Goal: Information Seeking & Learning: Find specific fact

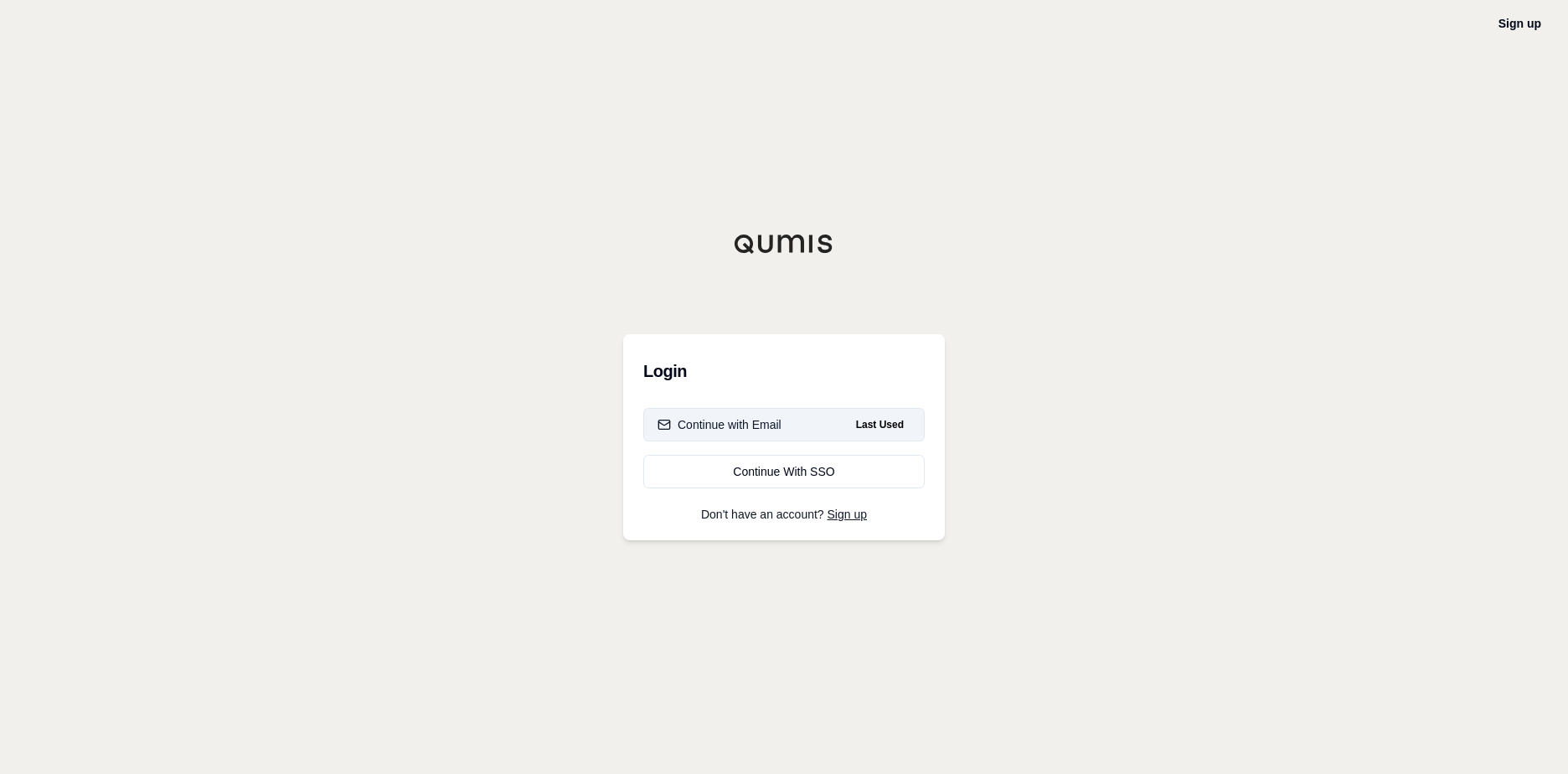
click at [736, 420] on div "Continue with Email" at bounding box center [720, 425] width 124 height 17
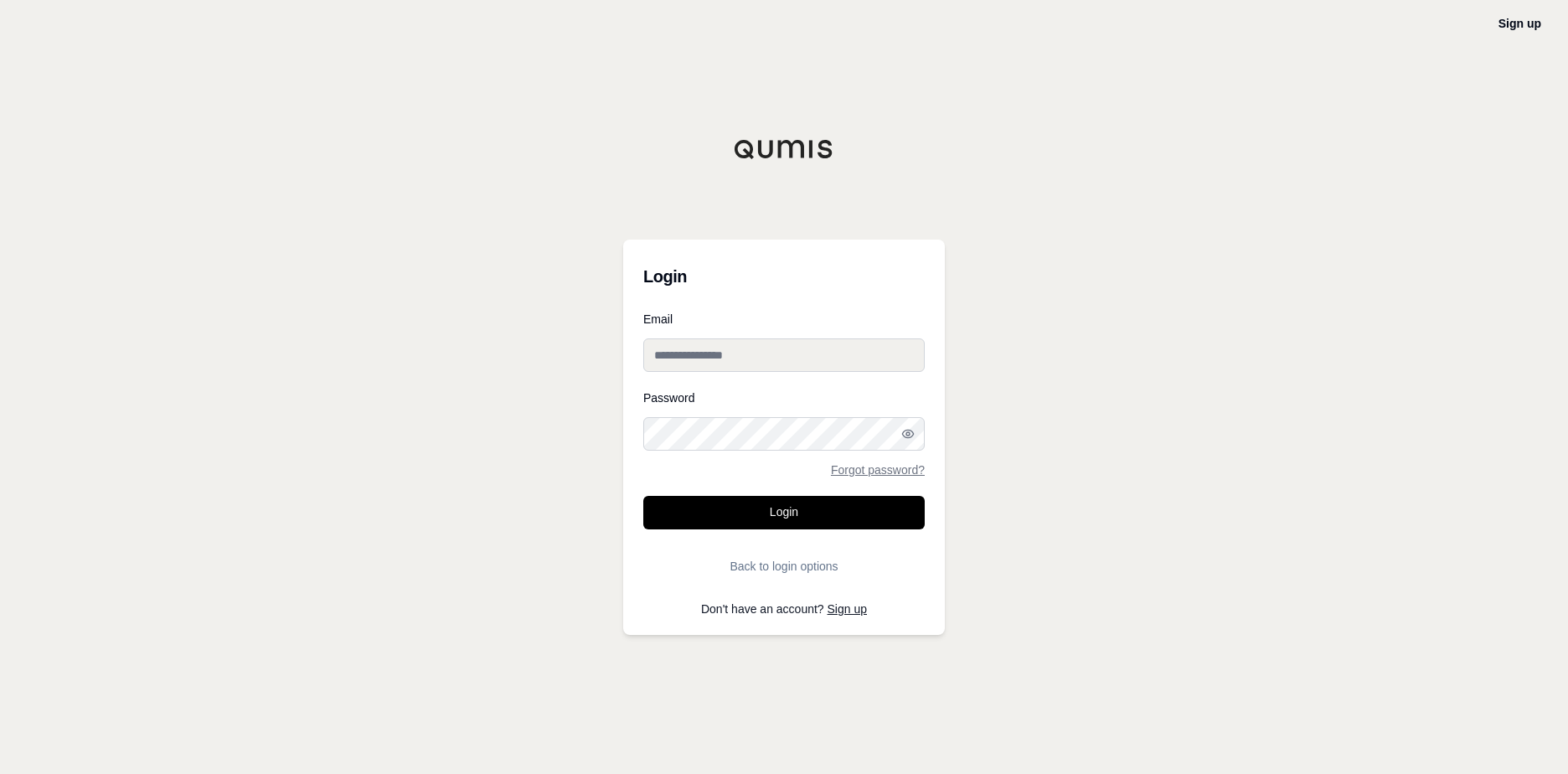
type input "**********"
click at [767, 518] on button "Login" at bounding box center [784, 512] width 282 height 33
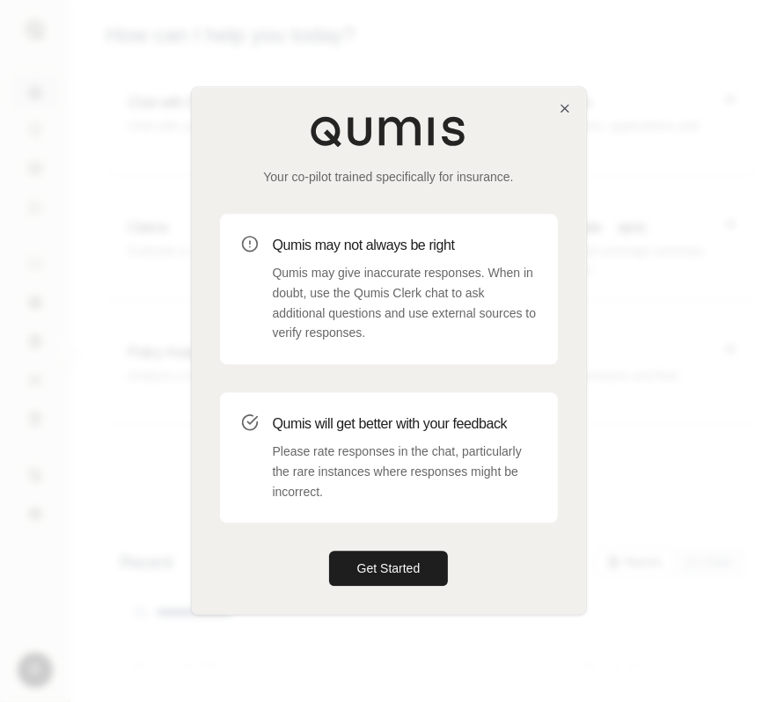
click at [655, 274] on div at bounding box center [388, 351] width 777 height 702
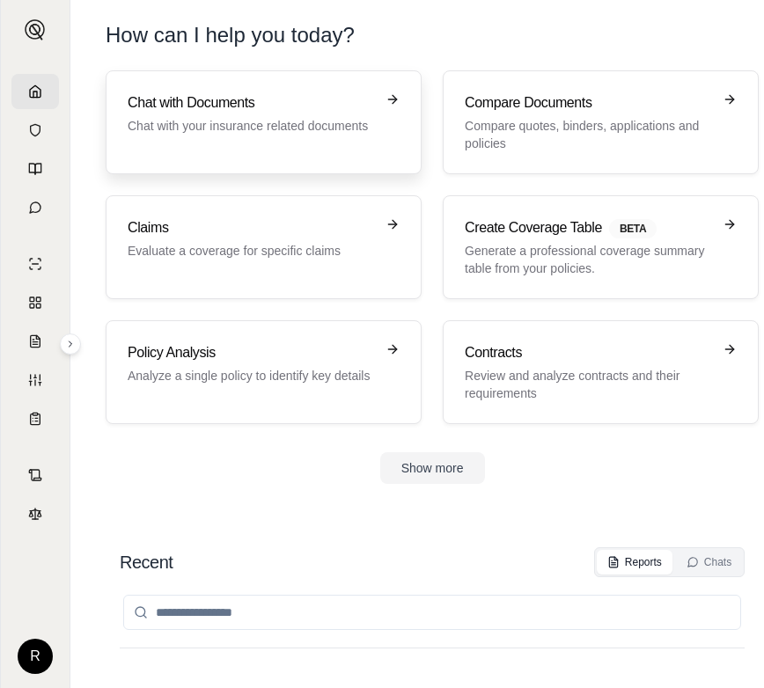
click at [275, 114] on div "Chat with Documents Chat with your insurance related documents" at bounding box center [251, 113] width 247 height 42
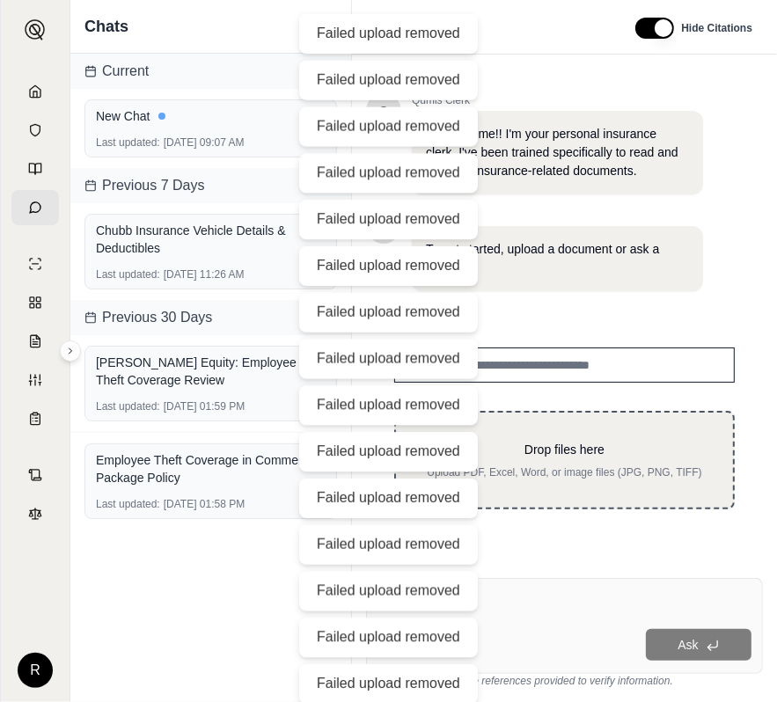
click at [594, 447] on p "Drop files here" at bounding box center [564, 450] width 281 height 18
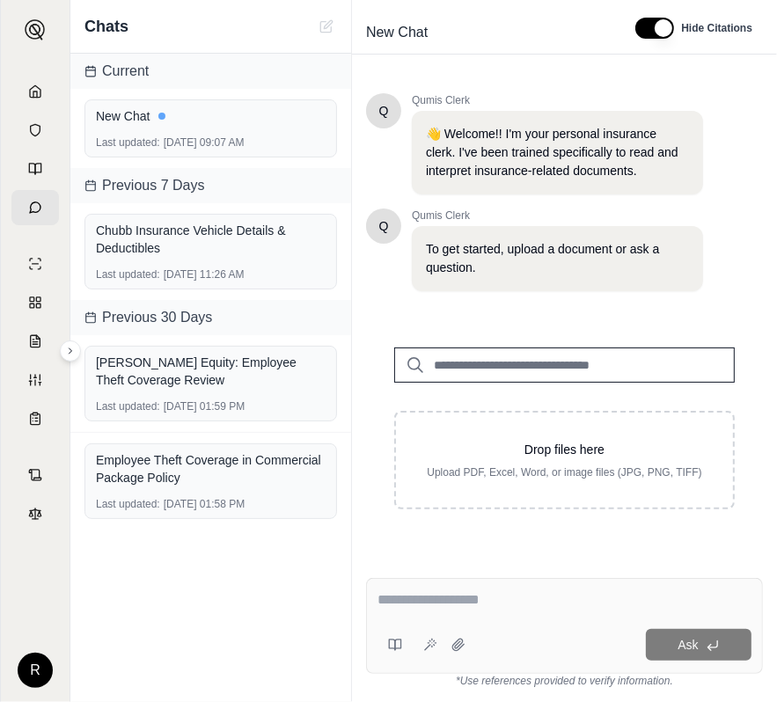
click at [742, 291] on div "Q Qumis Clerk 👋 Welcome!! I'm your personal insurance clerk. I've been trained …" at bounding box center [564, 315] width 397 height 444
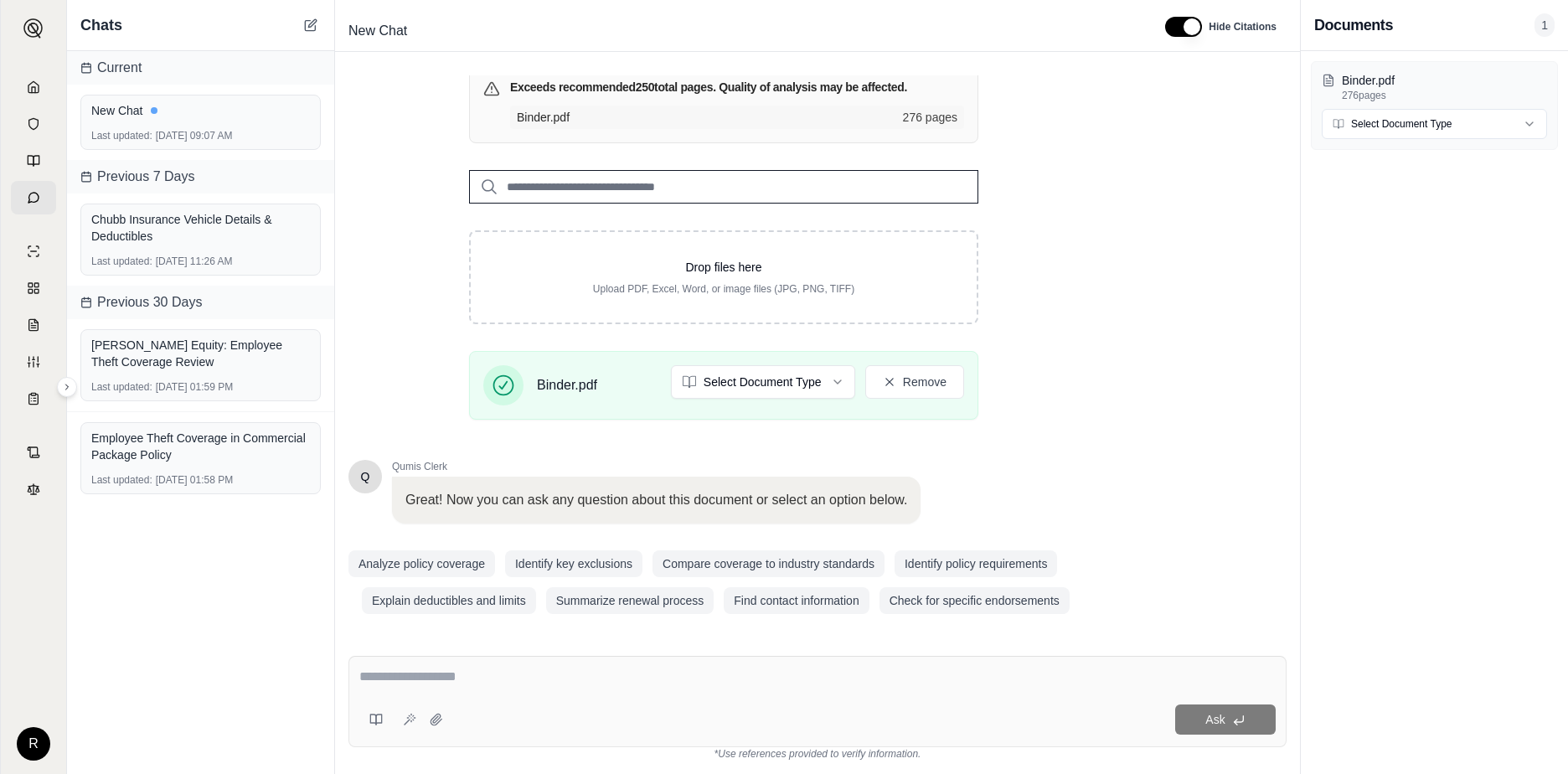
scroll to position [209, 0]
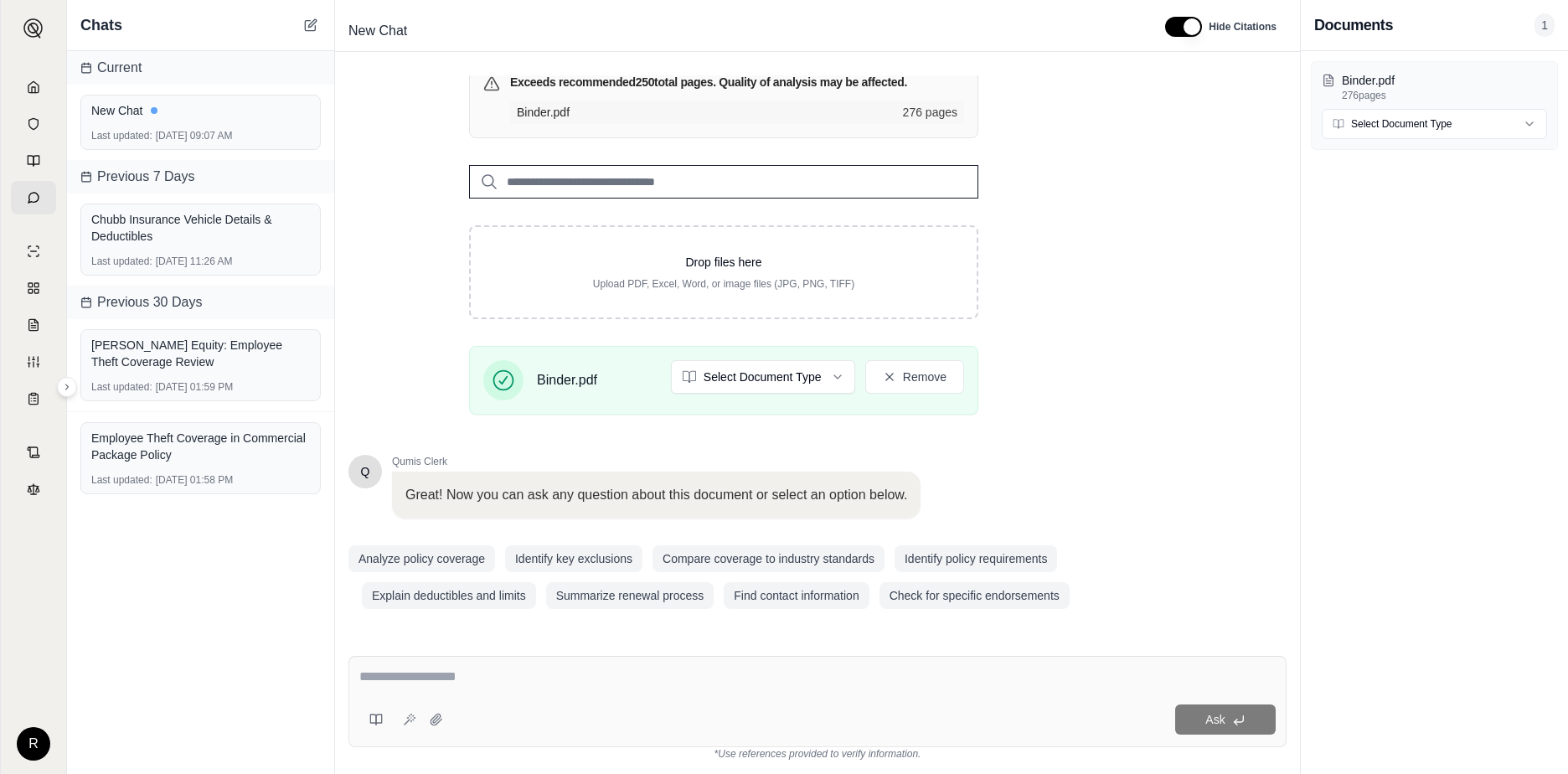
click at [411, 680] on textarea at bounding box center [818, 676] width 917 height 20
type textarea "**********"
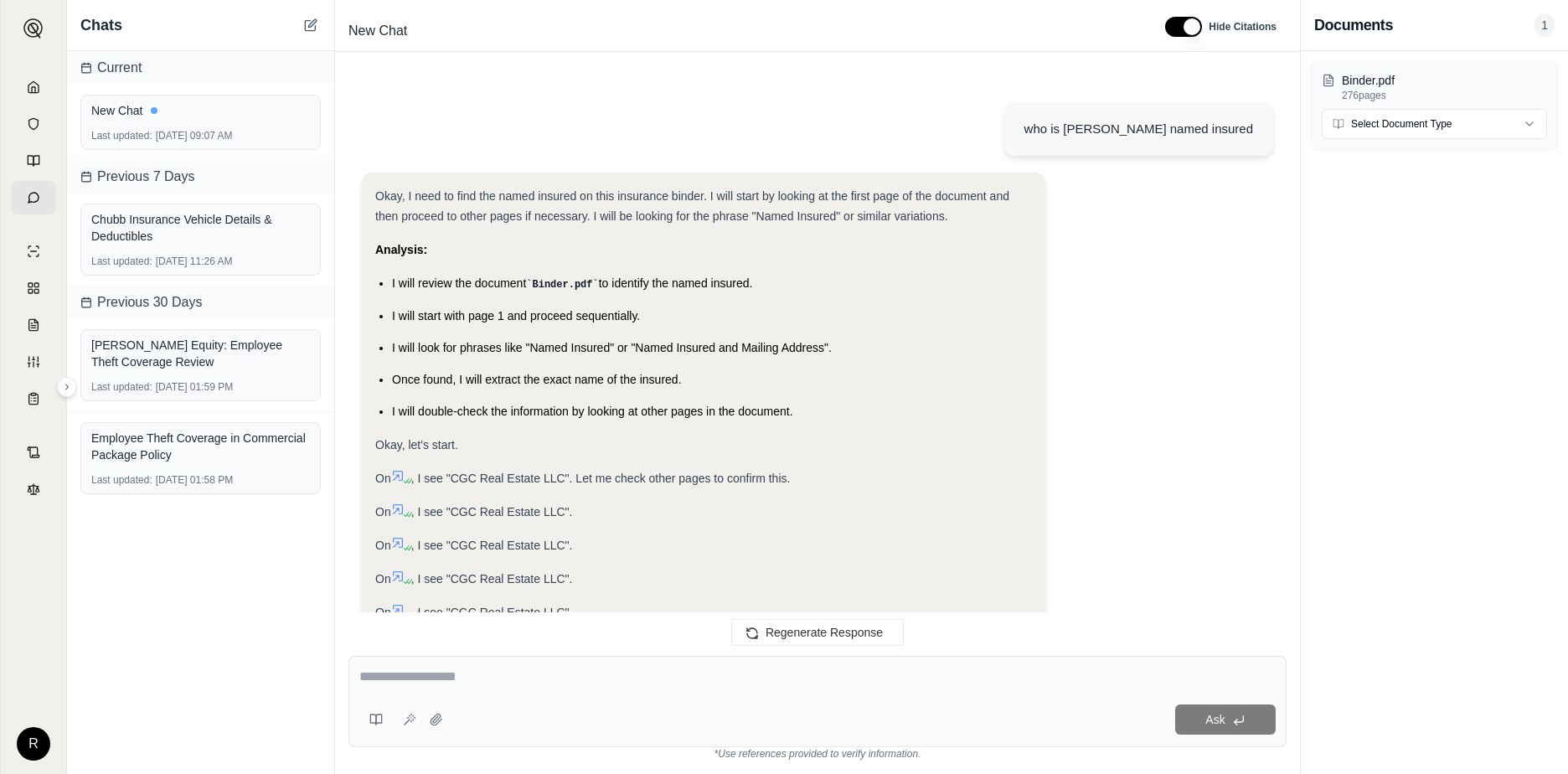
scroll to position [924, 0]
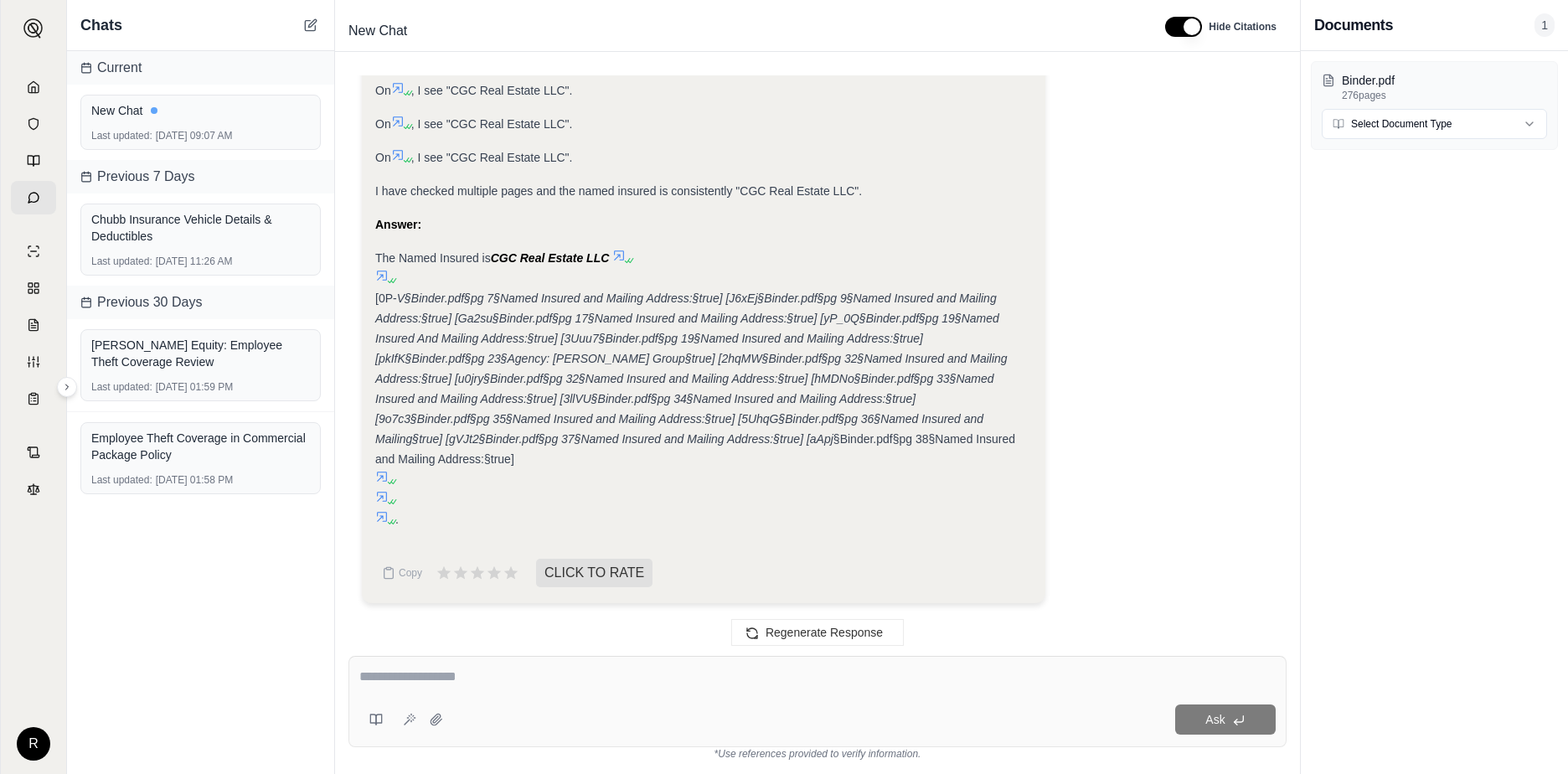
click at [438, 677] on textarea at bounding box center [818, 676] width 917 height 20
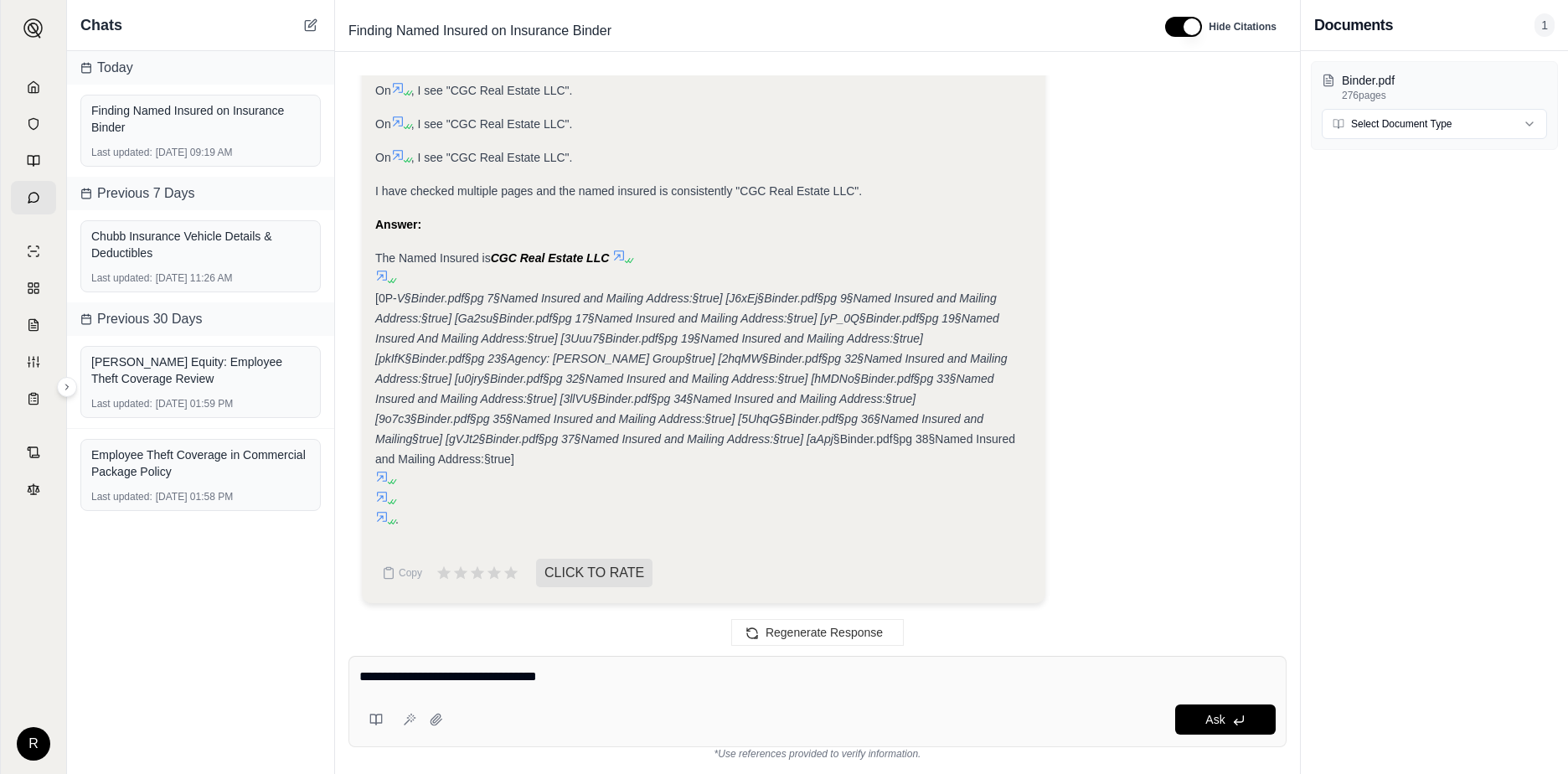
type textarea "**********"
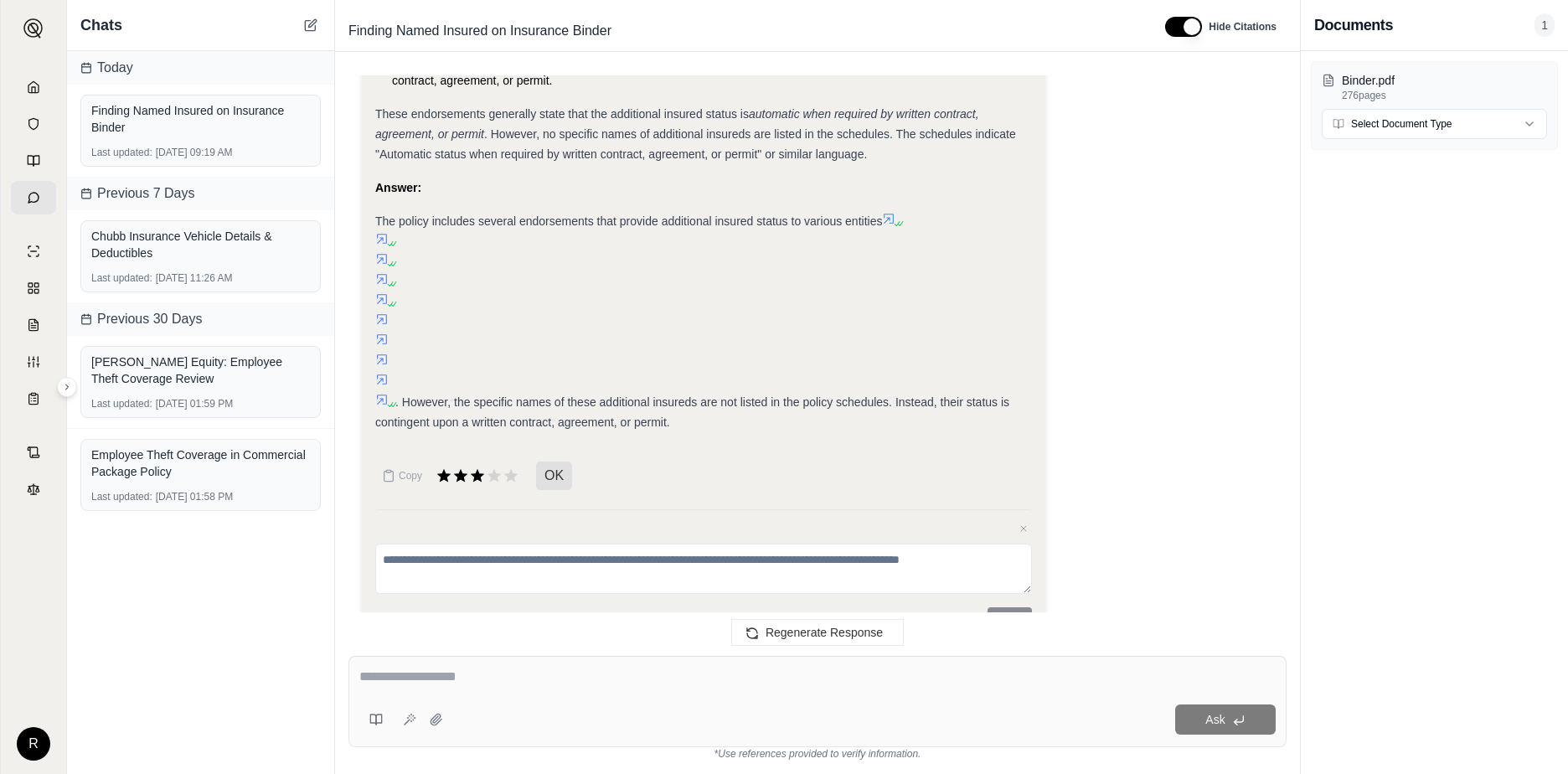
scroll to position [2419, 0]
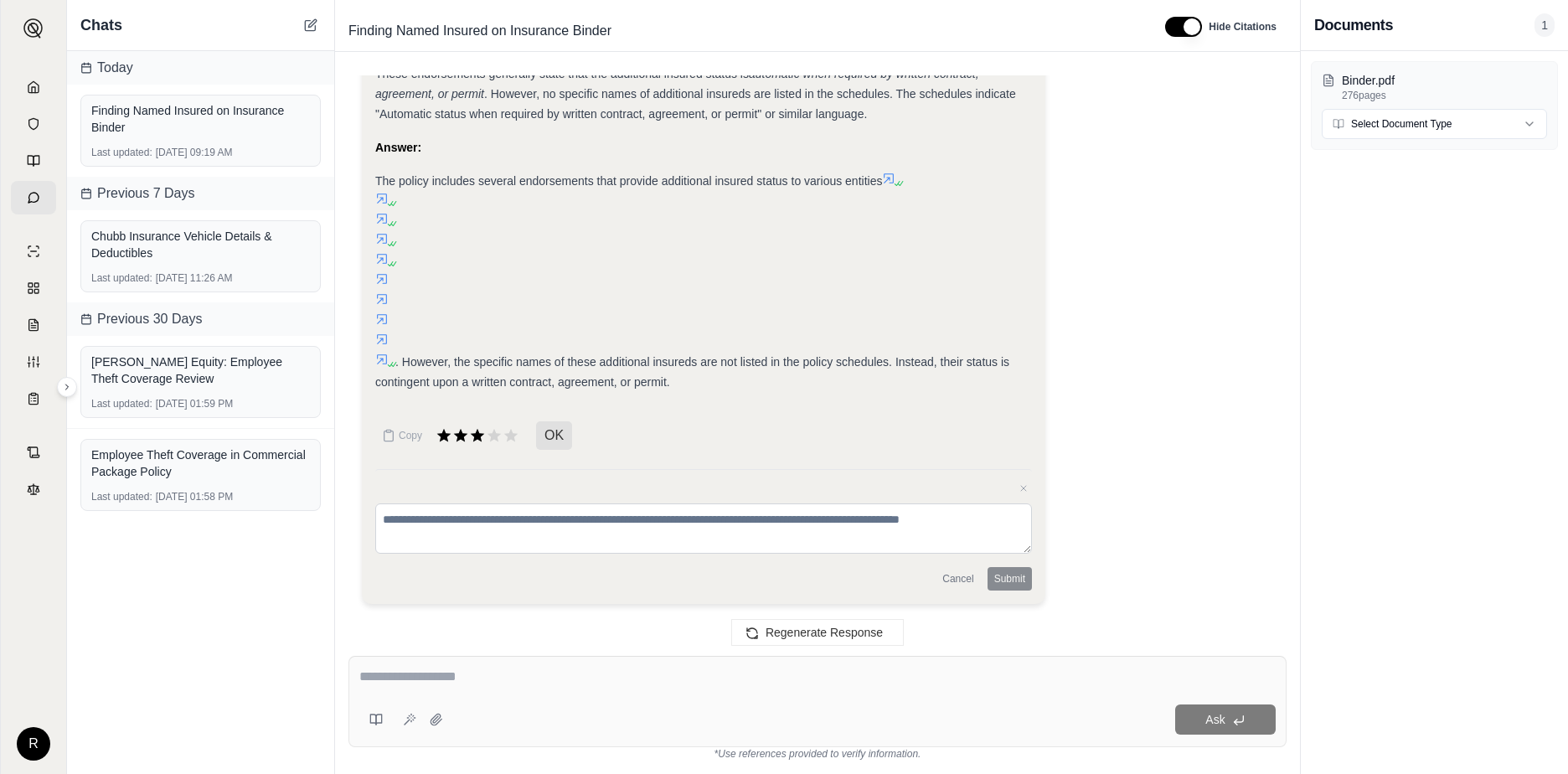
click at [463, 518] on textarea at bounding box center [704, 528] width 657 height 50
type textarea "**********"
click at [998, 574] on button "Submit" at bounding box center [1009, 579] width 45 height 24
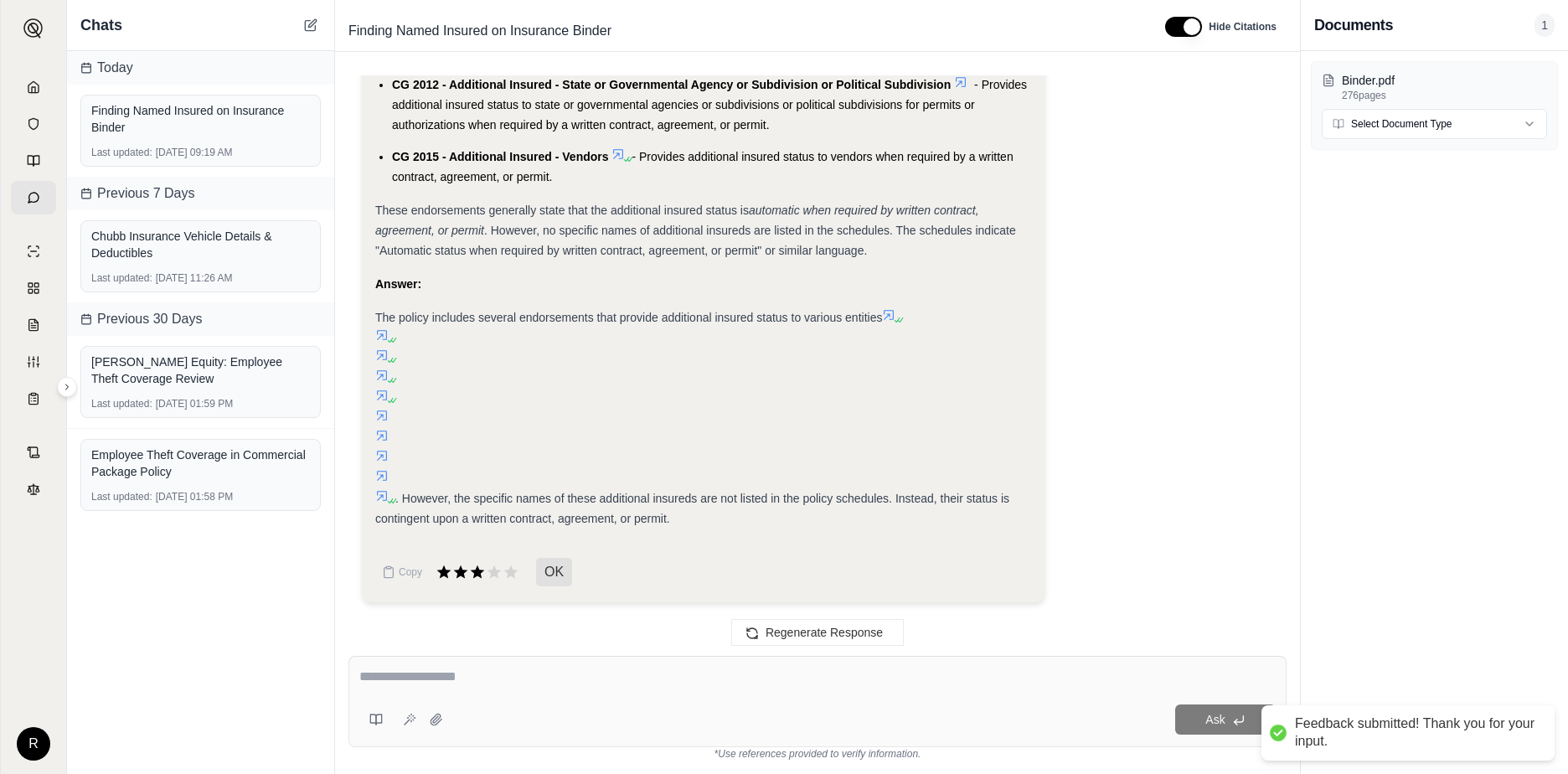
scroll to position [2281, 0]
click at [443, 671] on textarea at bounding box center [818, 676] width 917 height 20
type textarea "*"
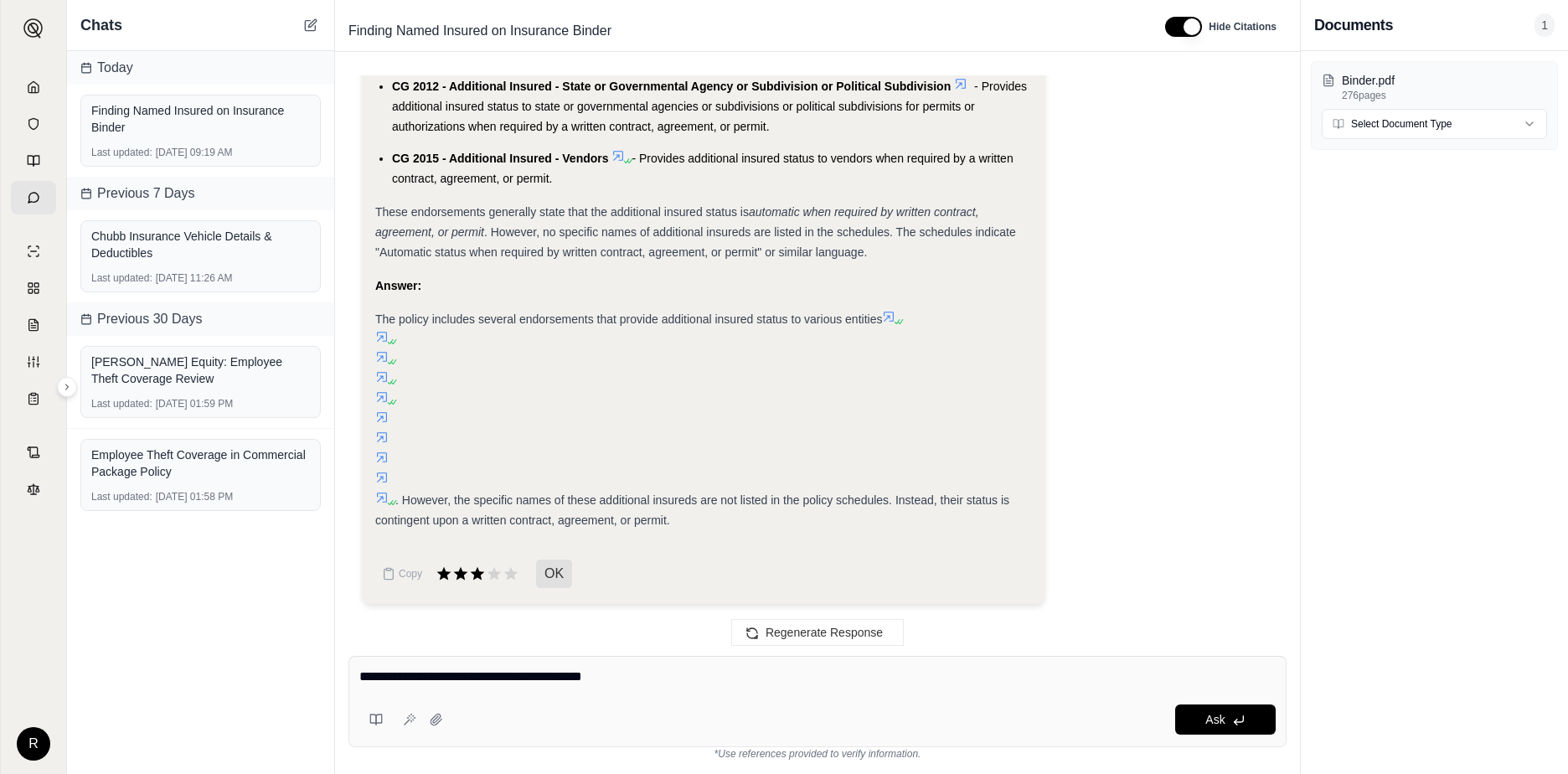
type textarea "**********"
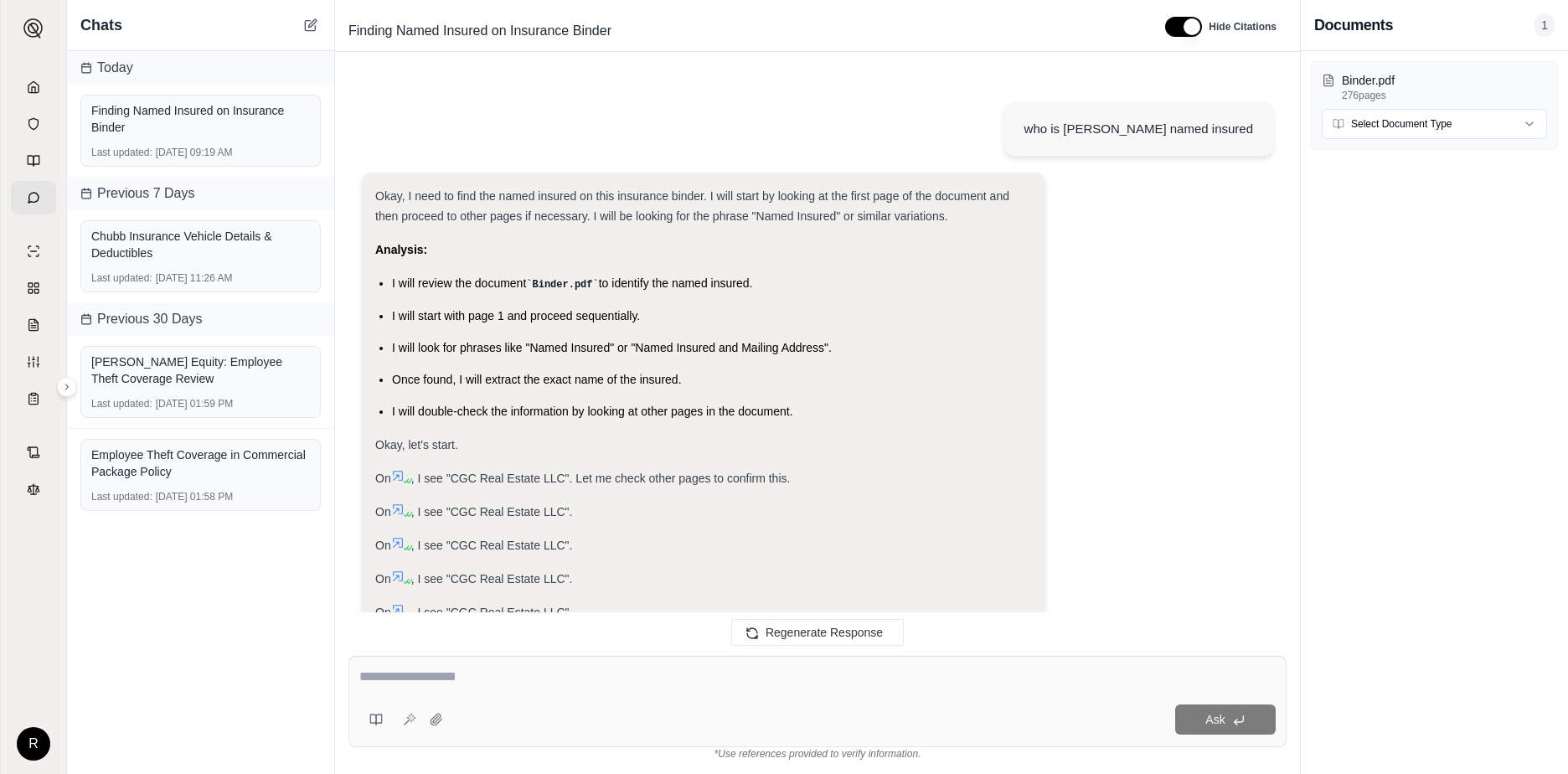
scroll to position [2928, 0]
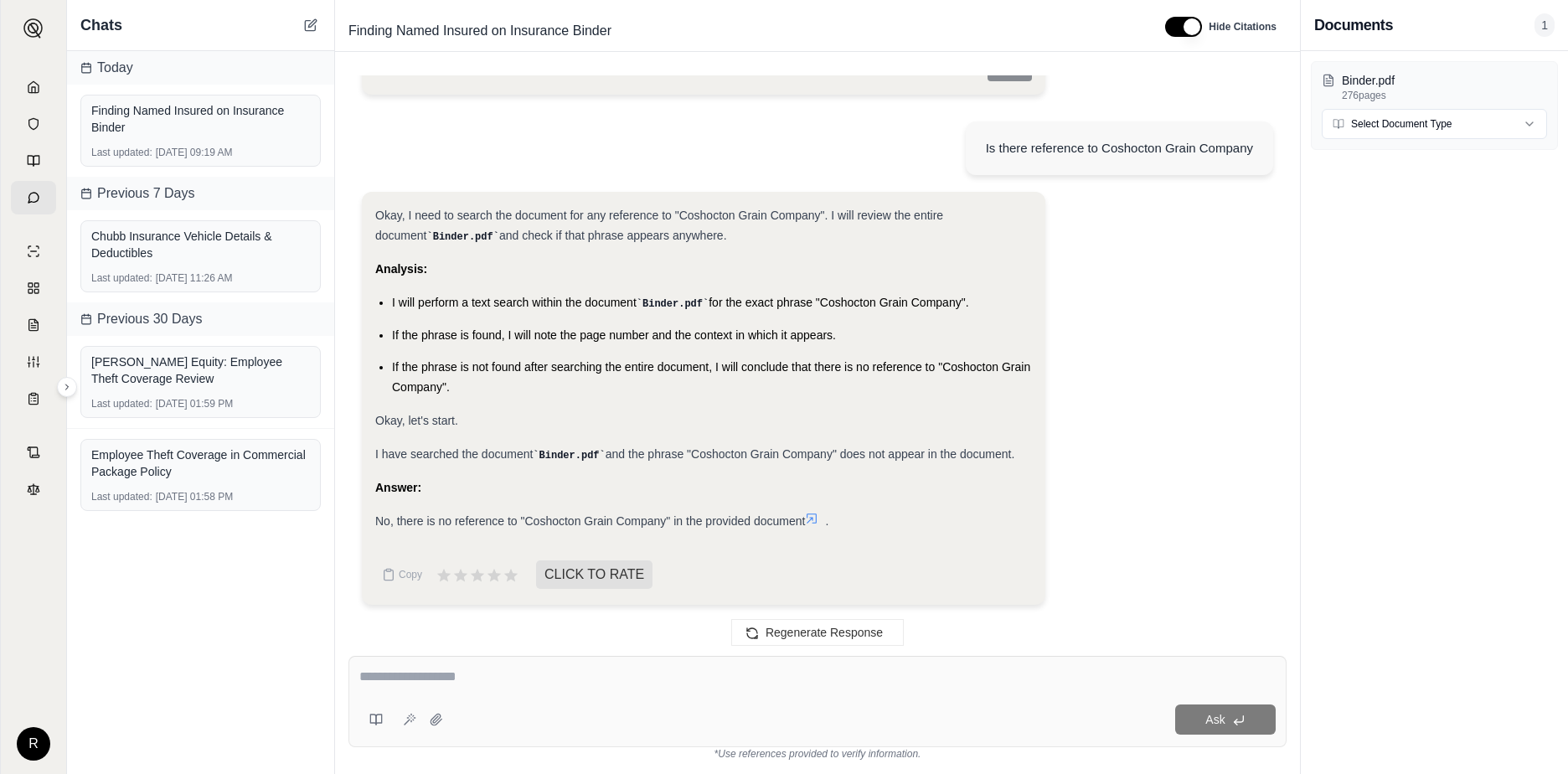
click at [475, 673] on textarea at bounding box center [818, 676] width 917 height 20
type textarea "**********"
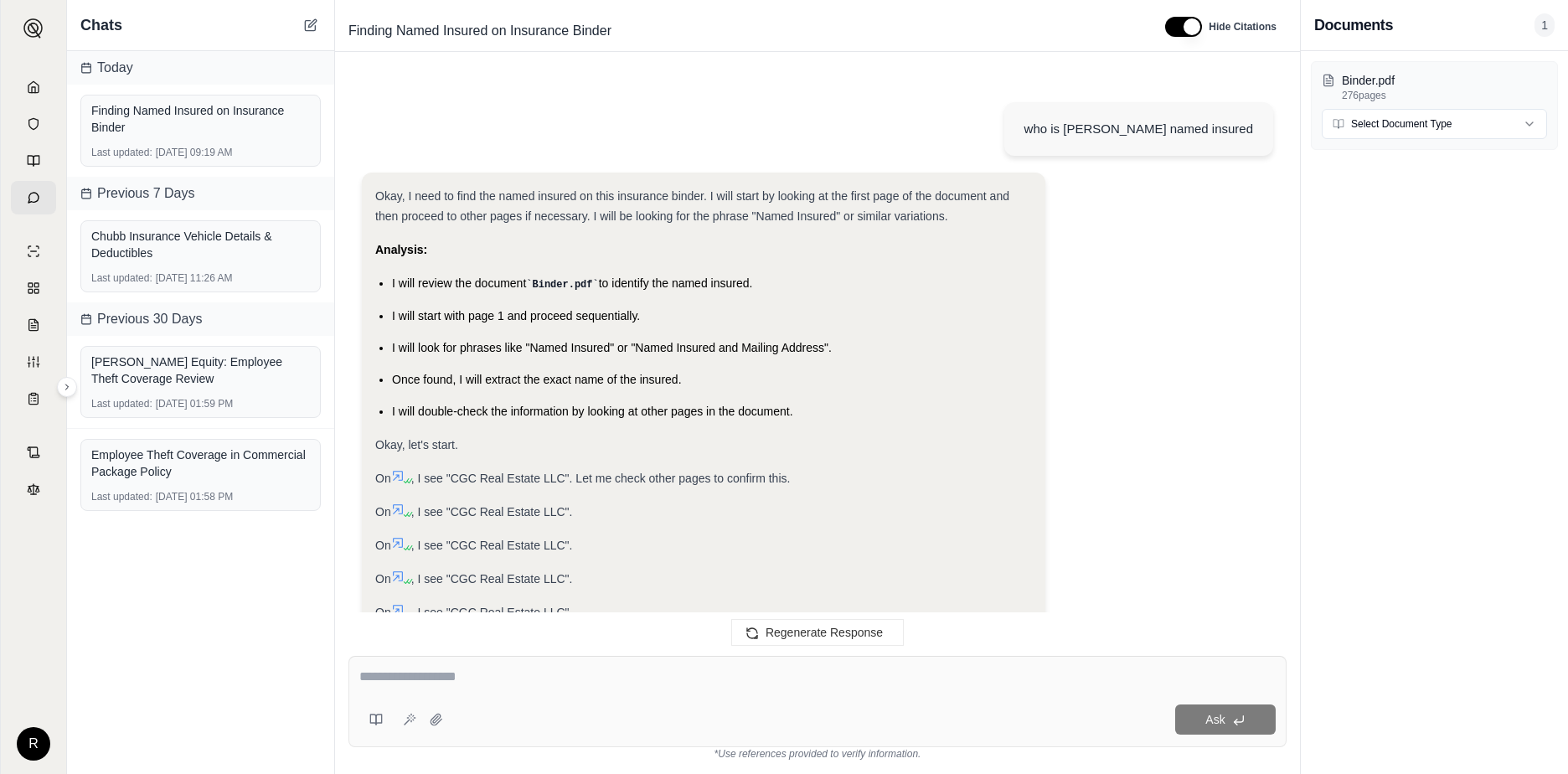
scroll to position [4110, 0]
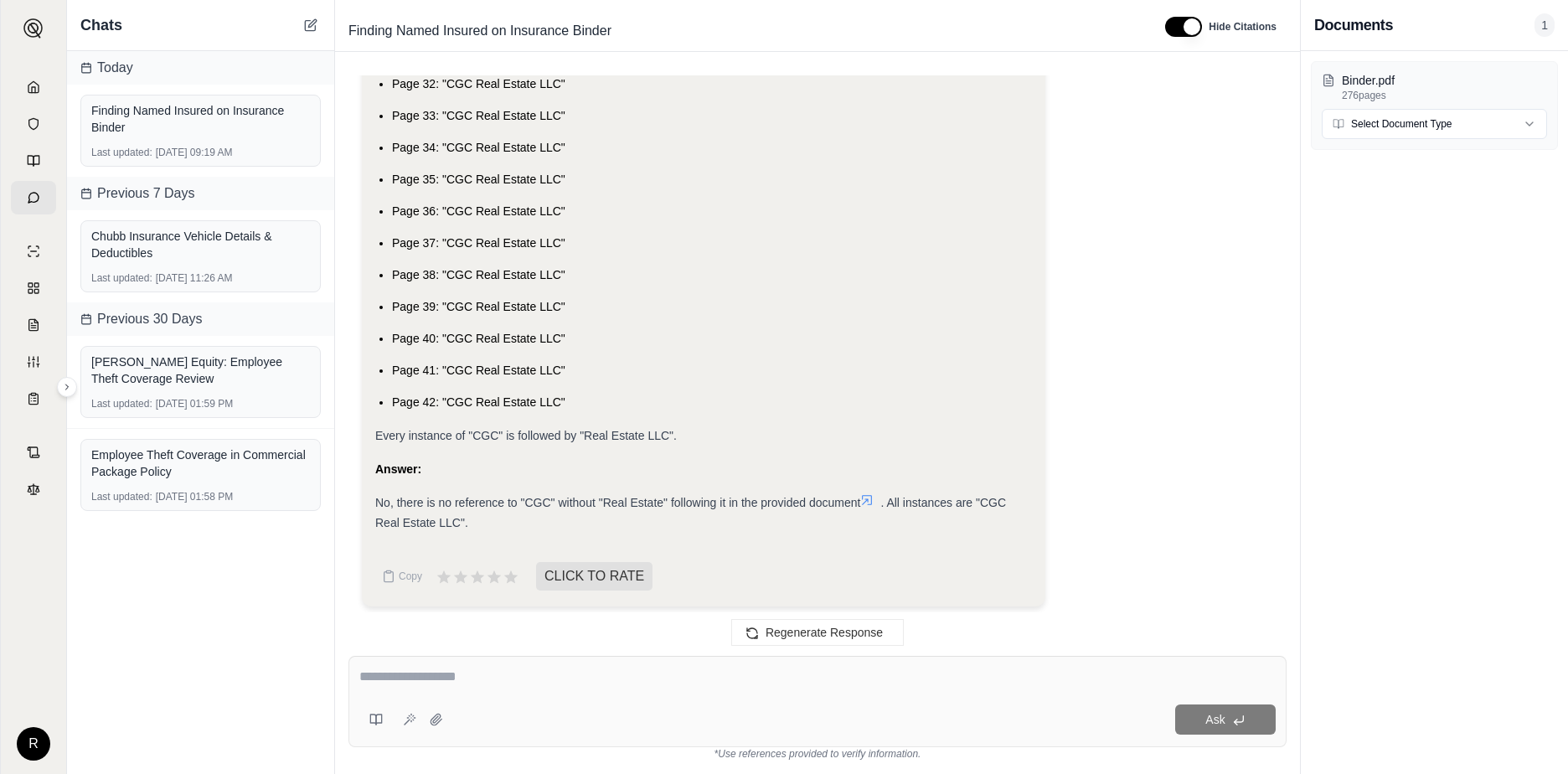
click at [448, 676] on textarea at bounding box center [818, 676] width 917 height 20
type textarea "**********"
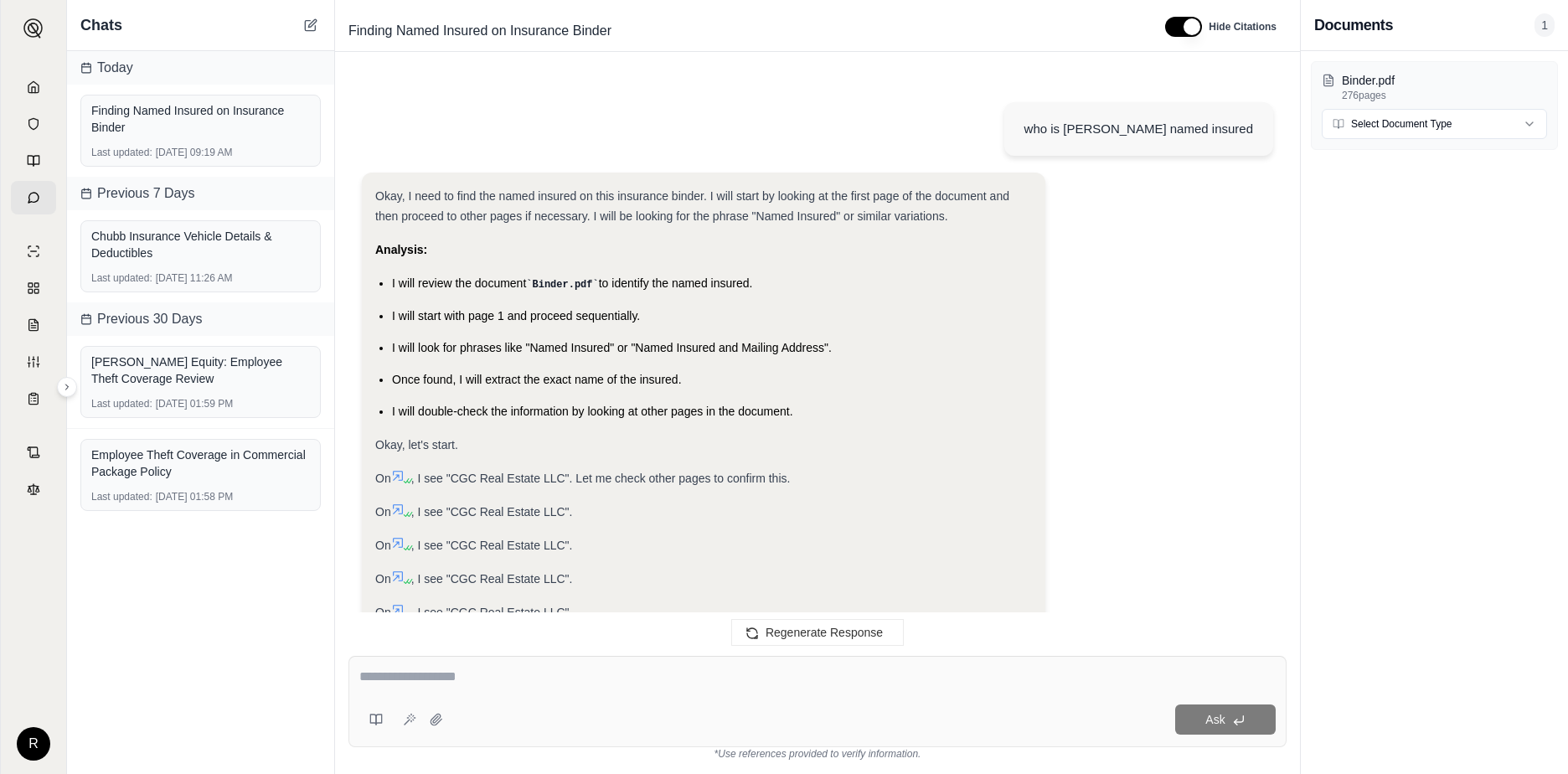
scroll to position [4793, 0]
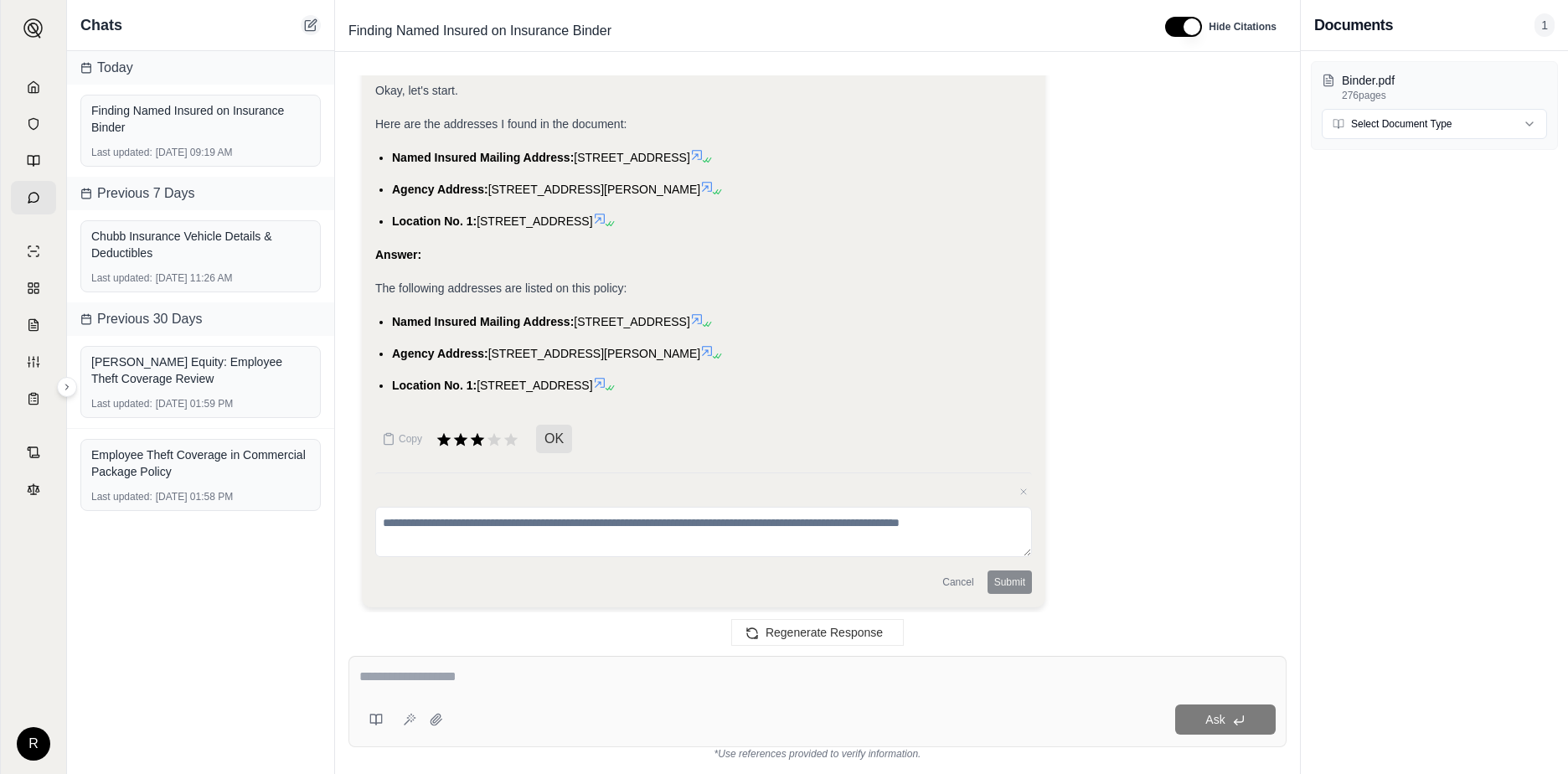
click at [304, 25] on button at bounding box center [310, 25] width 20 height 20
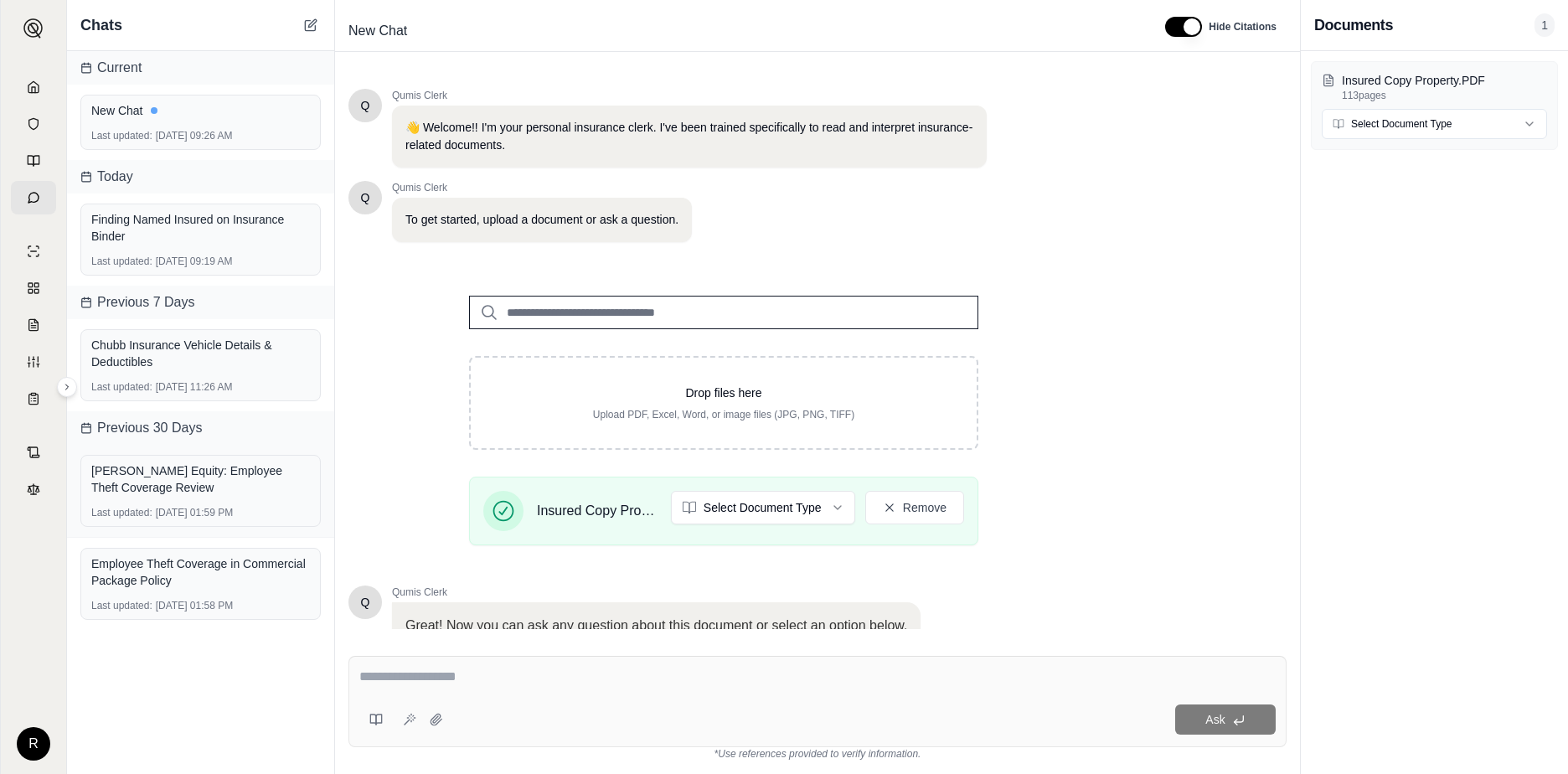
scroll to position [130, 0]
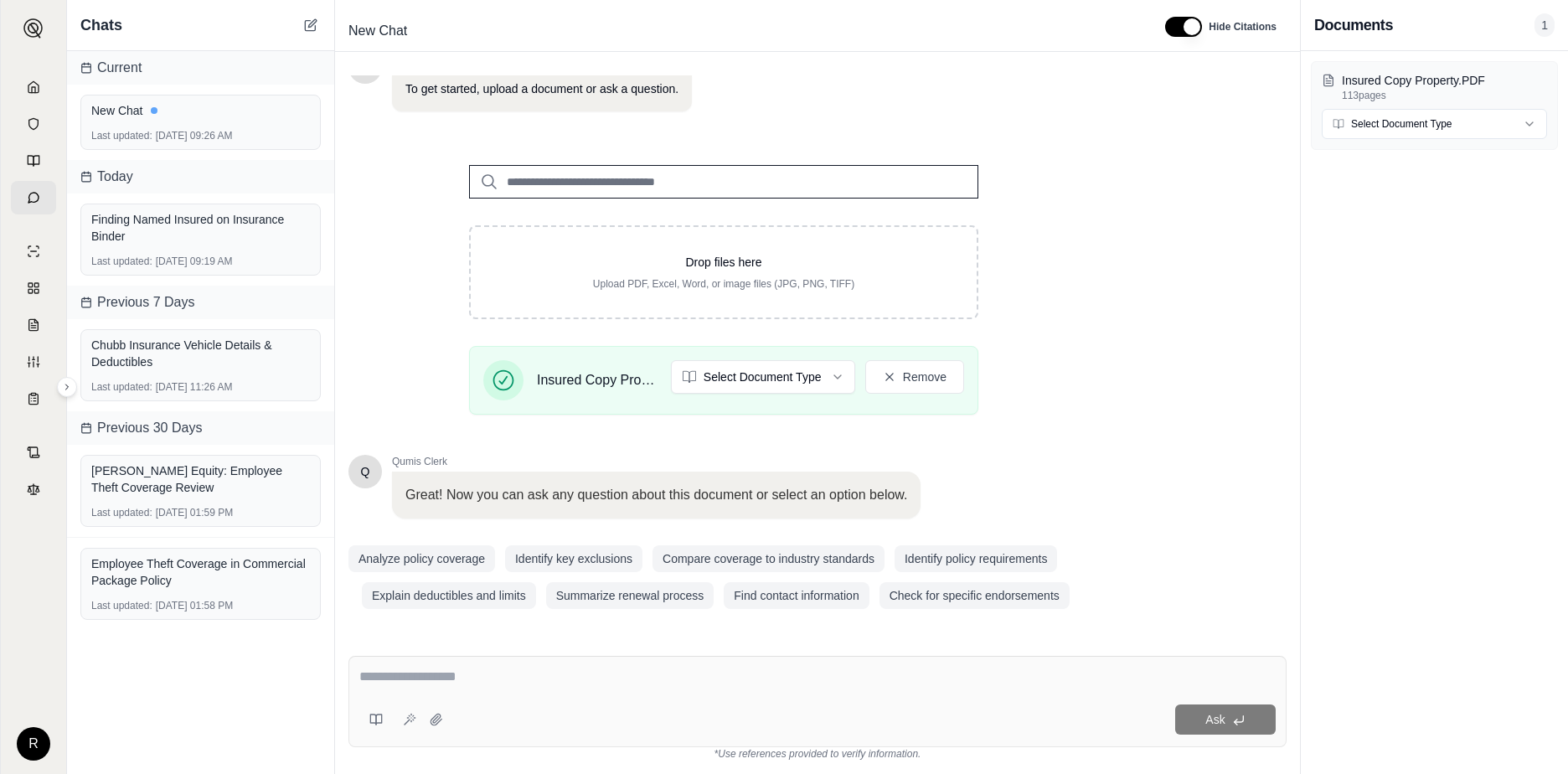
click at [439, 675] on textarea at bounding box center [818, 676] width 917 height 20
type textarea "**********"
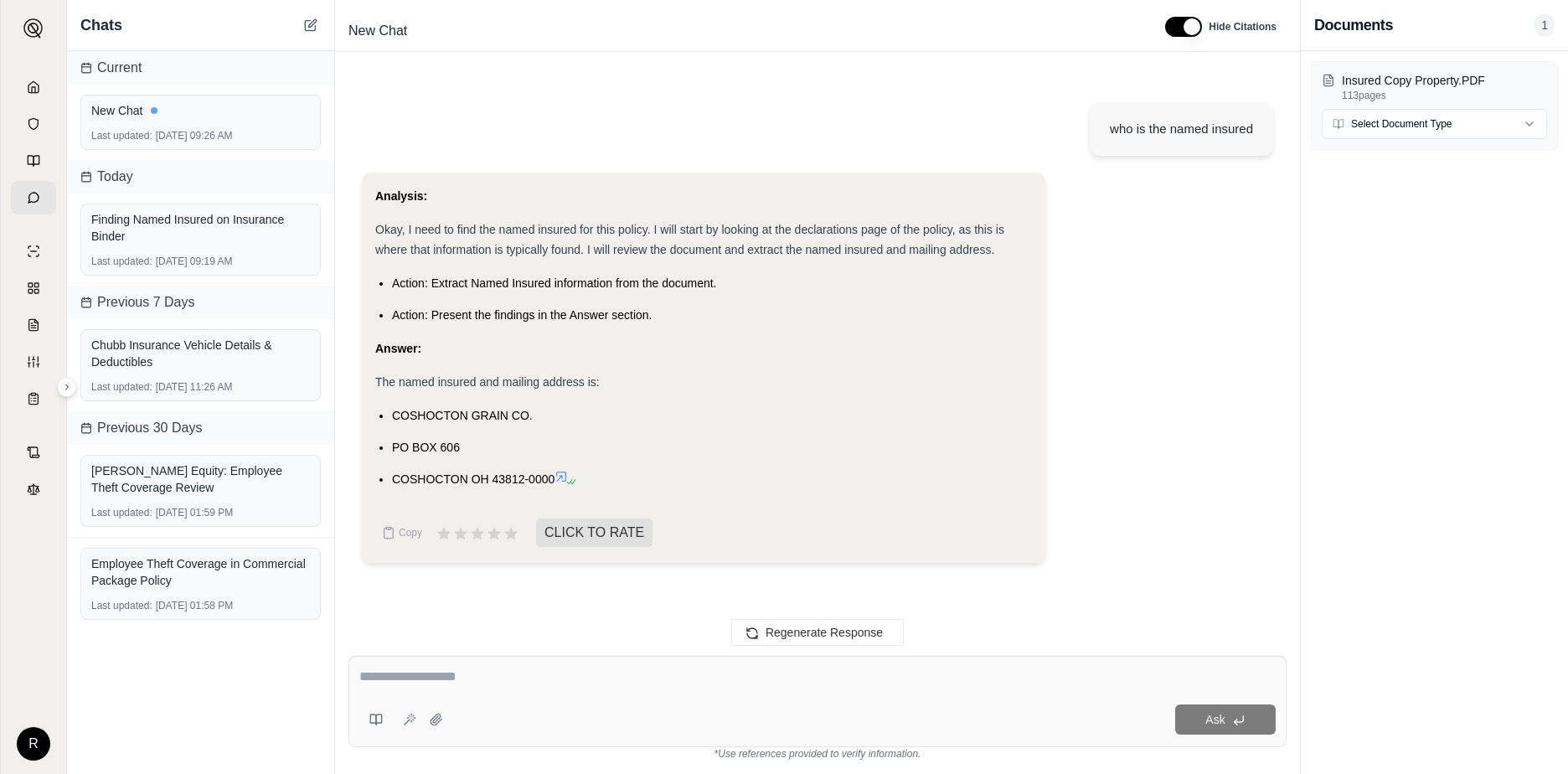
click at [428, 671] on textarea at bounding box center [818, 676] width 917 height 20
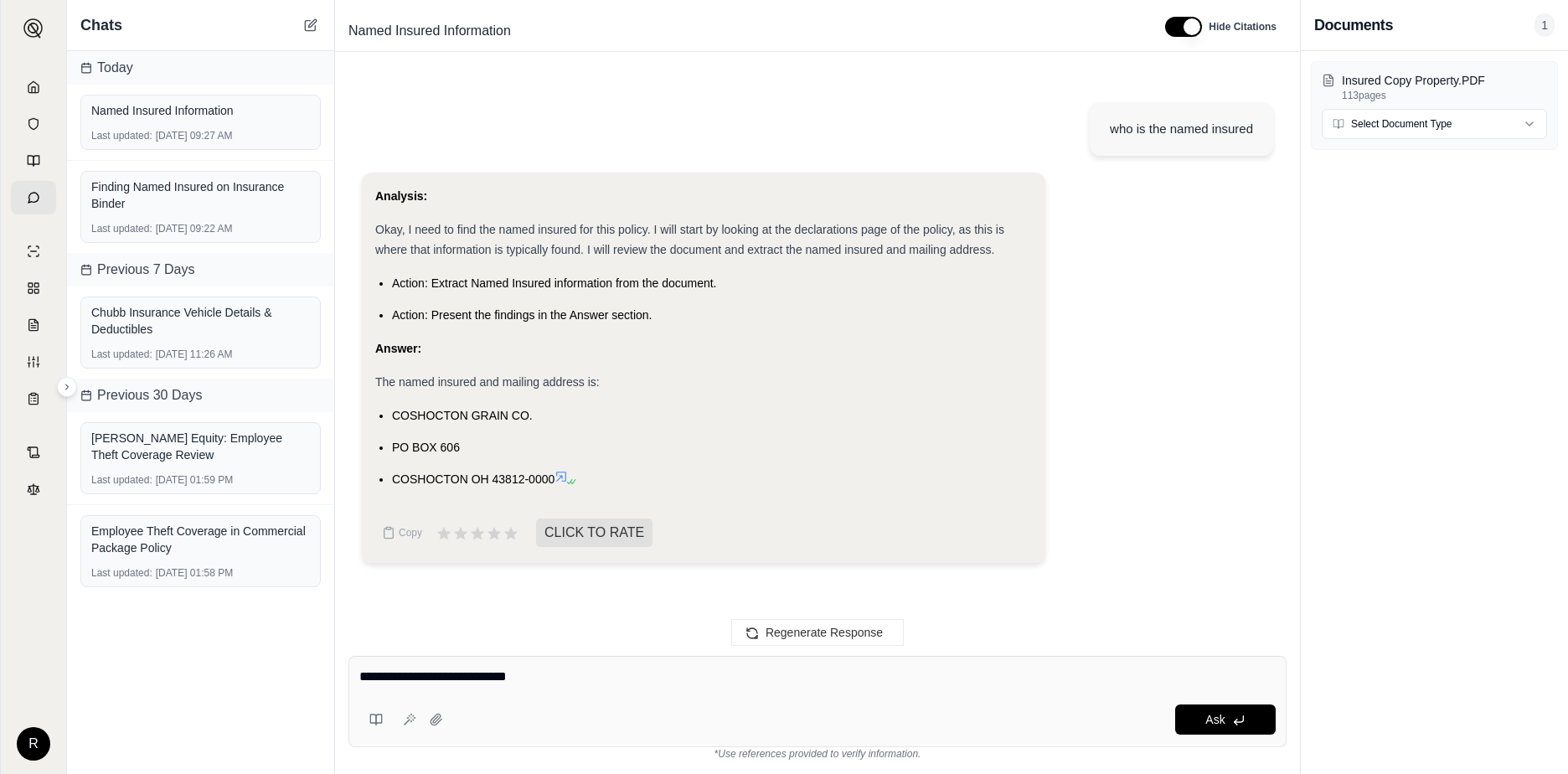
type textarea "**********"
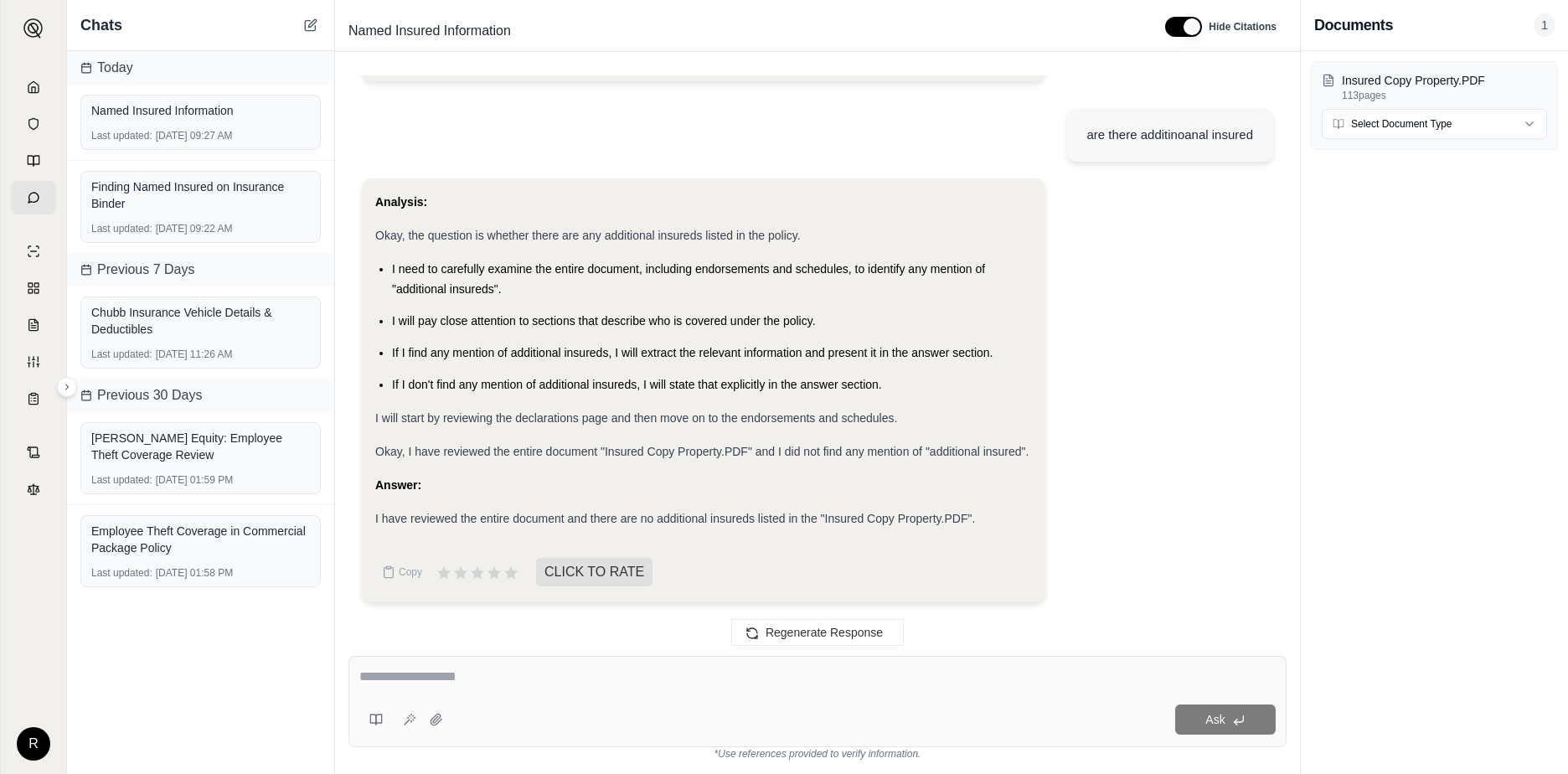
click at [440, 674] on textarea at bounding box center [818, 676] width 917 height 20
type textarea "**********"
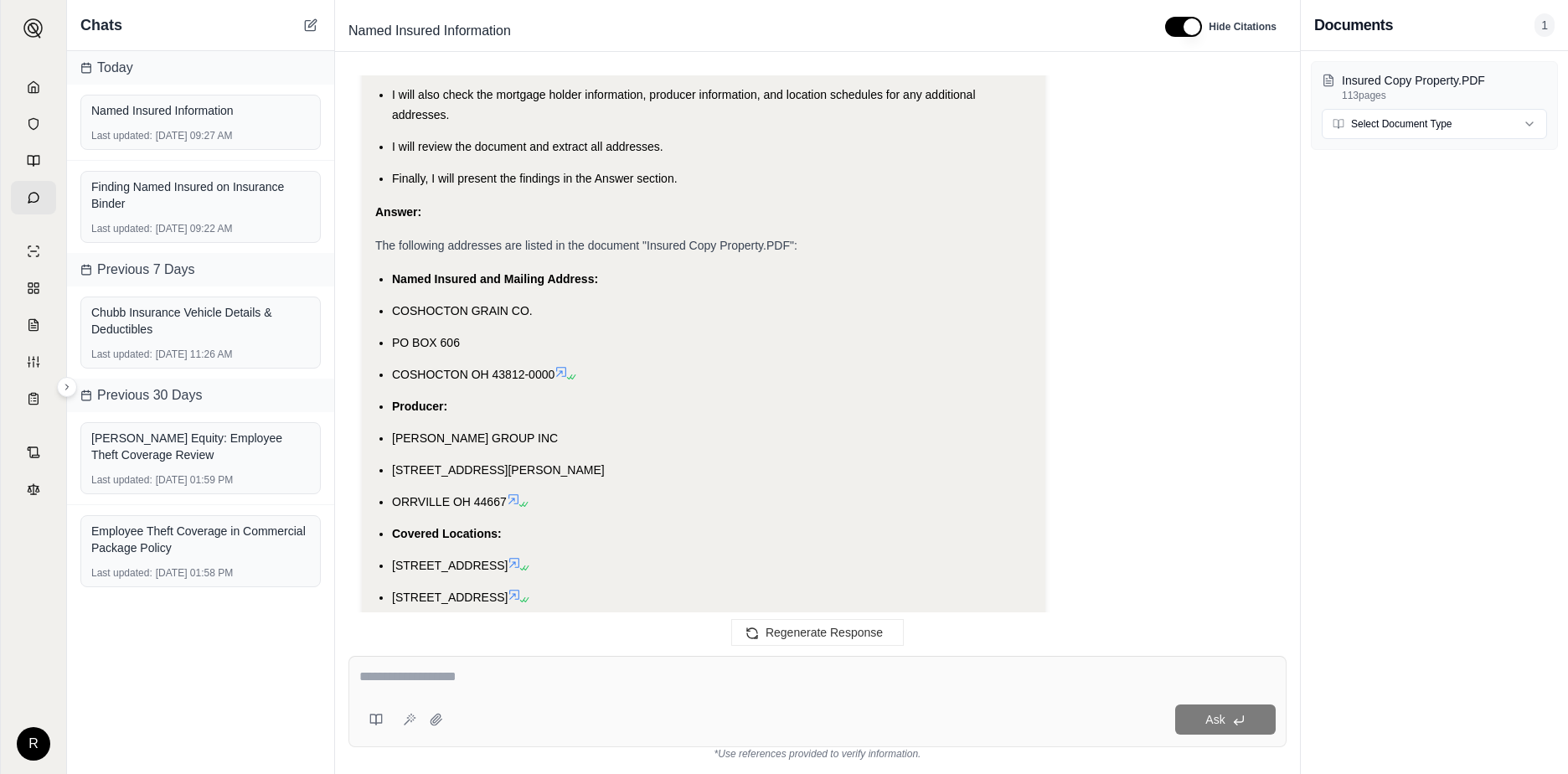
scroll to position [1287, 0]
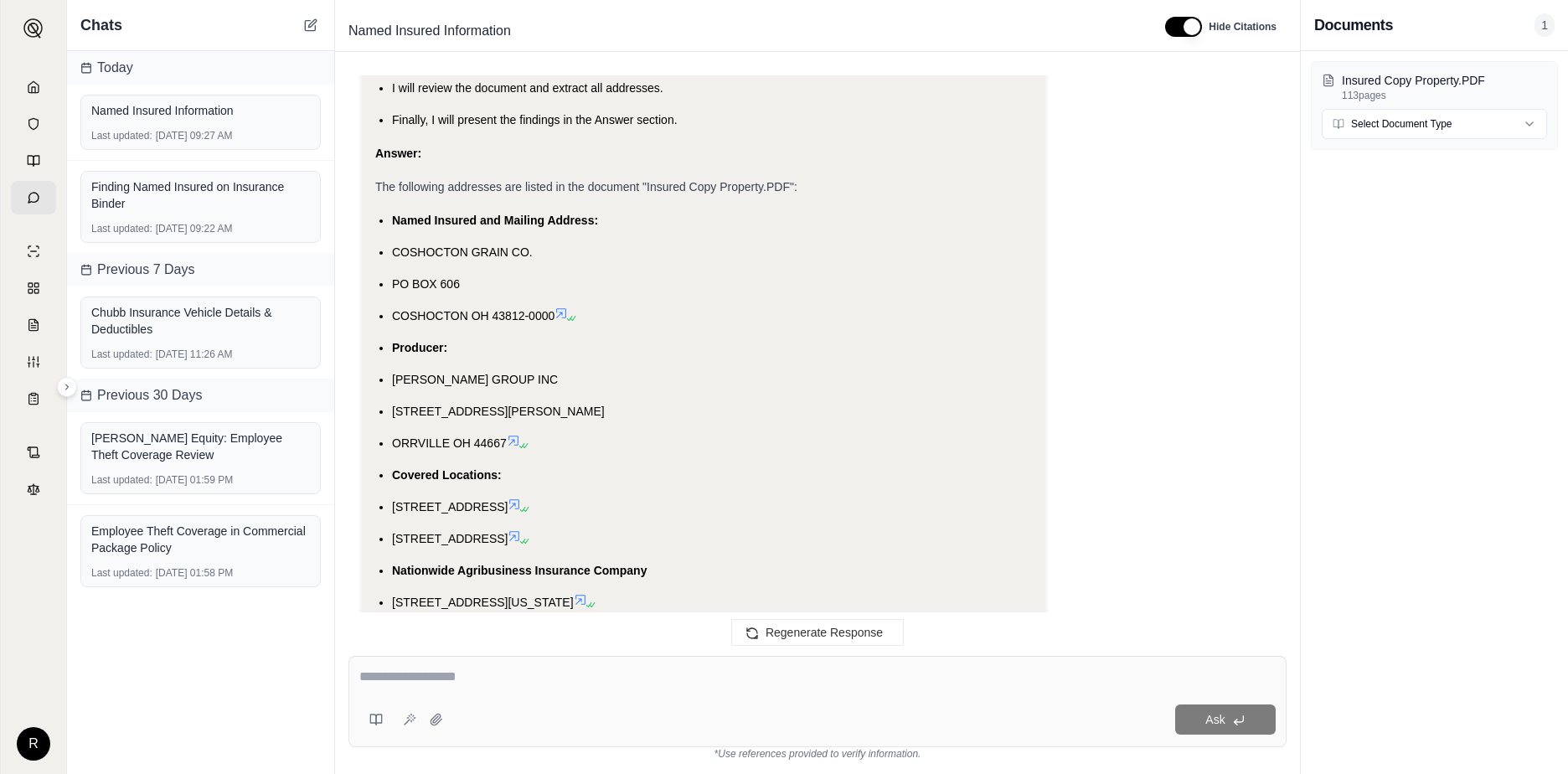
click at [478, 682] on textarea at bounding box center [818, 676] width 917 height 20
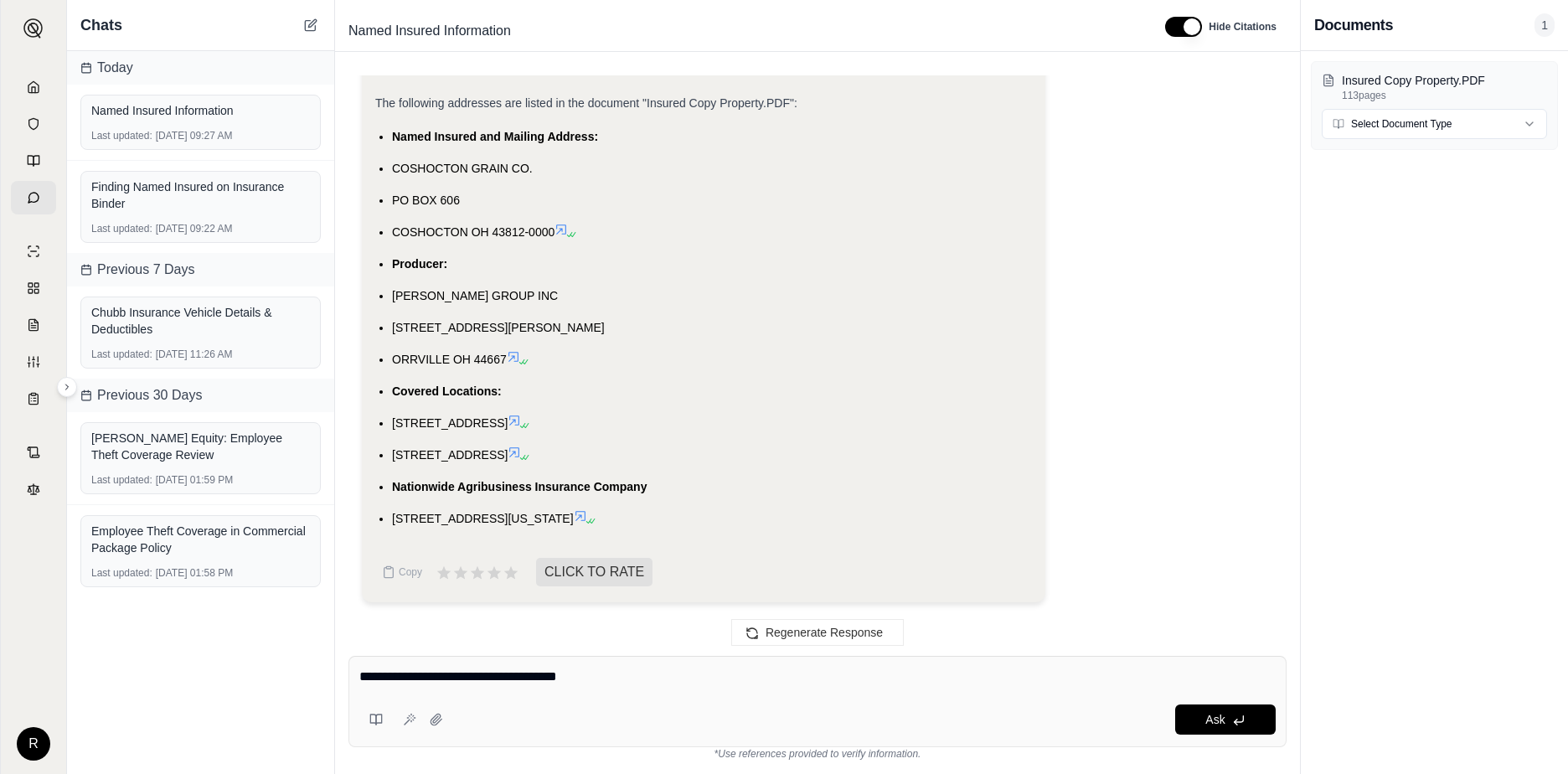
type textarea "**********"
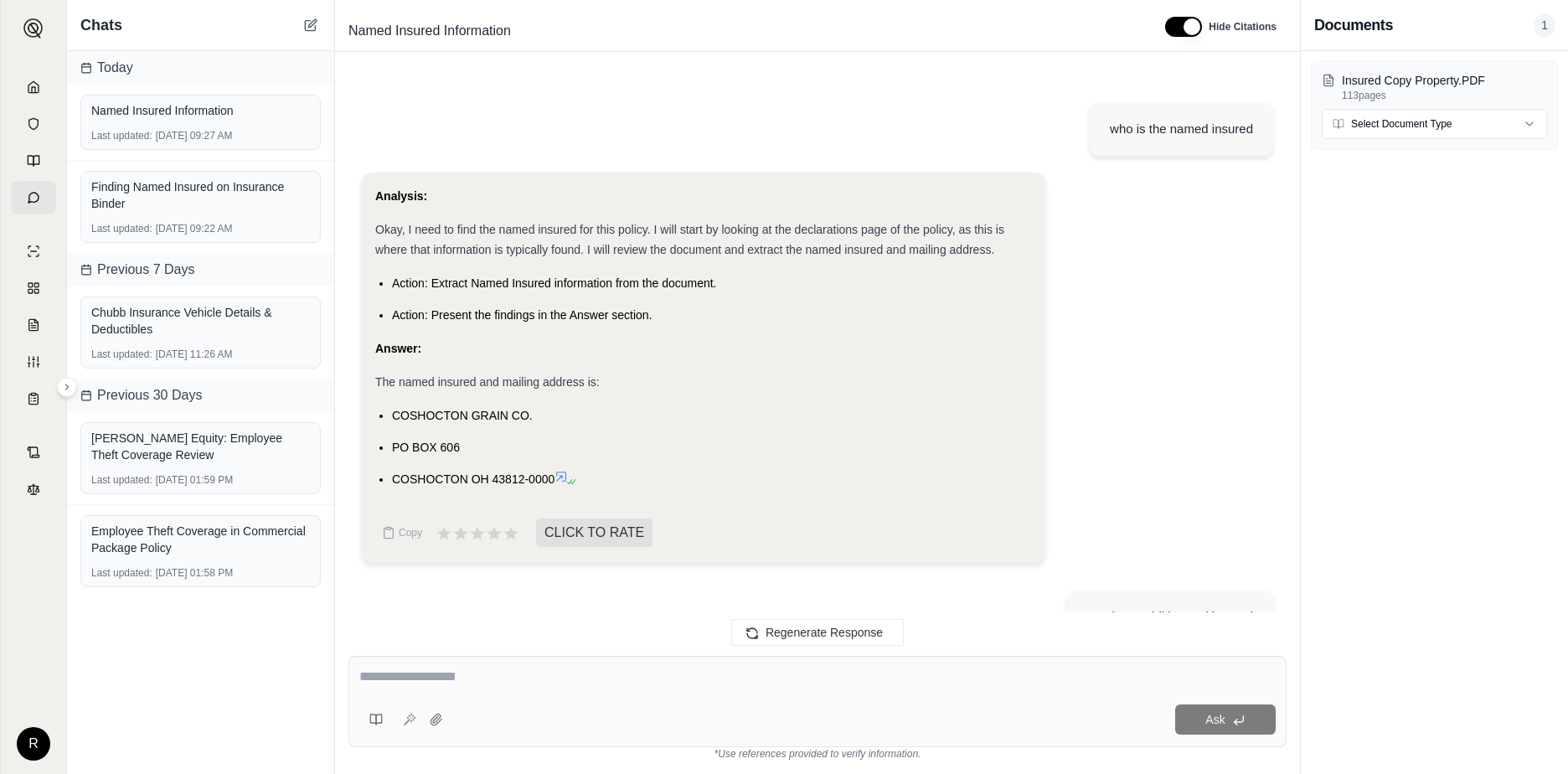
scroll to position [1774, 0]
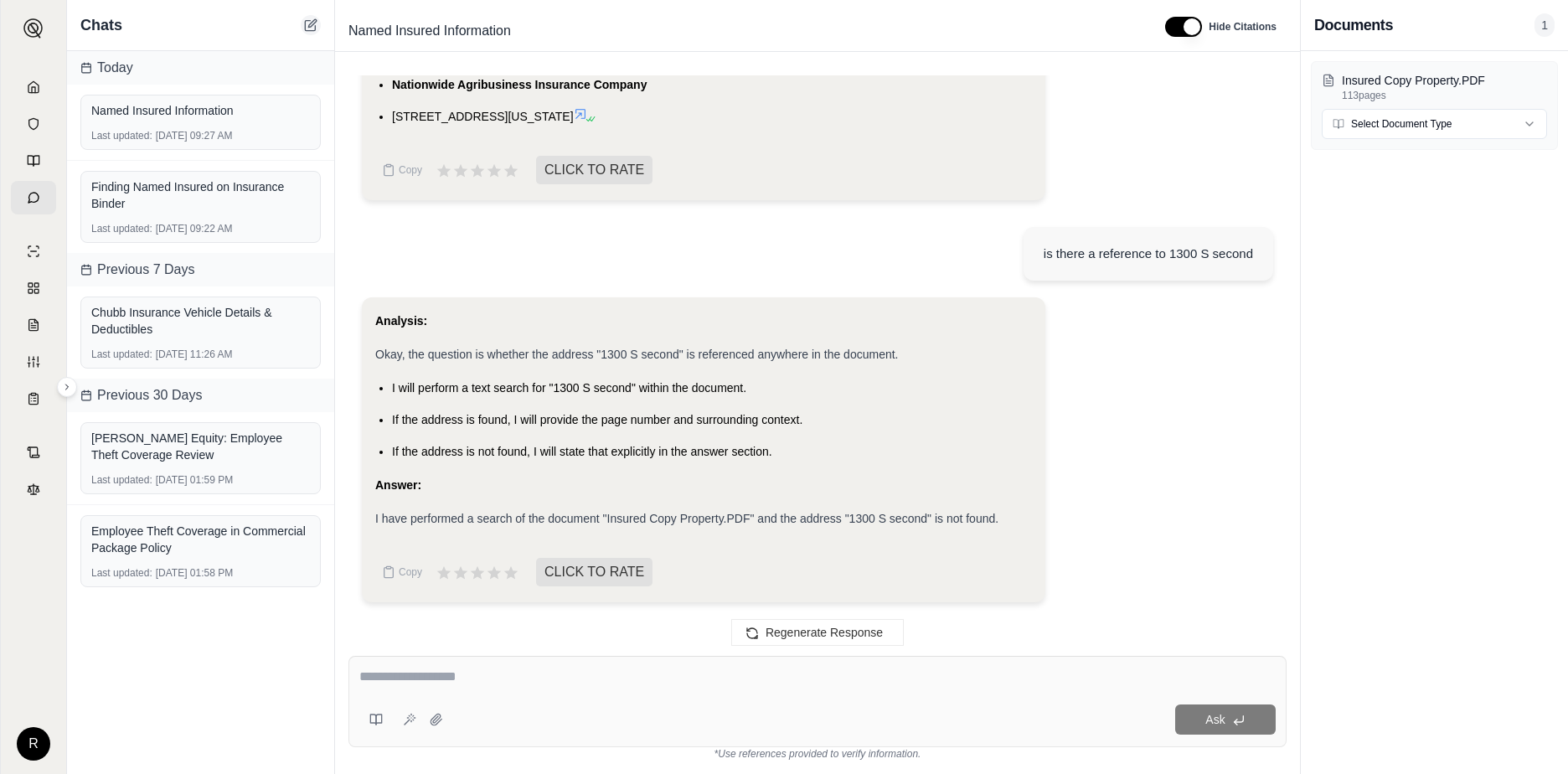
click at [308, 26] on icon at bounding box center [310, 25] width 13 height 13
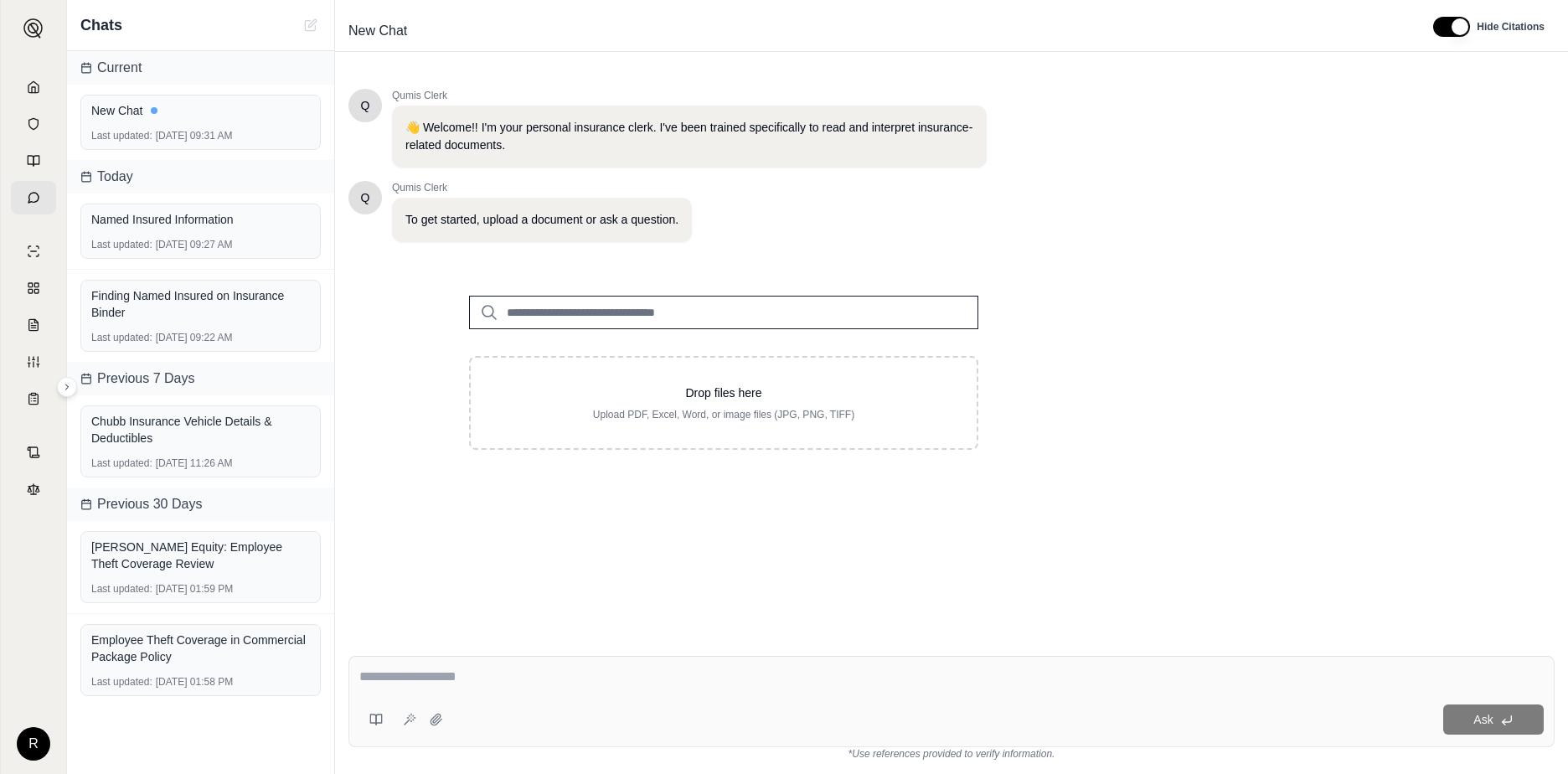
click at [825, 211] on div "Q Qumis Clerk To get started, upload a document or ask a question." at bounding box center [667, 211] width 639 height 61
click at [162, 127] on div "New Chat Last updated: [DATE] 09:31 AM" at bounding box center [200, 122] width 241 height 55
click at [587, 541] on div "Q Qumis Clerk 👋 Welcome!! I'm your personal insurance clerk. I've been trained …" at bounding box center [951, 352] width 1206 height 554
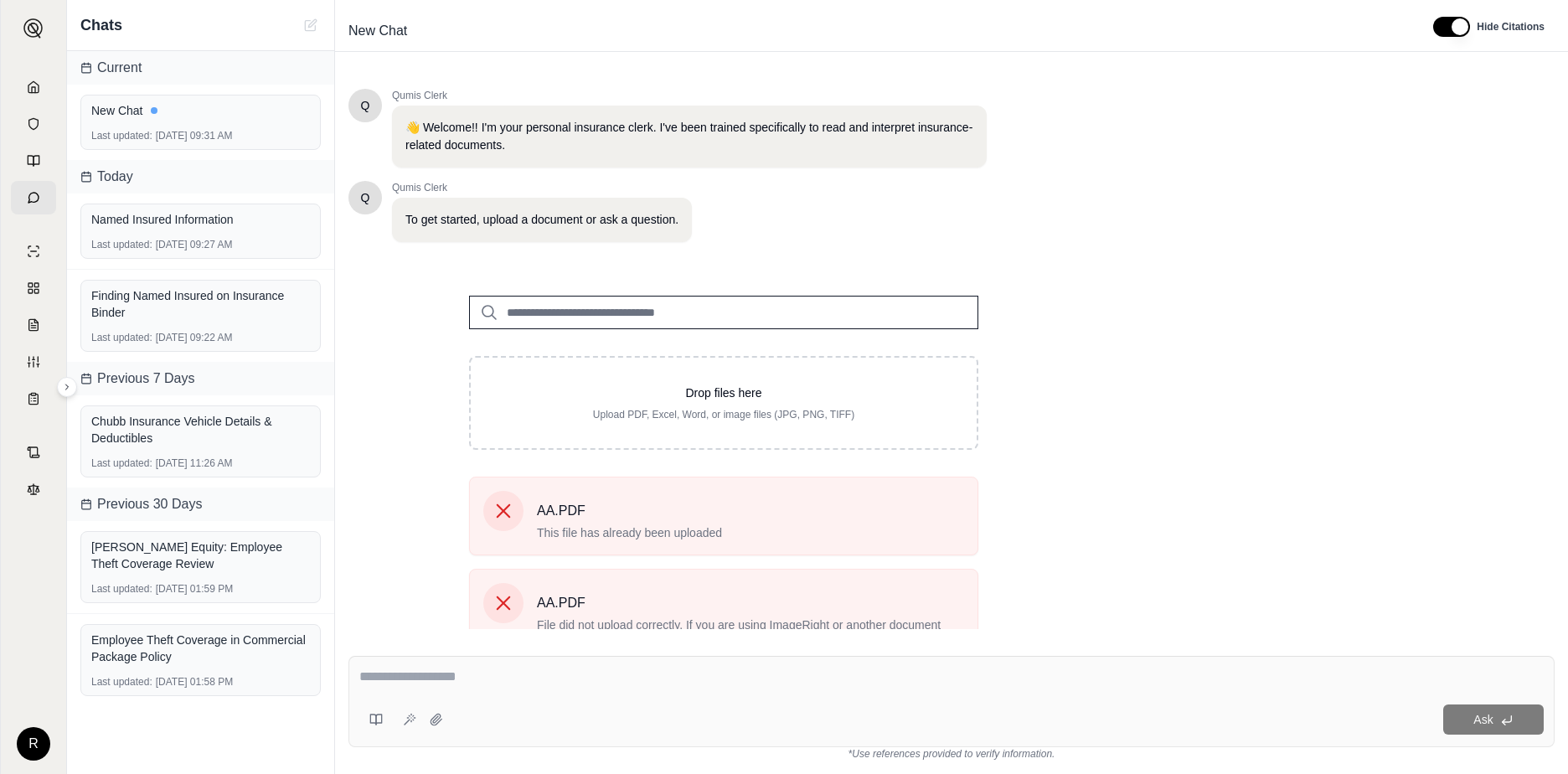
click at [1121, 436] on div "Q Qumis Clerk 👋 Welcome!! I'm your personal insurance clerk. I've been trained …" at bounding box center [951, 352] width 1206 height 554
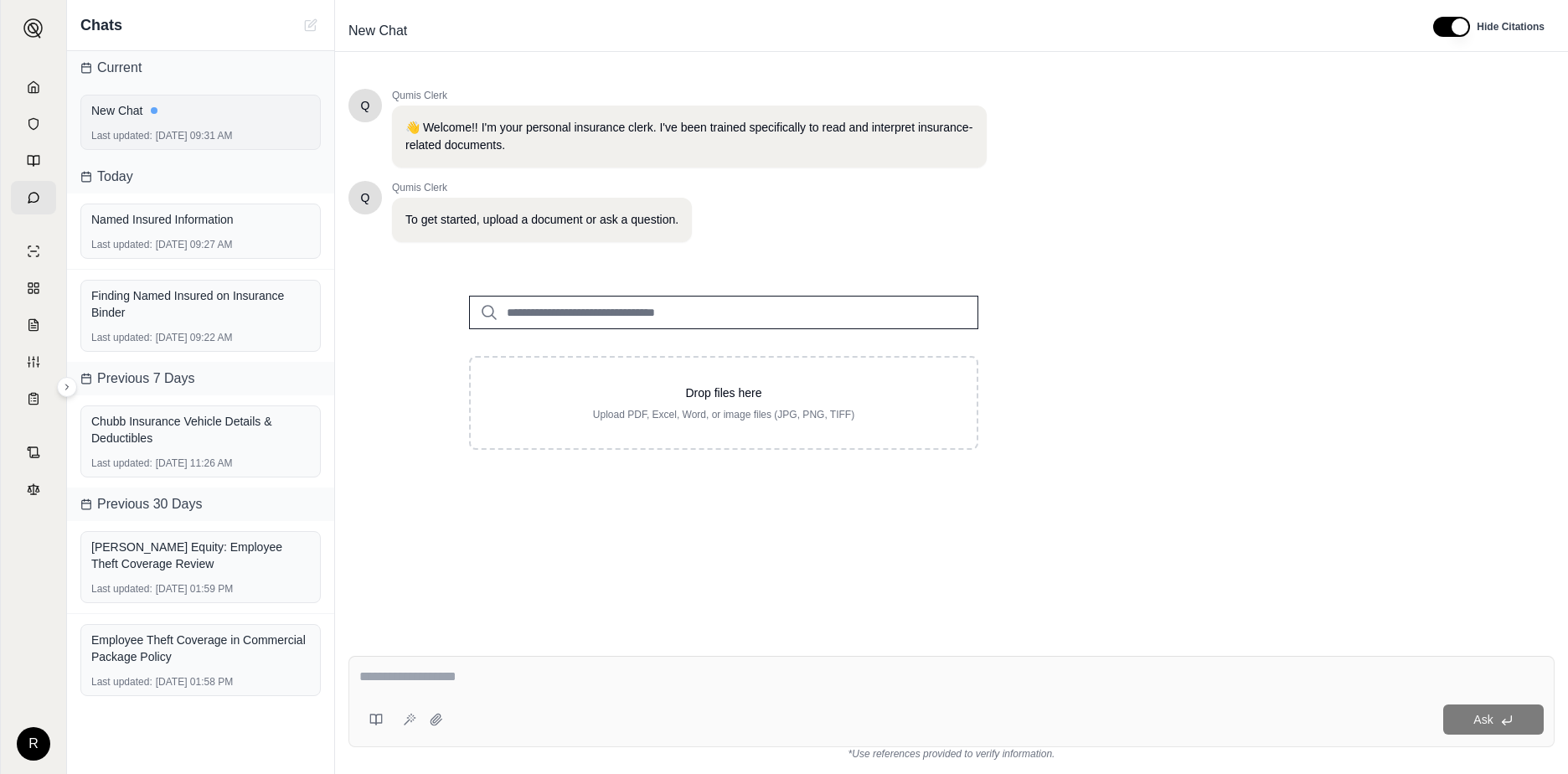
click at [129, 129] on span "Last updated:" at bounding box center [122, 136] width 61 height 13
click at [593, 316] on input "search" at bounding box center [724, 312] width 509 height 33
click at [1134, 209] on div "Q Qumis Clerk 👋 Welcome!! I'm your personal insurance clerk. I've been trained …" at bounding box center [951, 352] width 1206 height 554
click at [148, 232] on div "Named Insured Information Last updated: [DATE] 09:27 AM" at bounding box center [200, 231] width 241 height 55
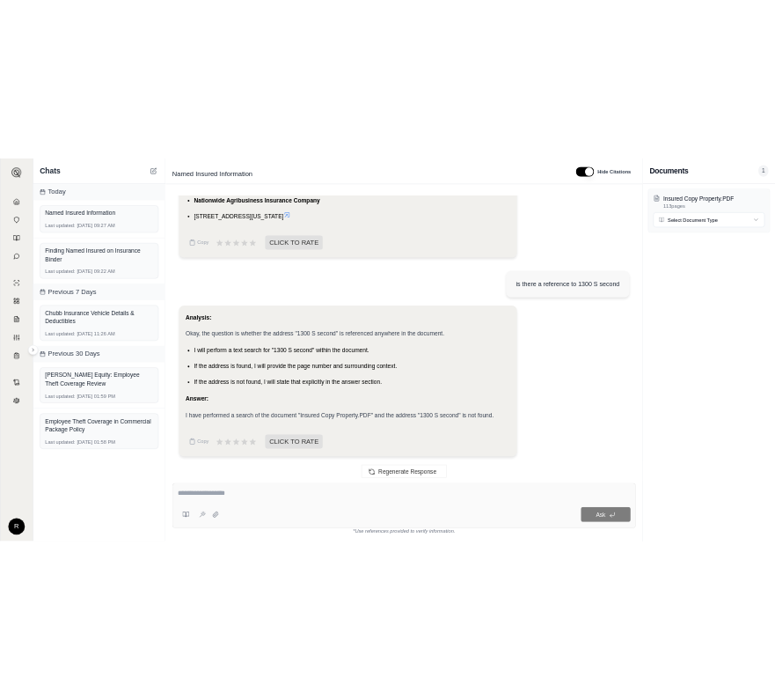
scroll to position [1863, 0]
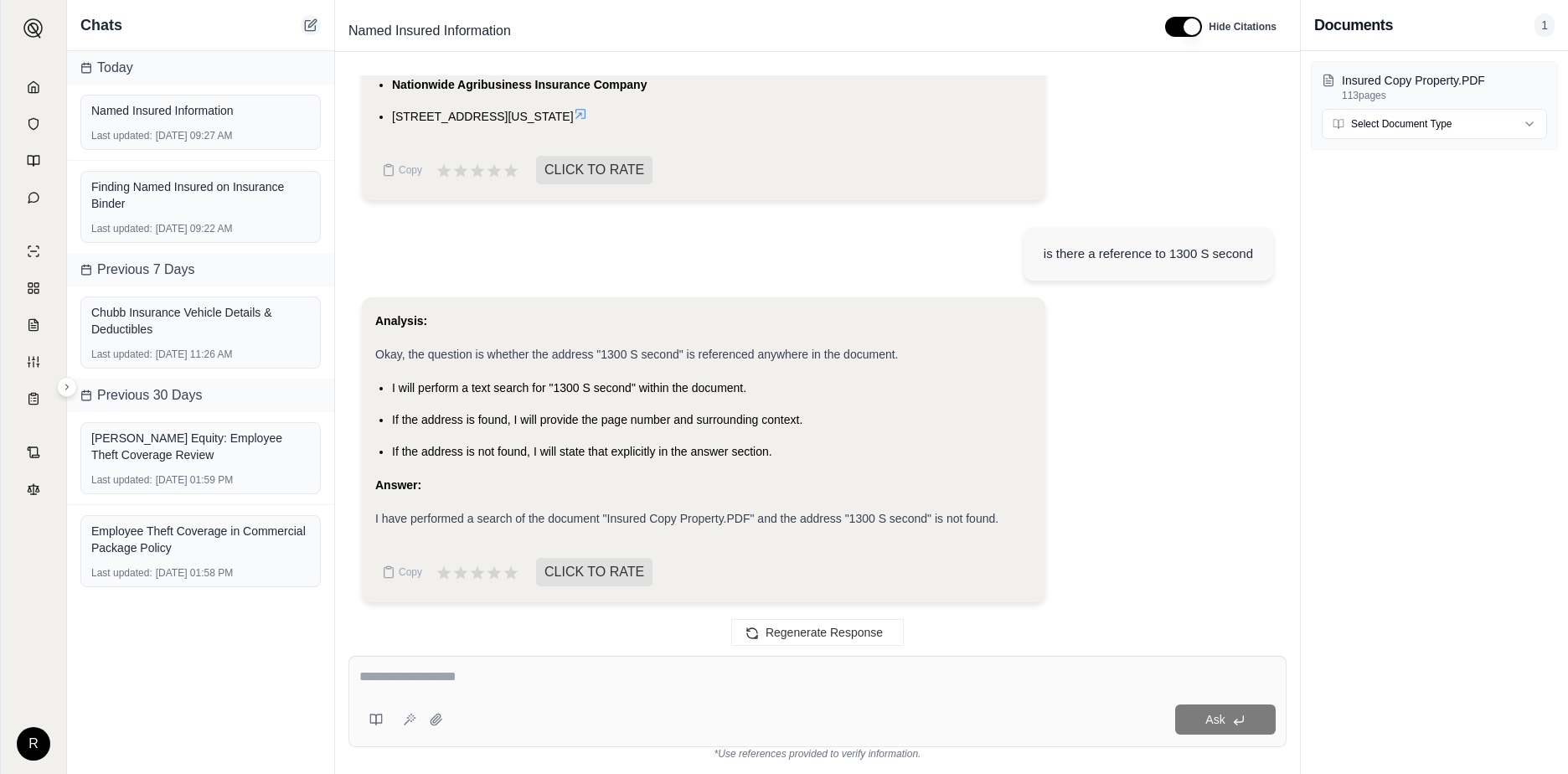
click at [318, 31] on button at bounding box center [310, 25] width 20 height 20
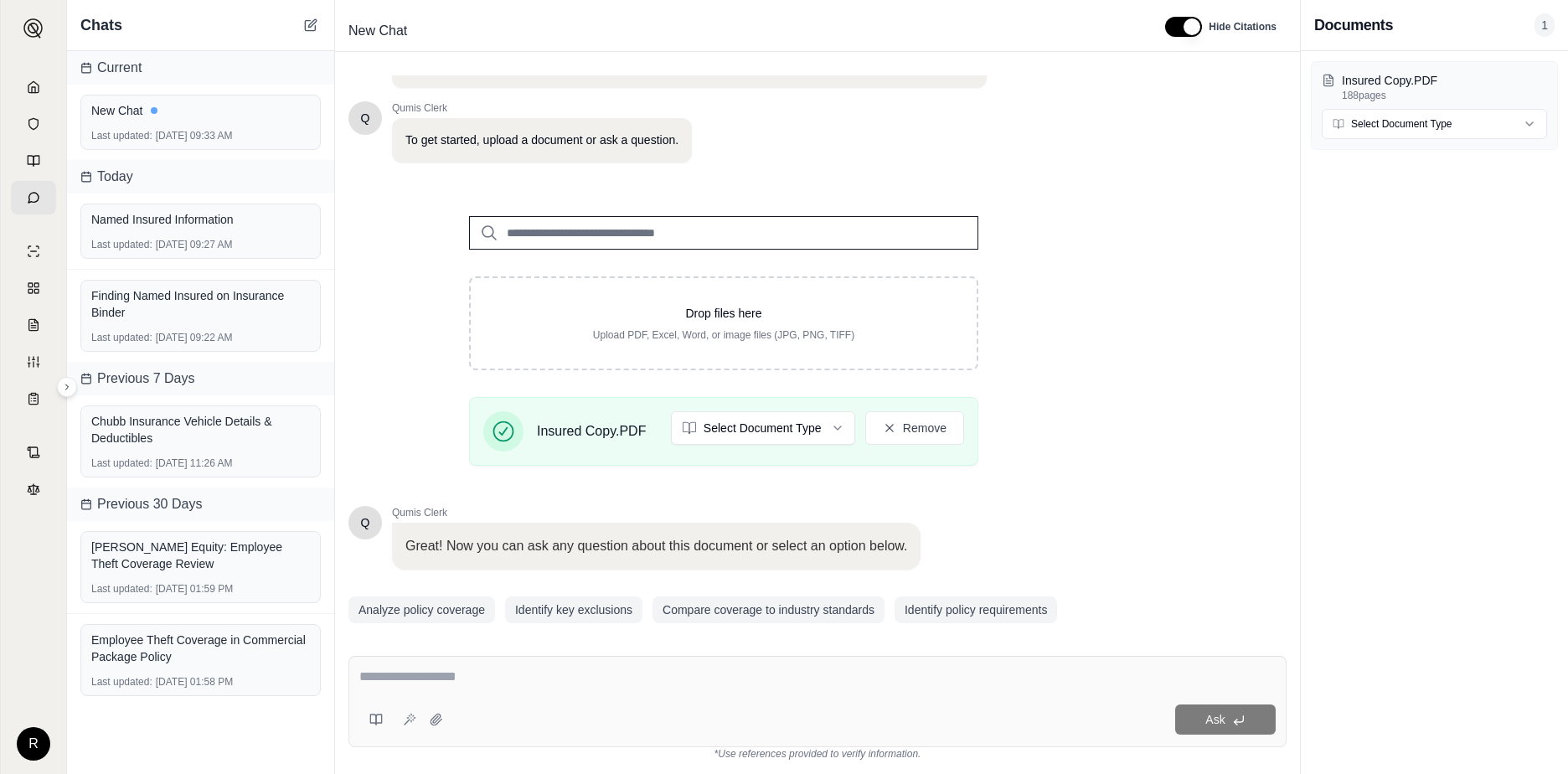
scroll to position [130, 0]
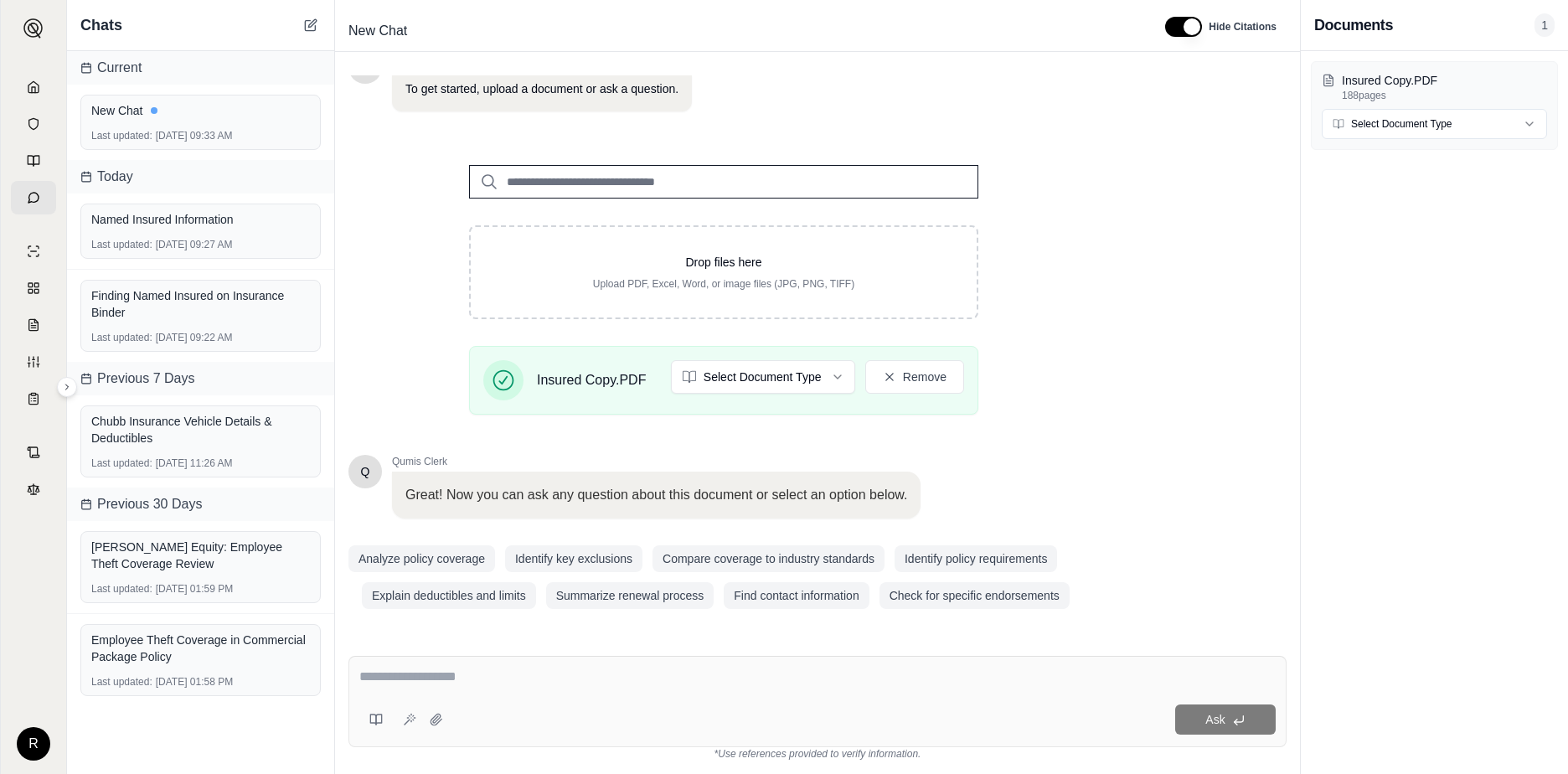
click at [404, 681] on textarea at bounding box center [818, 676] width 917 height 20
type textarea "**********"
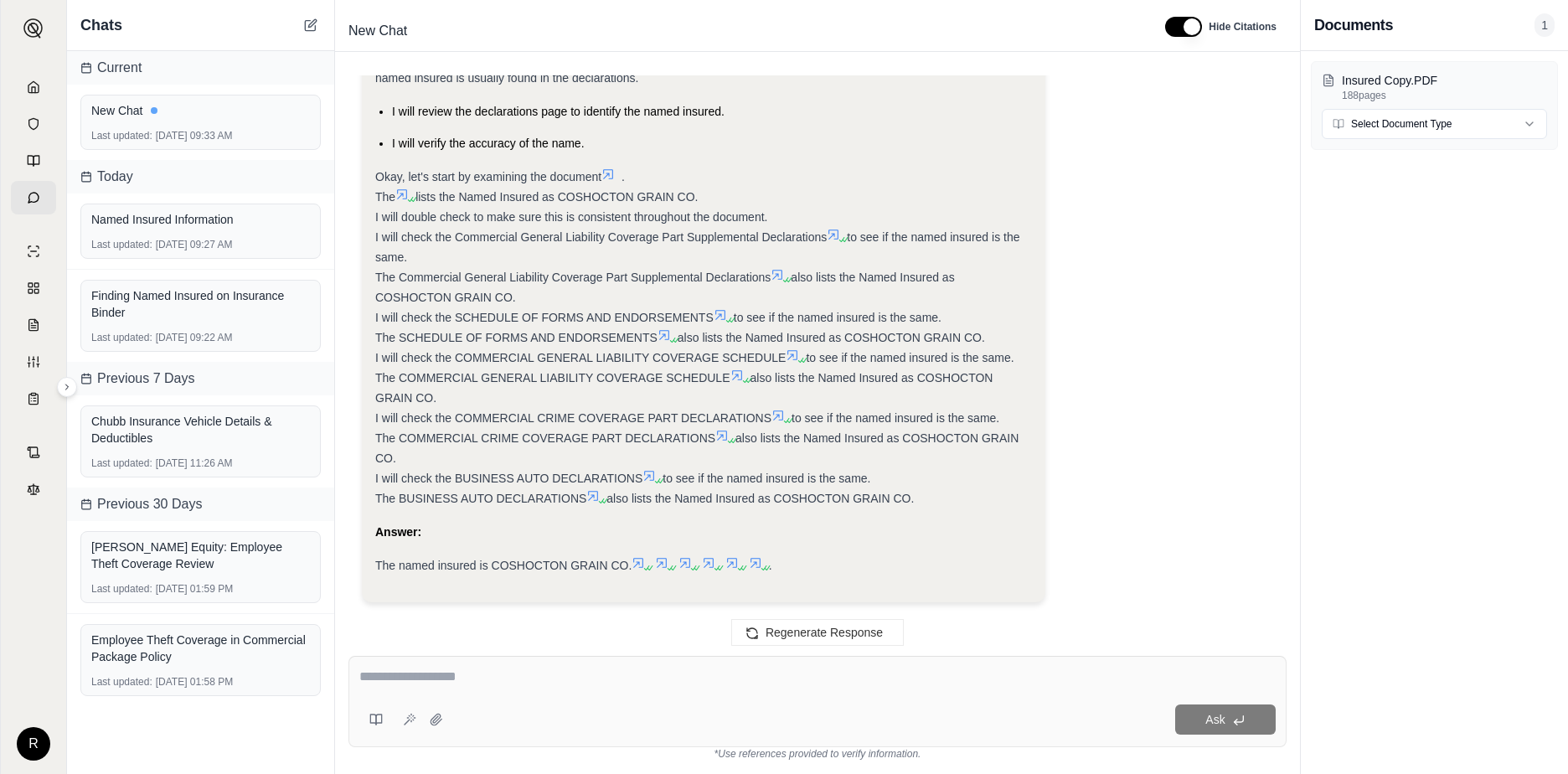
scroll to position [0, 0]
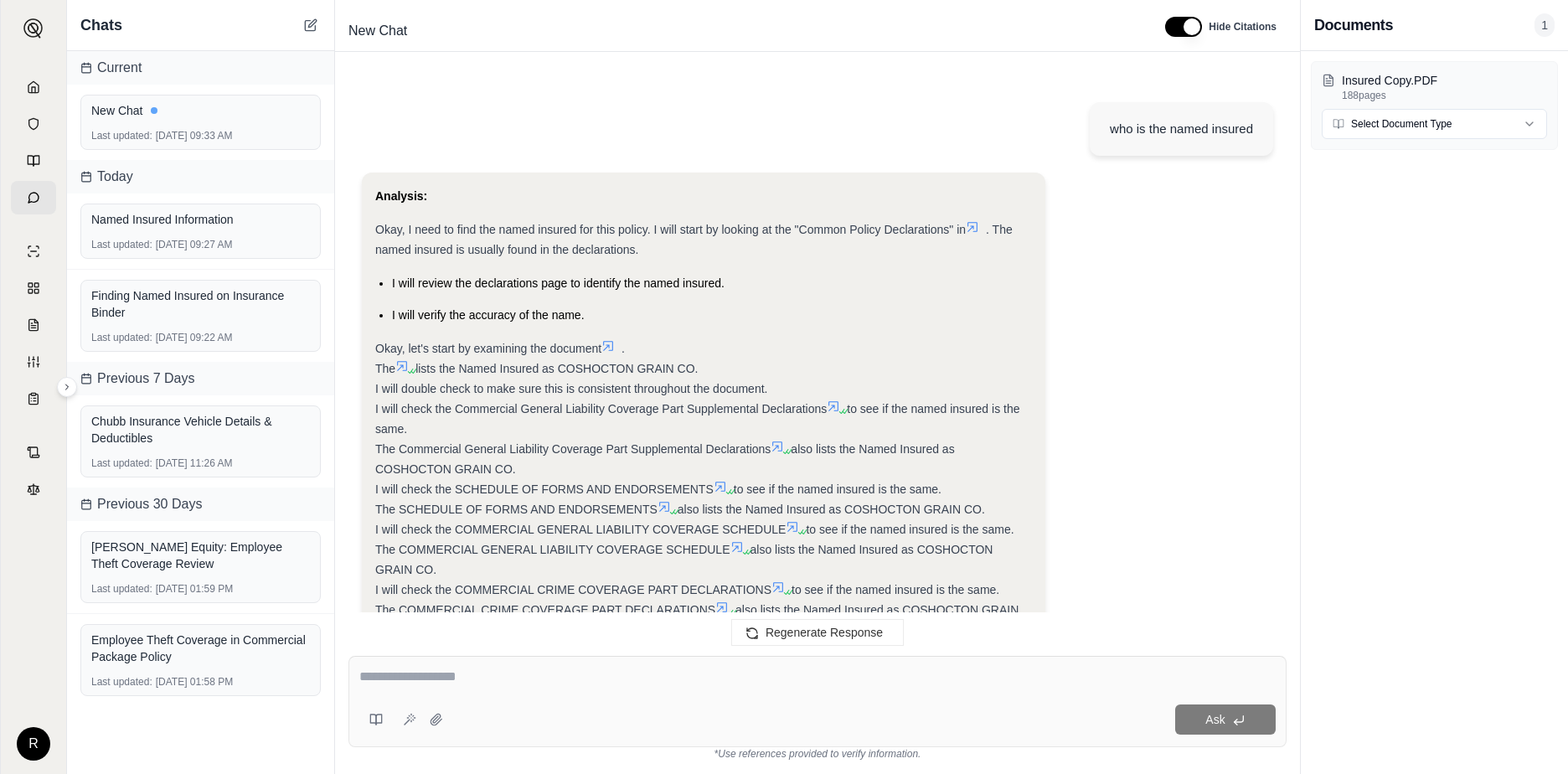
click at [482, 678] on textarea at bounding box center [818, 676] width 917 height 20
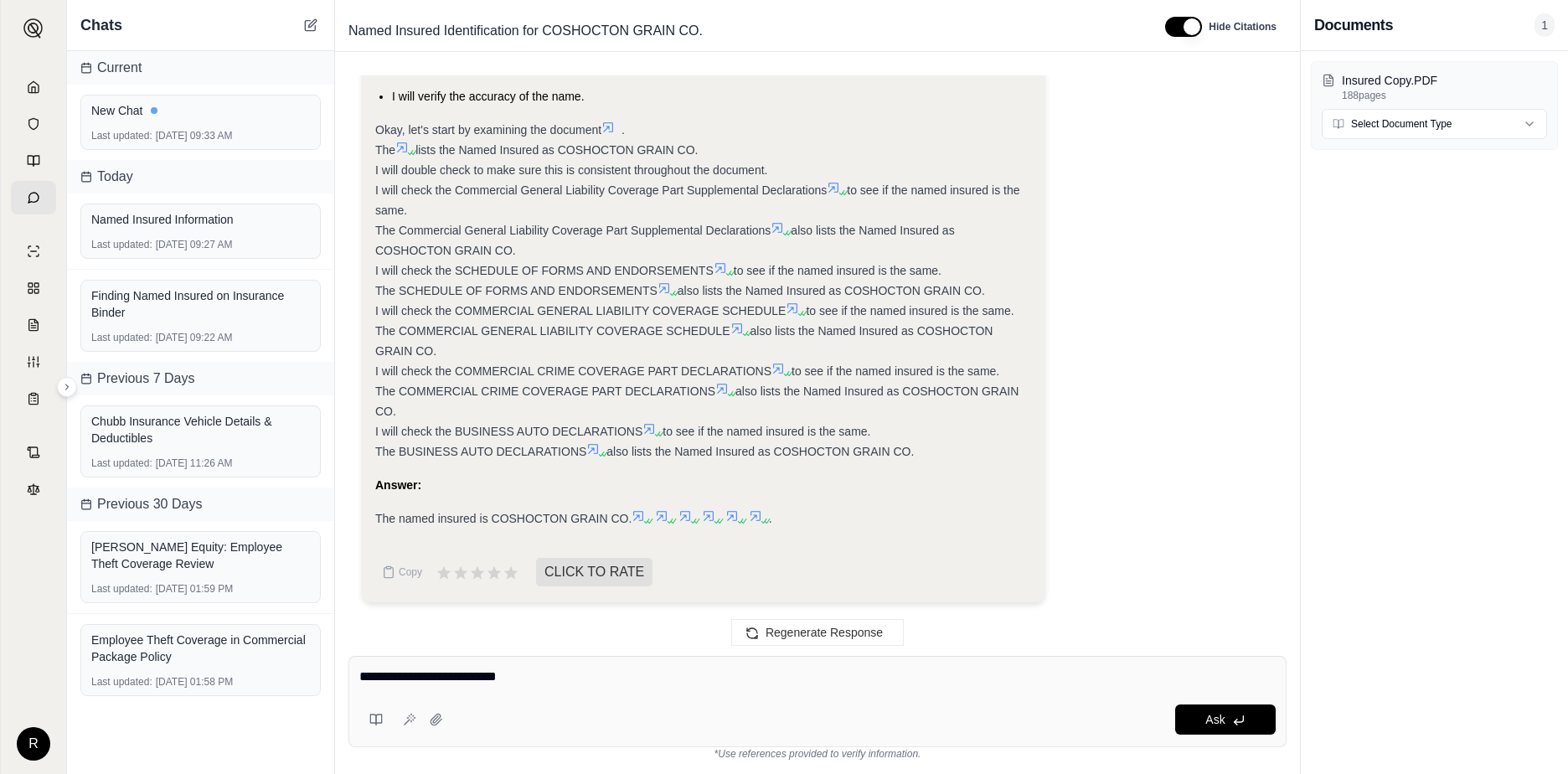
type textarea "**********"
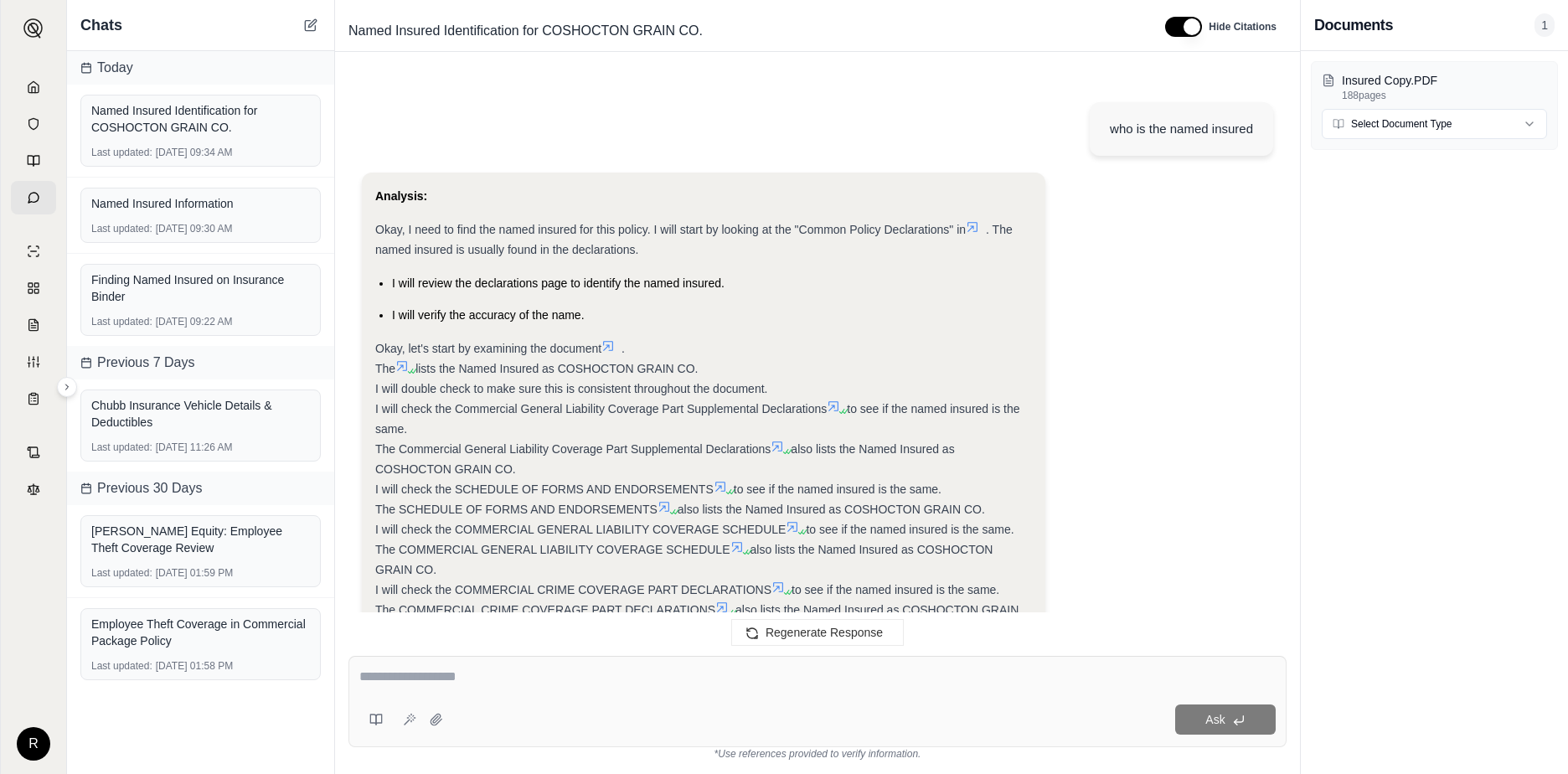
scroll to position [1336, 0]
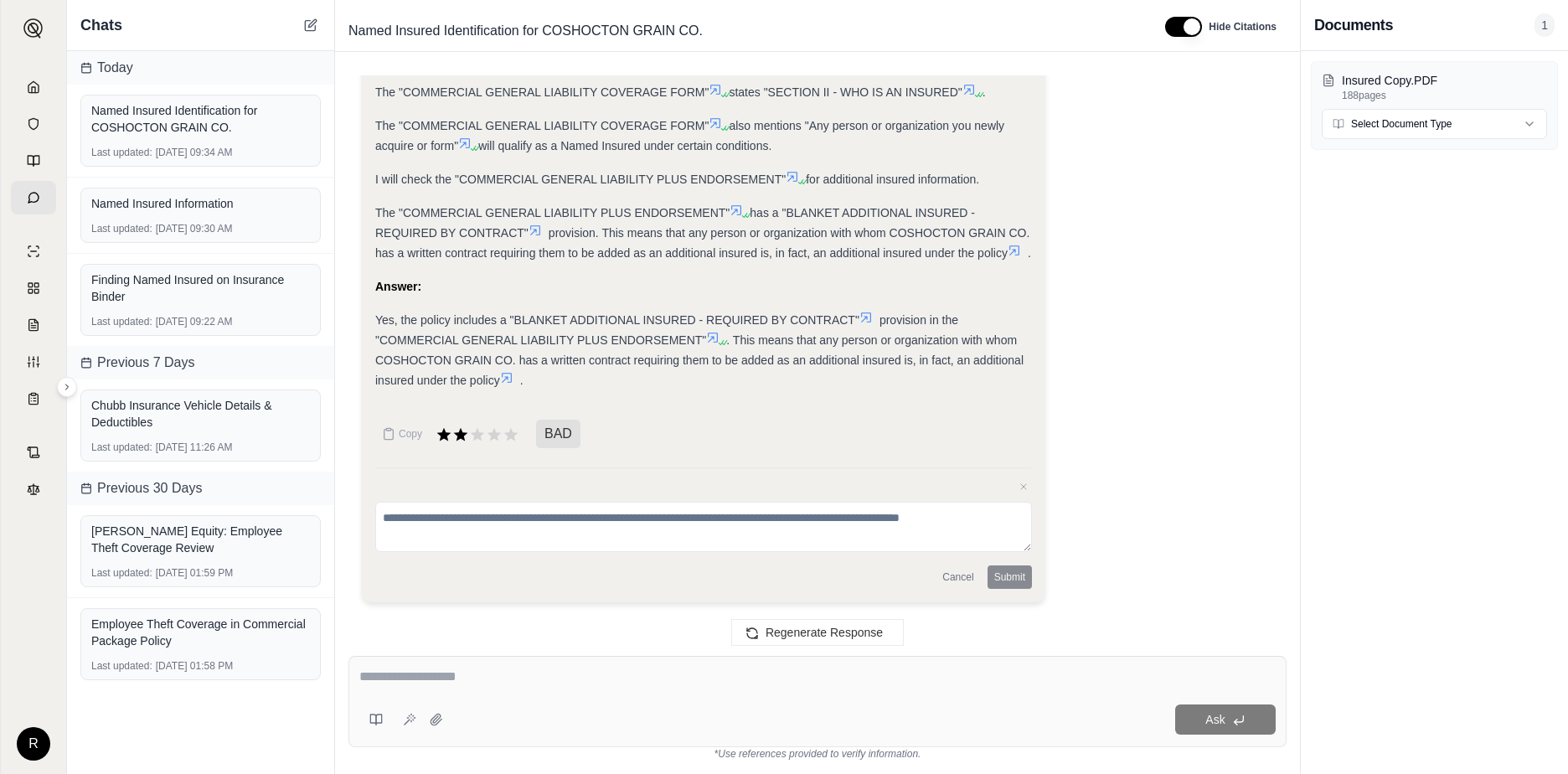
click at [871, 417] on div "Copy BAD Close feedback Cancel Submit" at bounding box center [704, 503] width 657 height 171
click at [522, 683] on textarea at bounding box center [818, 676] width 917 height 20
type textarea "*"
type textarea "**********"
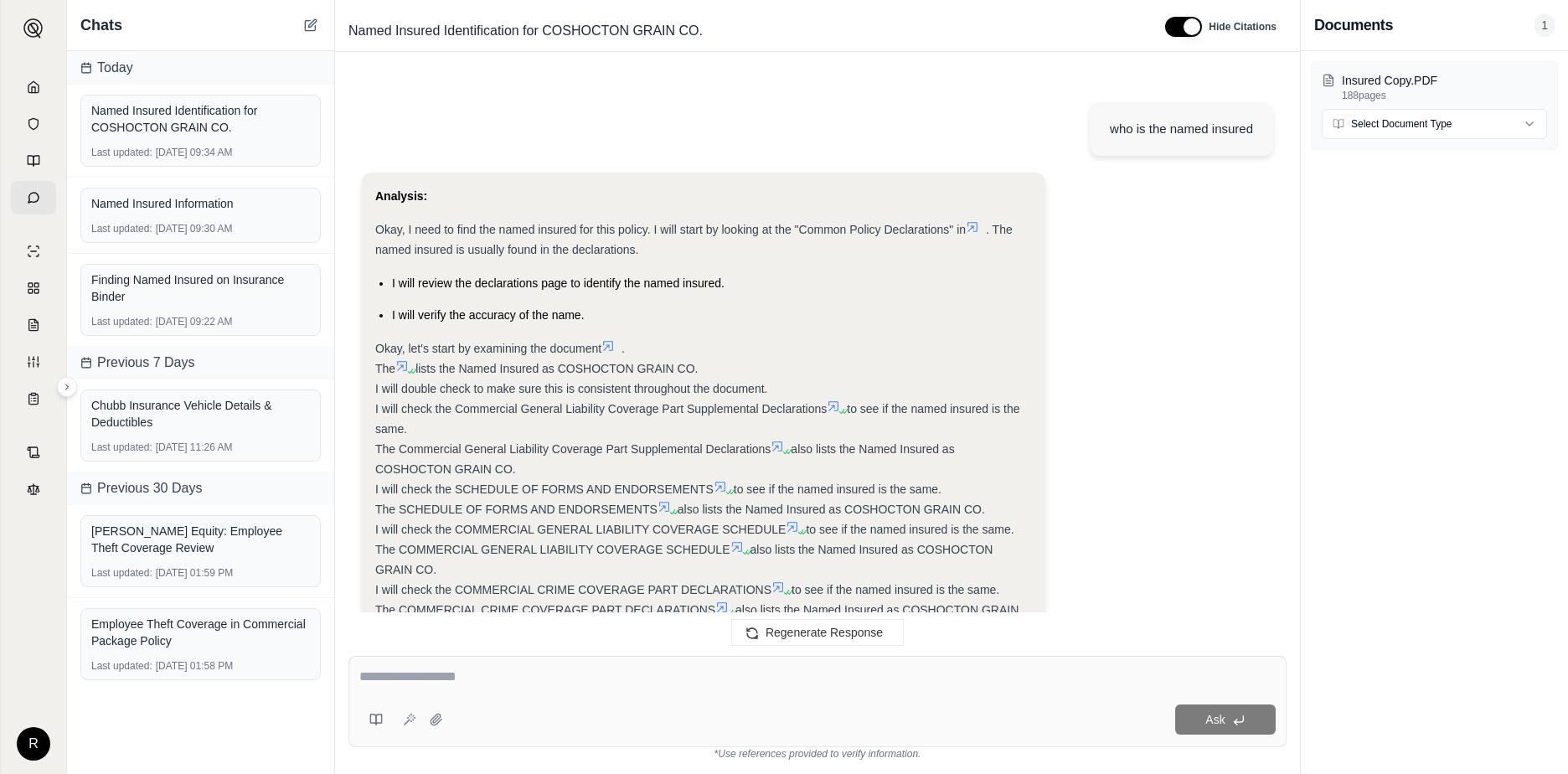
scroll to position [1761, 0]
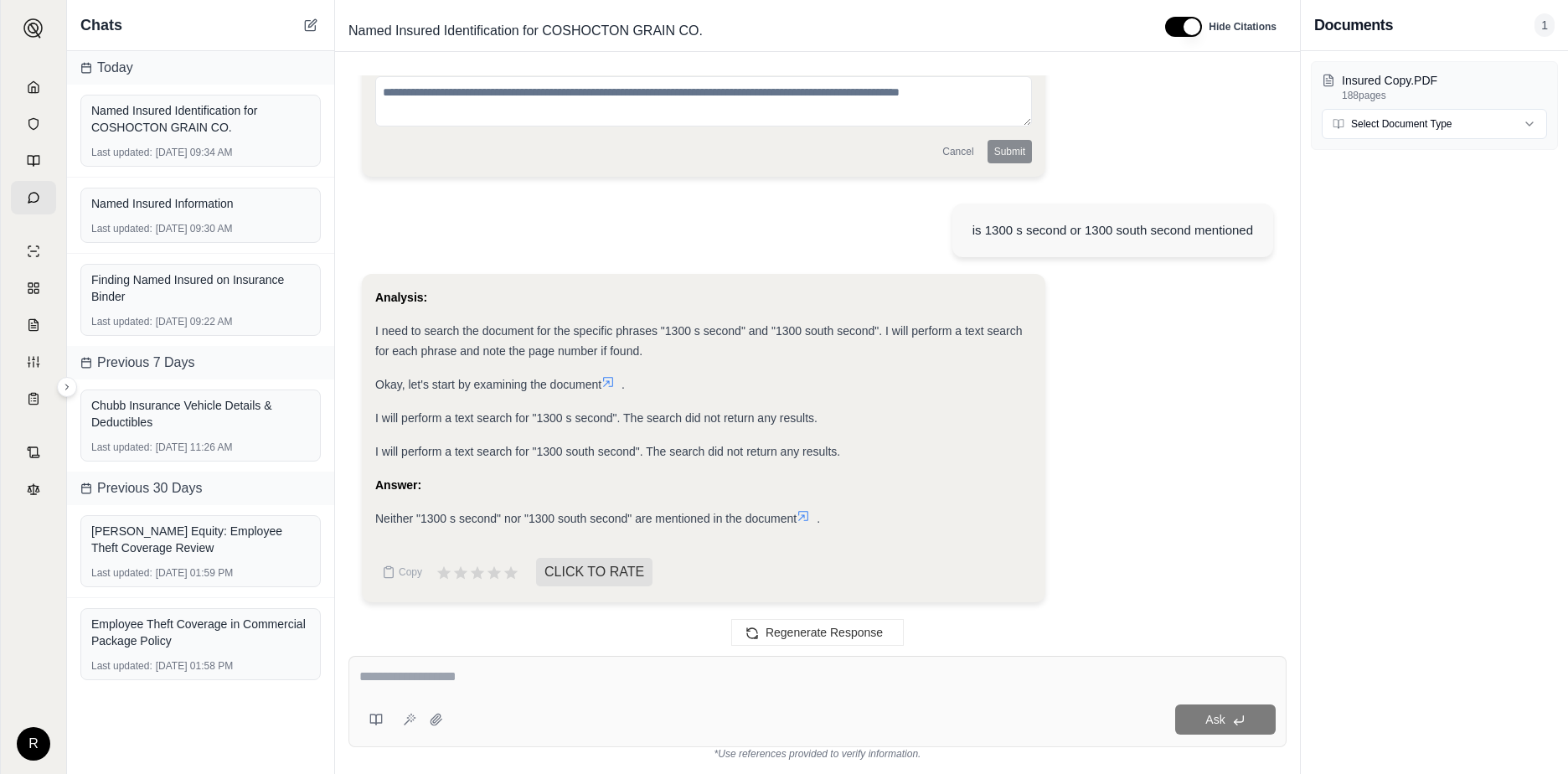
click at [469, 671] on textarea at bounding box center [818, 676] width 917 height 20
type textarea "**********"
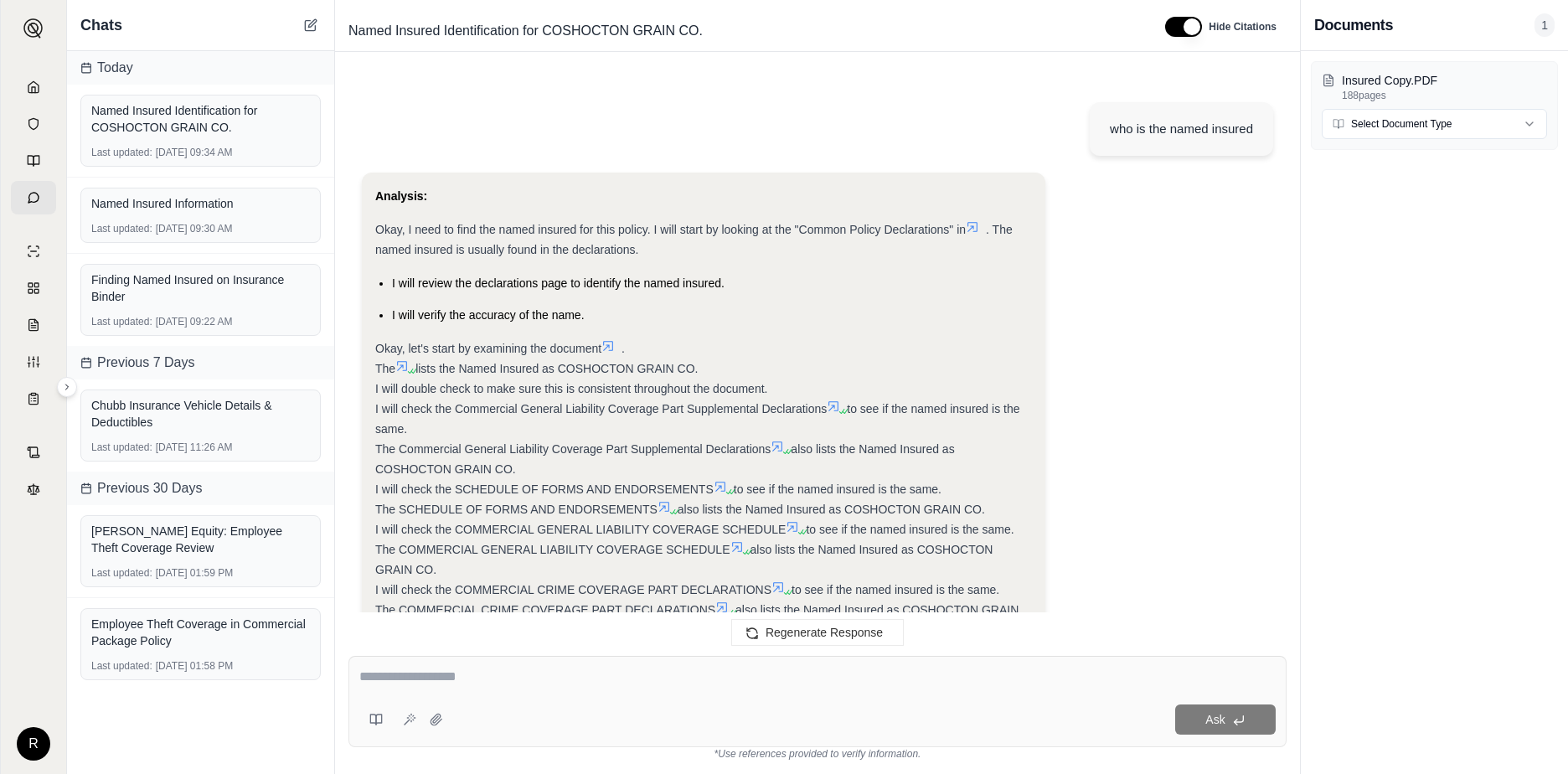
scroll to position [2187, 0]
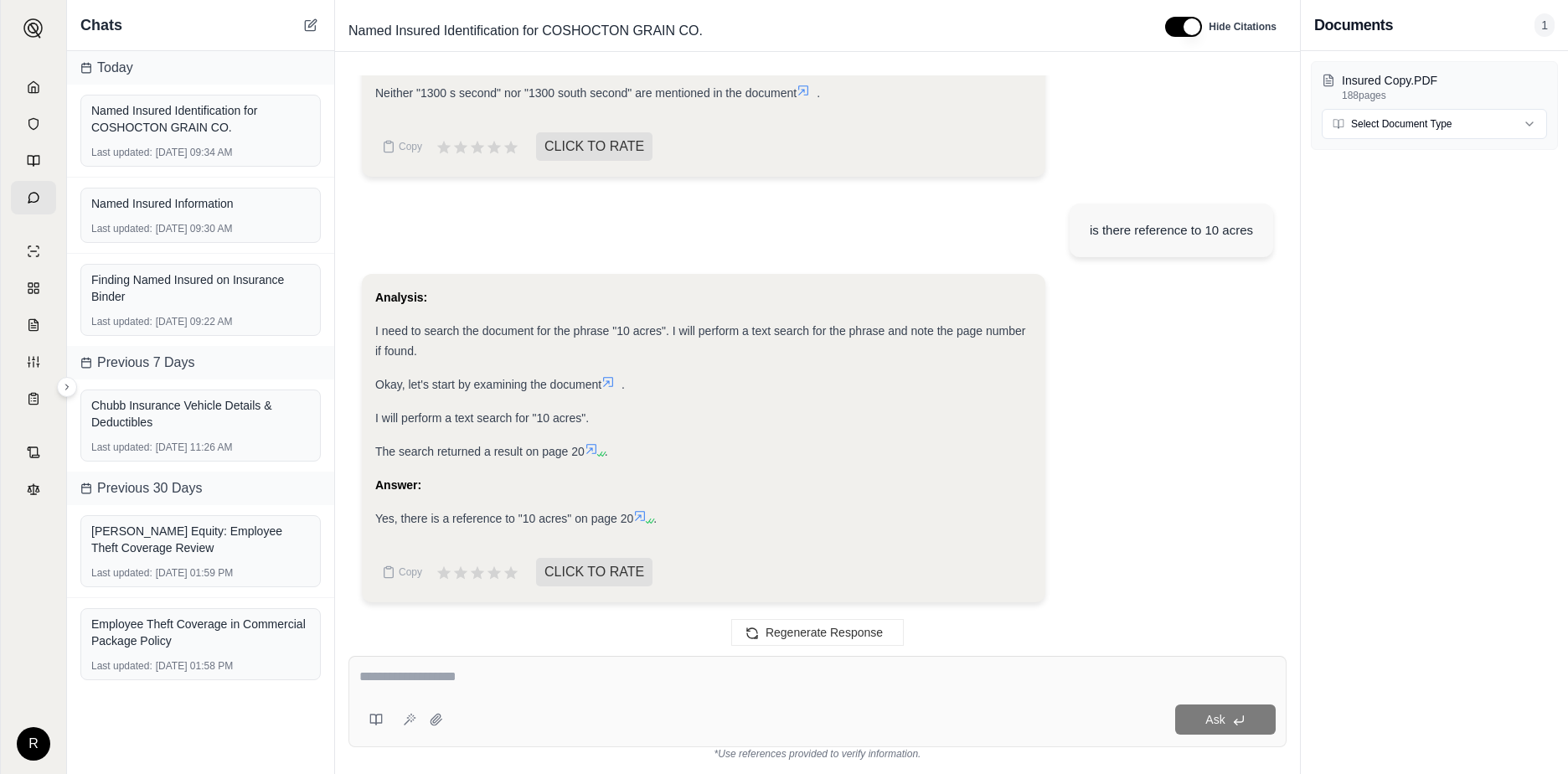
click at [640, 513] on icon at bounding box center [640, 516] width 13 height 13
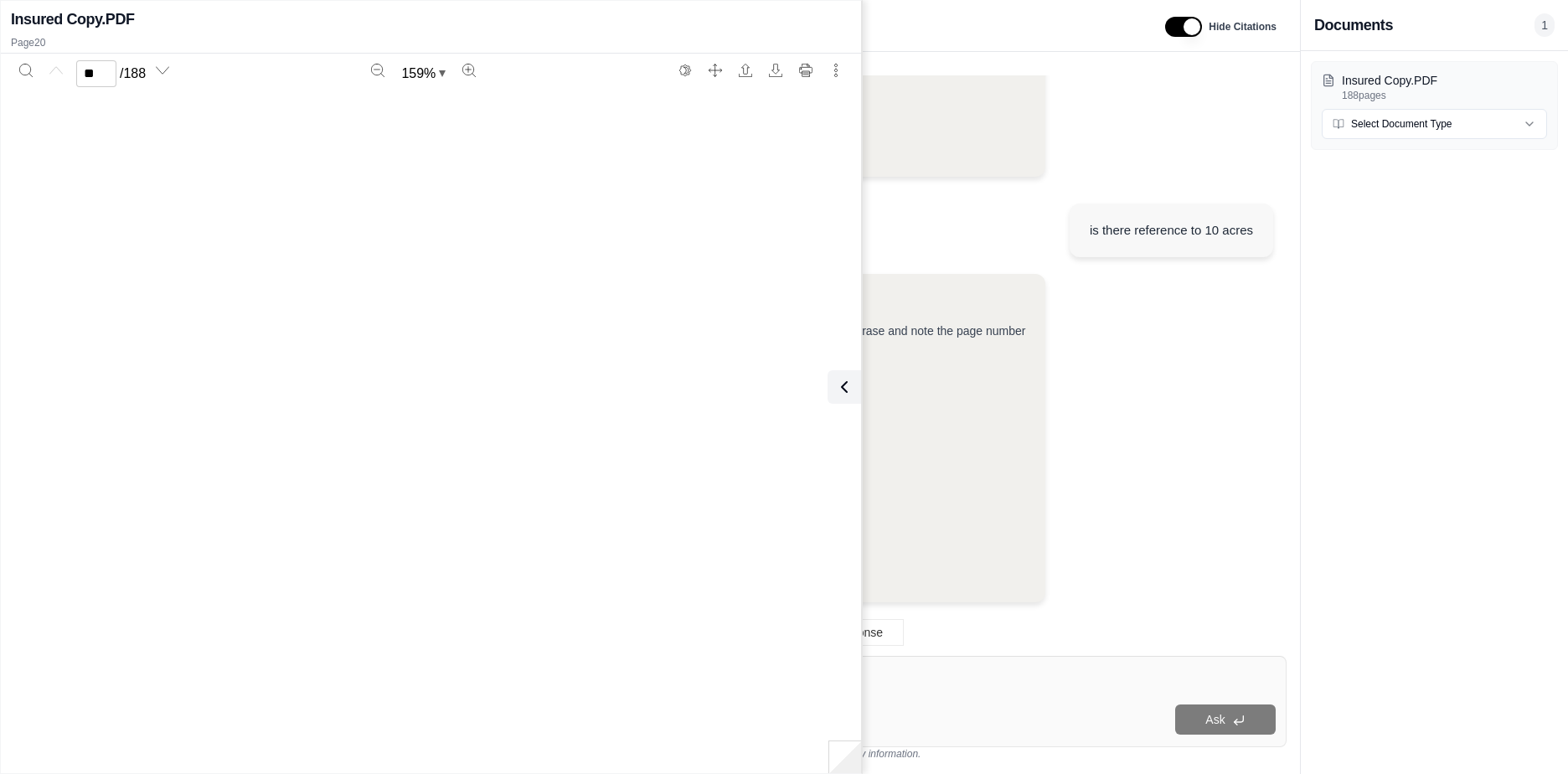
type input "**"
click at [1161, 506] on div "Analysis: I need to search the document for the phrase "10 acres". I will perfo…" at bounding box center [817, 445] width 911 height 342
click at [1440, 460] on div "Insured Copy.PDF 188 pages Select Document Type" at bounding box center [1435, 412] width 268 height 723
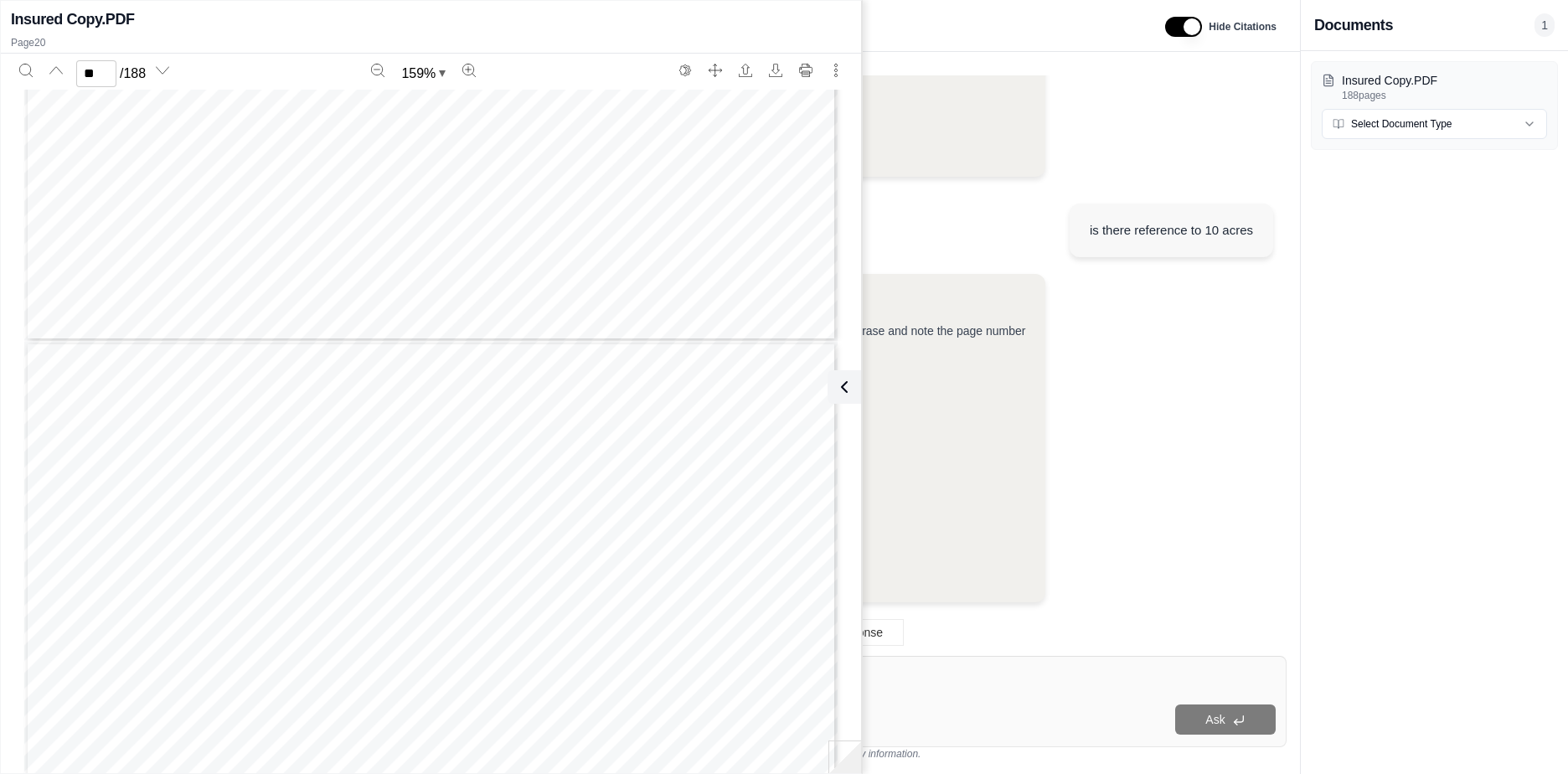
click at [1200, 429] on div "Analysis: I need to search the document for the phrase "10 acres". I will perfo…" at bounding box center [817, 445] width 911 height 342
click at [849, 388] on icon at bounding box center [841, 387] width 20 height 20
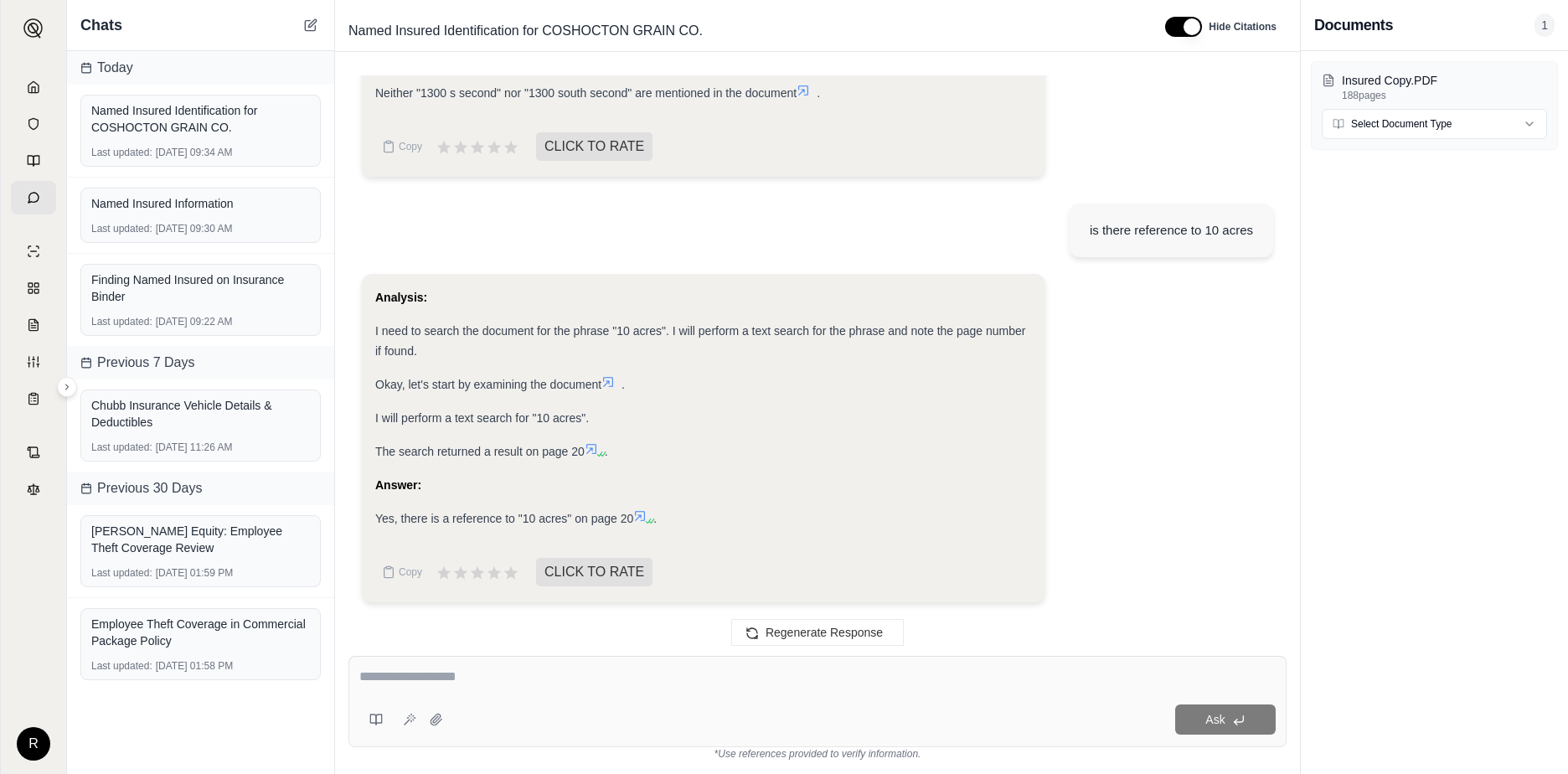
click at [645, 519] on icon at bounding box center [640, 516] width 13 height 13
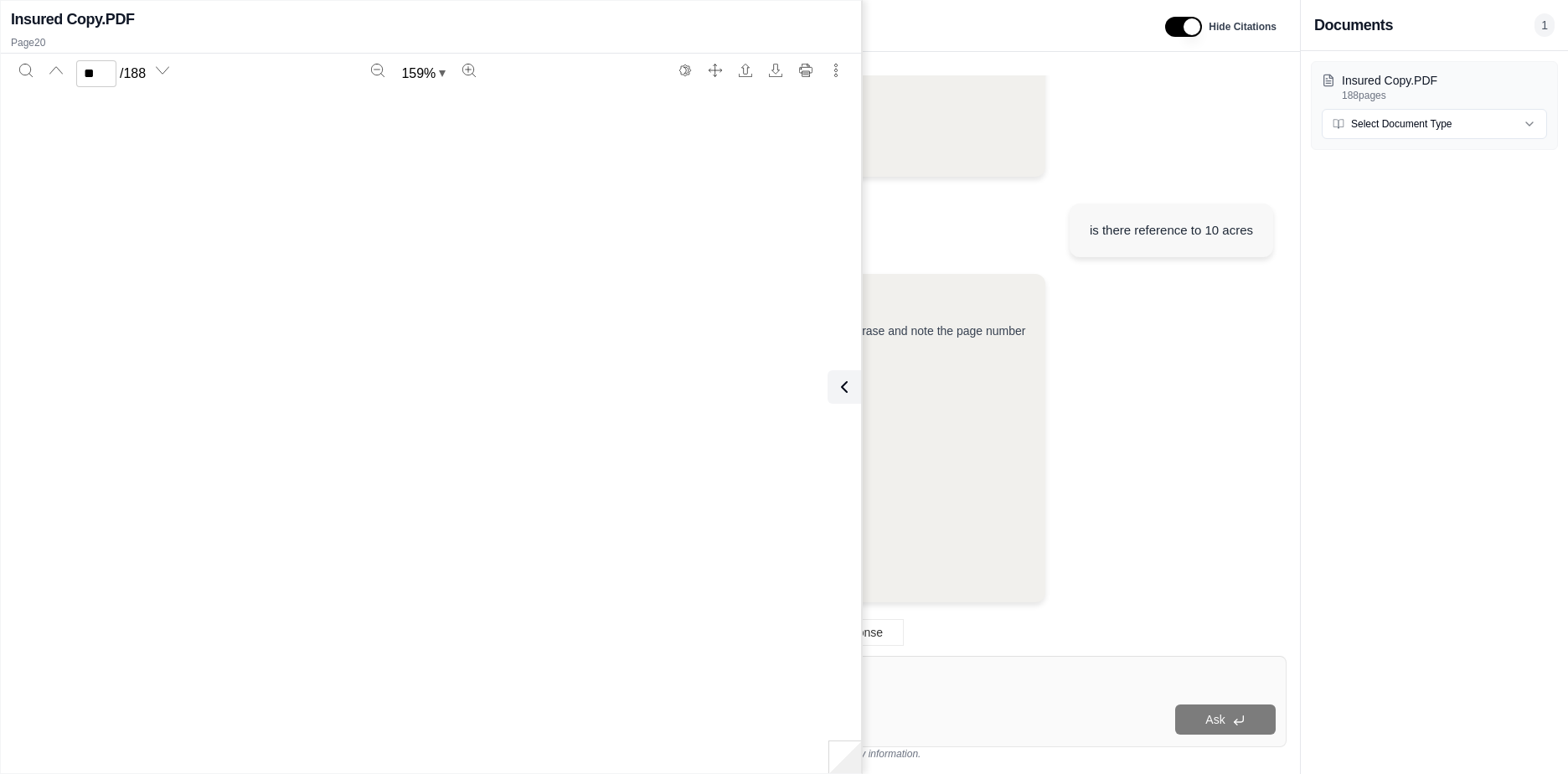
type input "**"
click at [1453, 412] on div "Insured Copy.PDF 188 pages Select Document Type" at bounding box center [1435, 412] width 268 height 723
click at [838, 386] on icon at bounding box center [841, 387] width 20 height 20
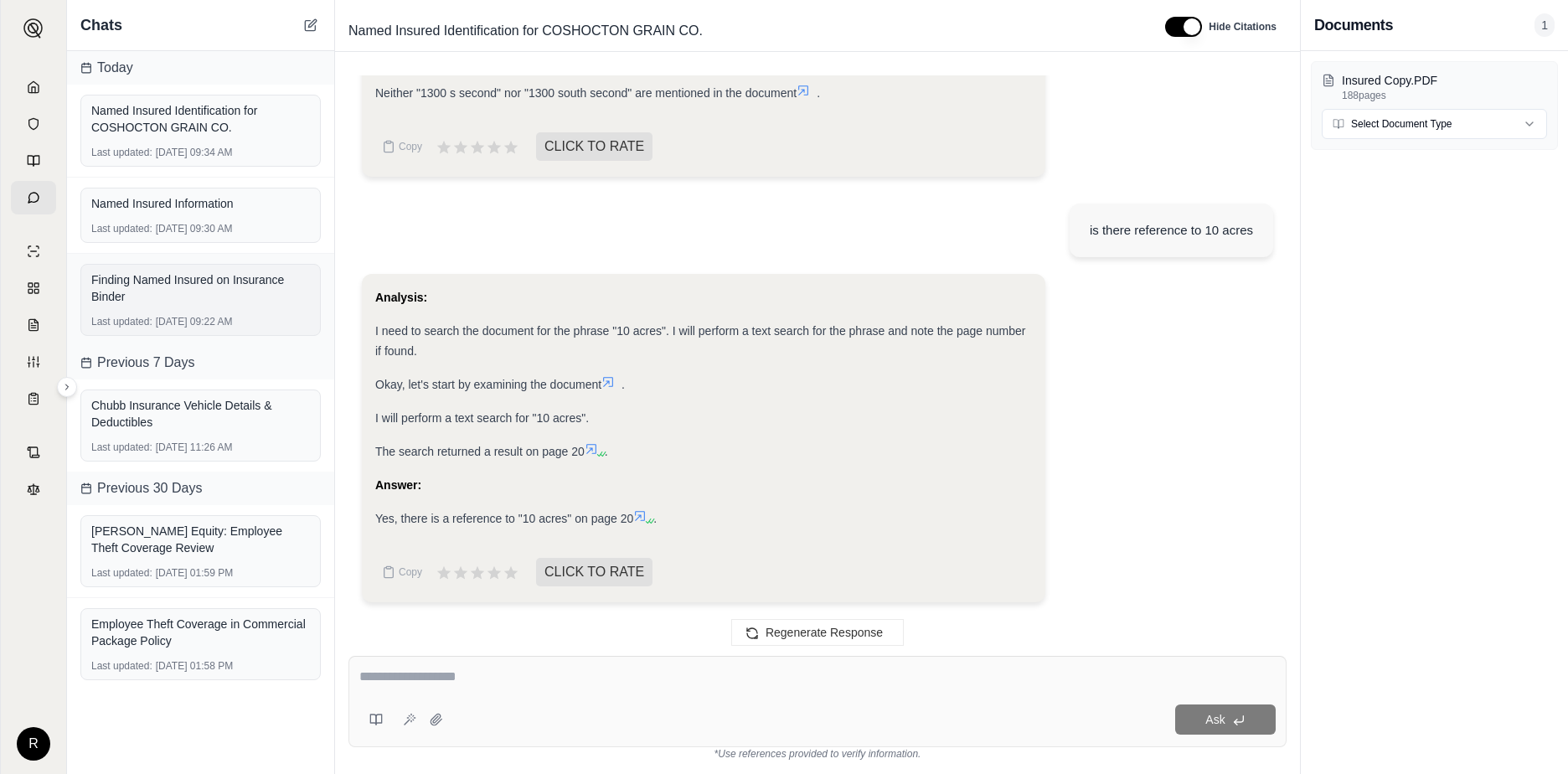
click at [173, 284] on div "Finding Named Insured on Insurance Binder" at bounding box center [201, 288] width 219 height 33
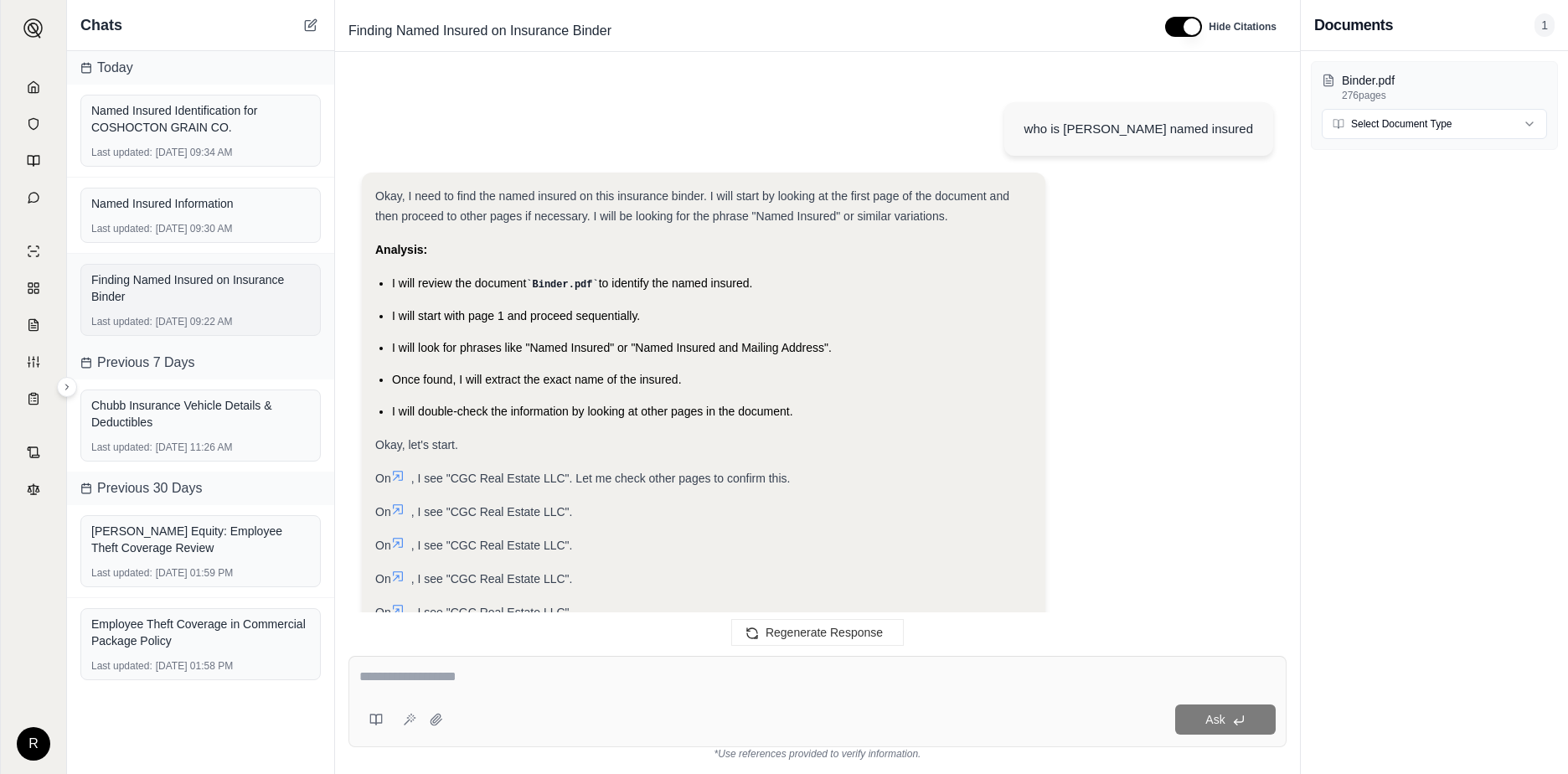
scroll to position [4756, 0]
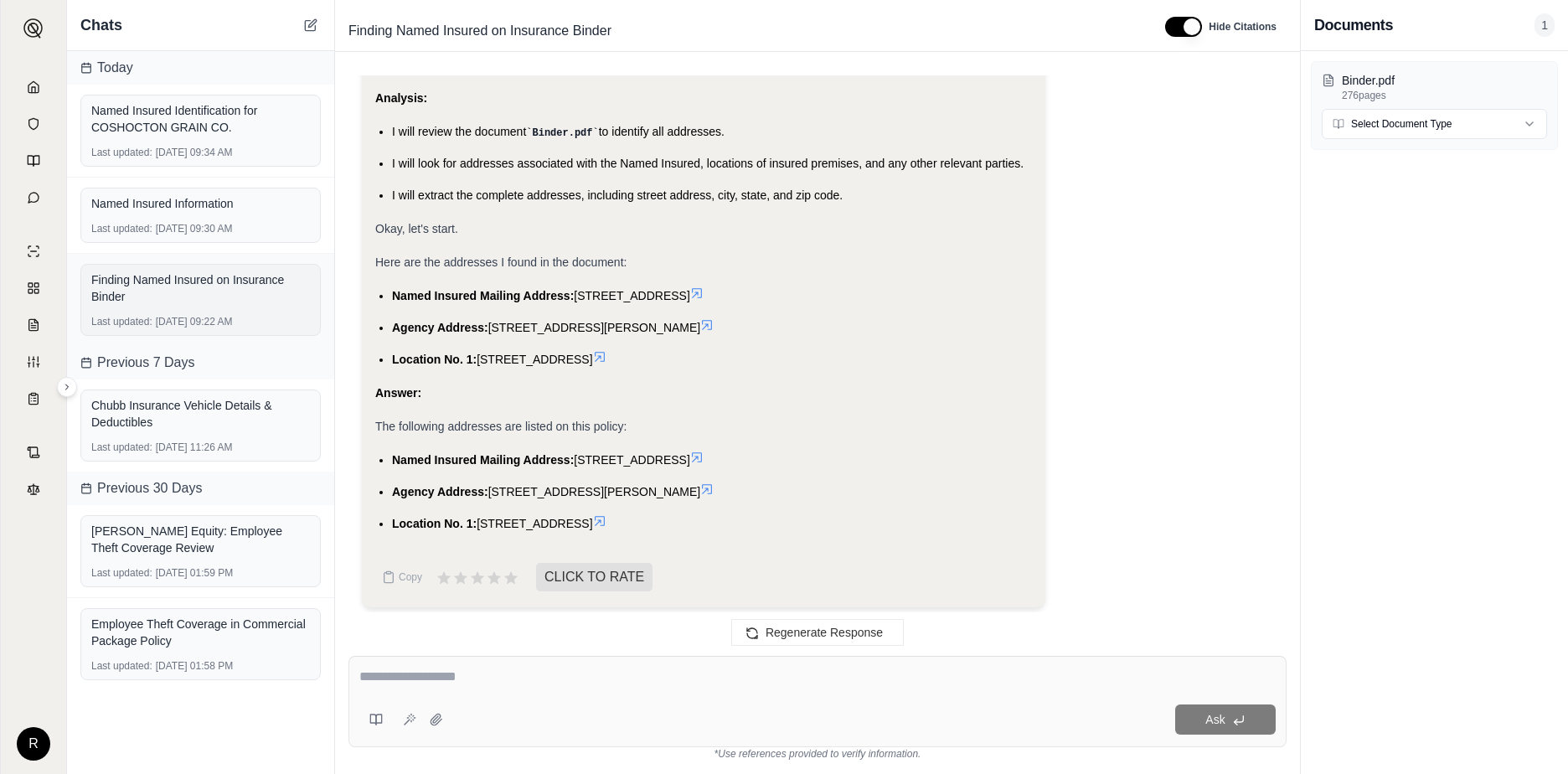
drag, startPoint x: 145, startPoint y: 280, endPoint x: 118, endPoint y: 287, distance: 27.9
click at [118, 287] on div "Finding Named Insured on Insurance Binder" at bounding box center [201, 288] width 219 height 33
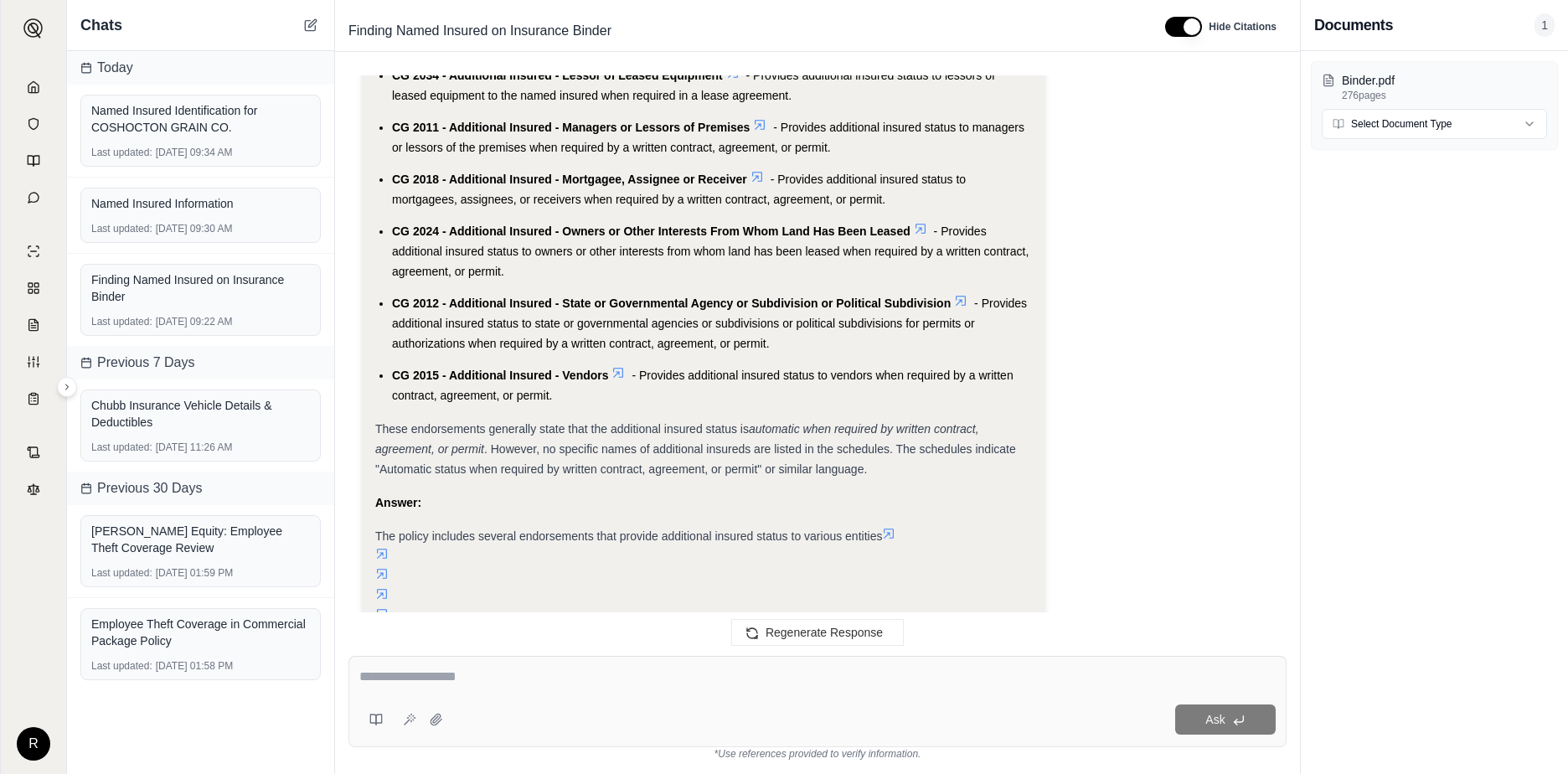
scroll to position [2243, 0]
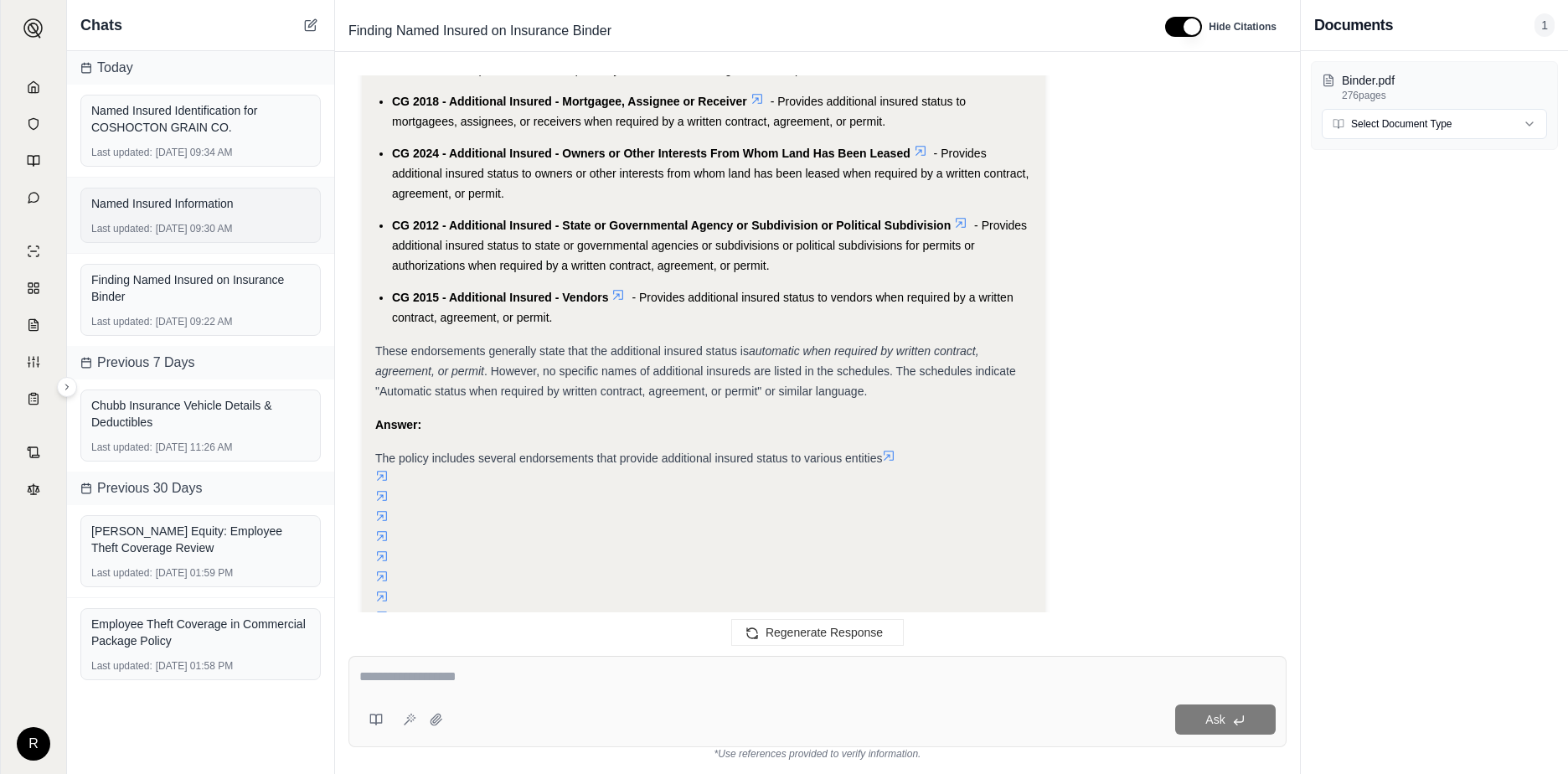
click at [207, 208] on div "Named Insured Information" at bounding box center [201, 204] width 219 height 17
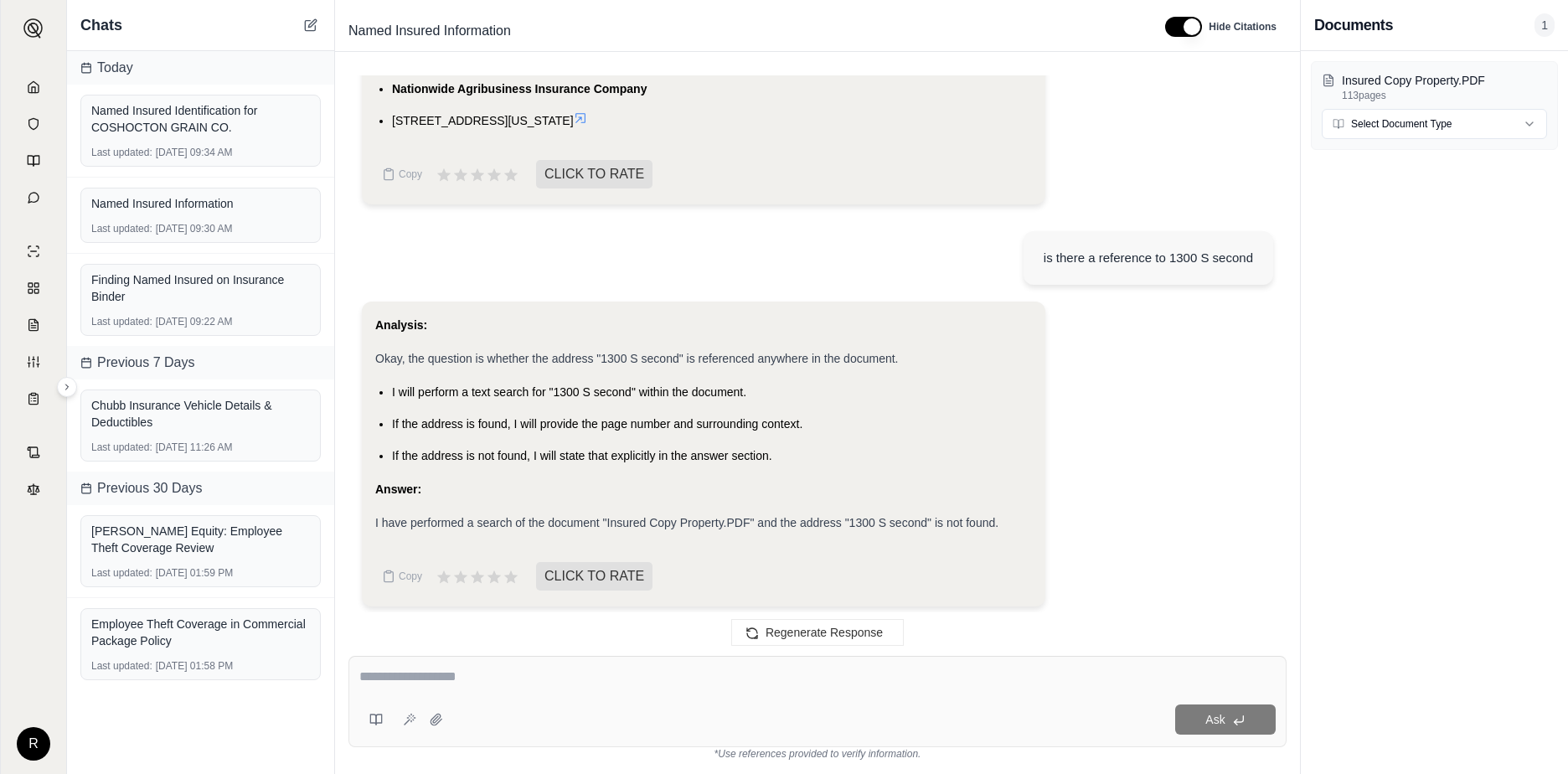
scroll to position [1774, 0]
click at [255, 300] on div "Finding Named Insured on Insurance Binder" at bounding box center [201, 288] width 219 height 33
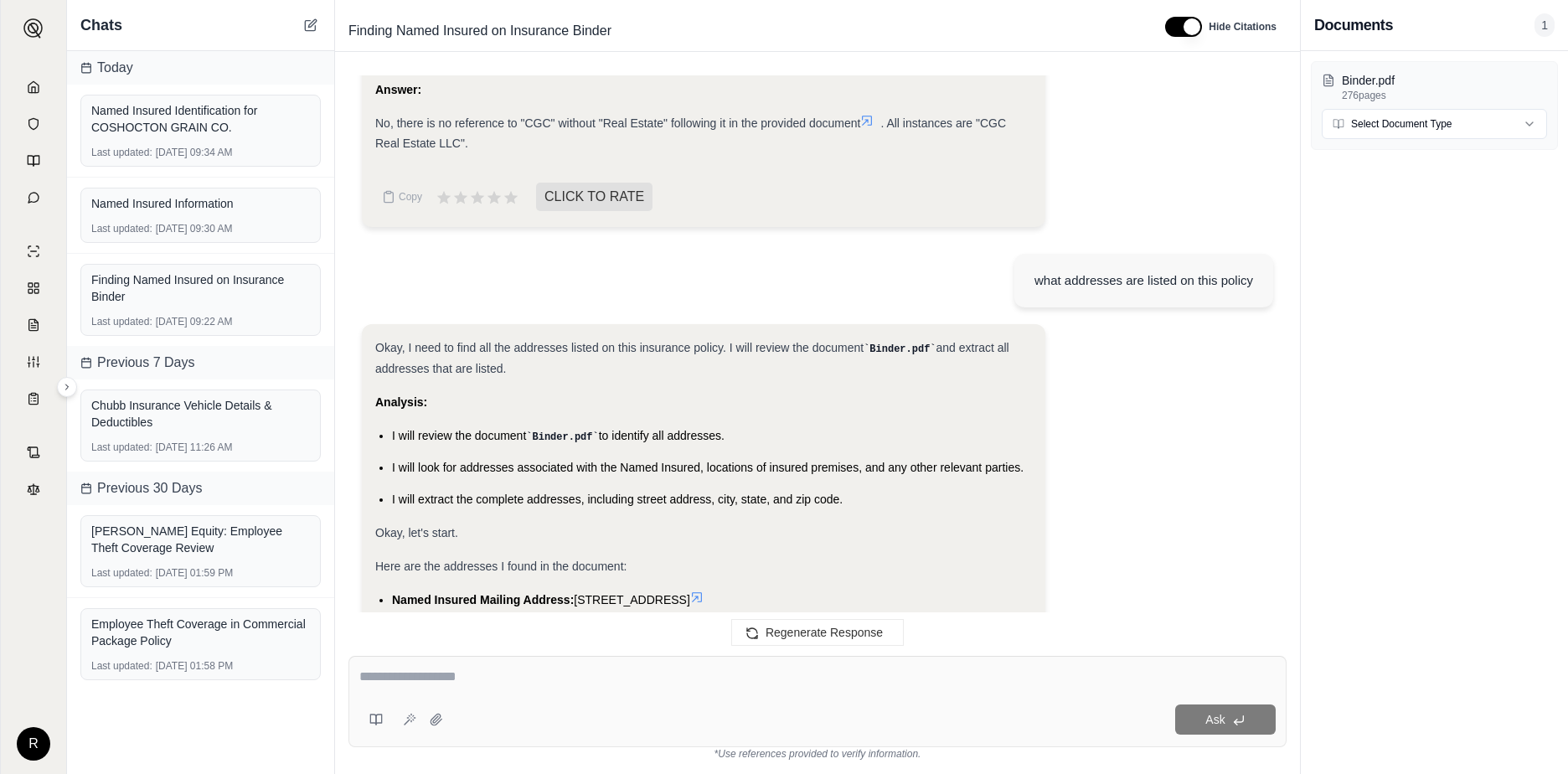
scroll to position [4756, 0]
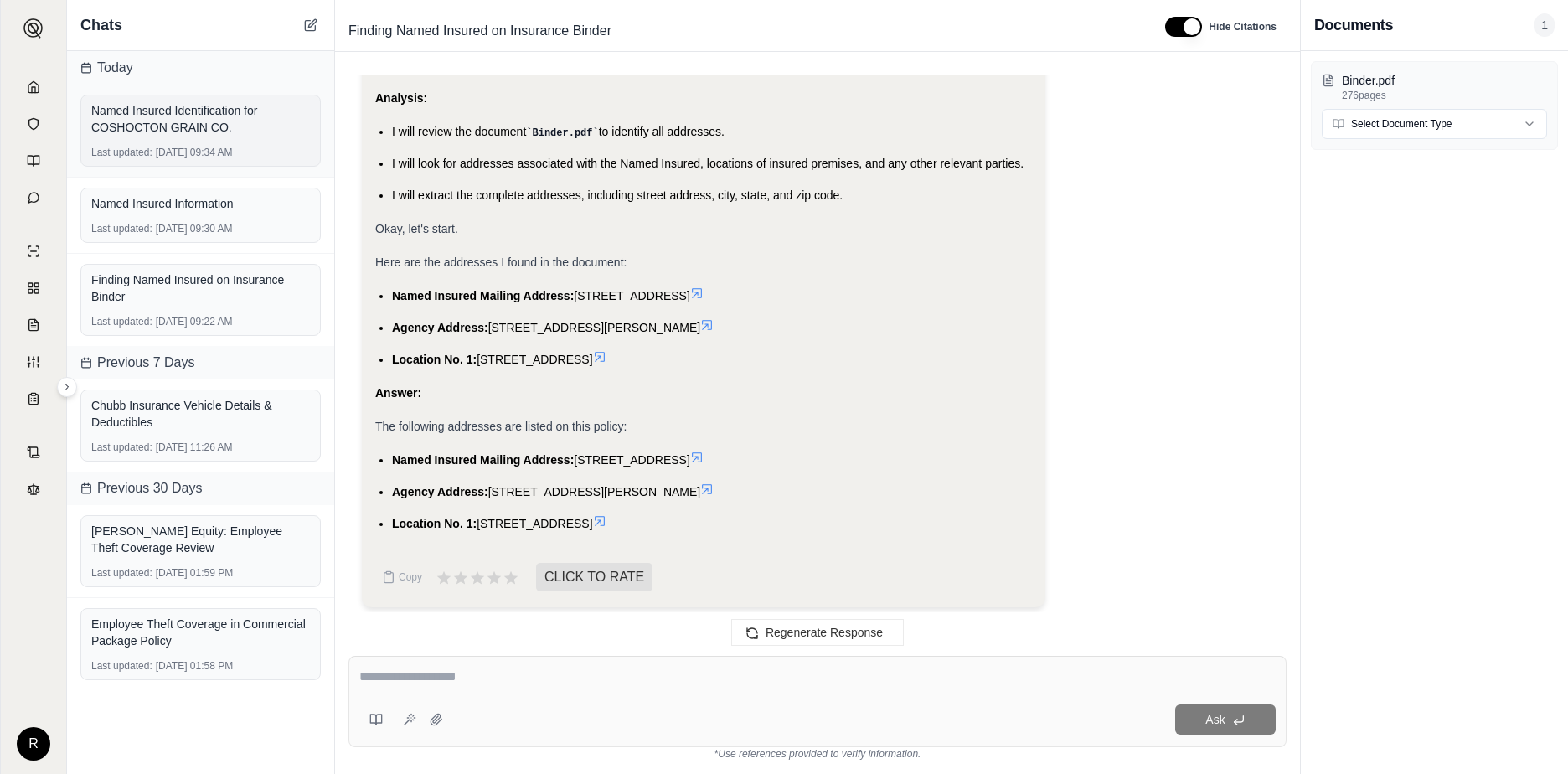
click at [255, 122] on div "Named Insured Identification for COSHOCTON GRAIN CO." at bounding box center [201, 118] width 219 height 33
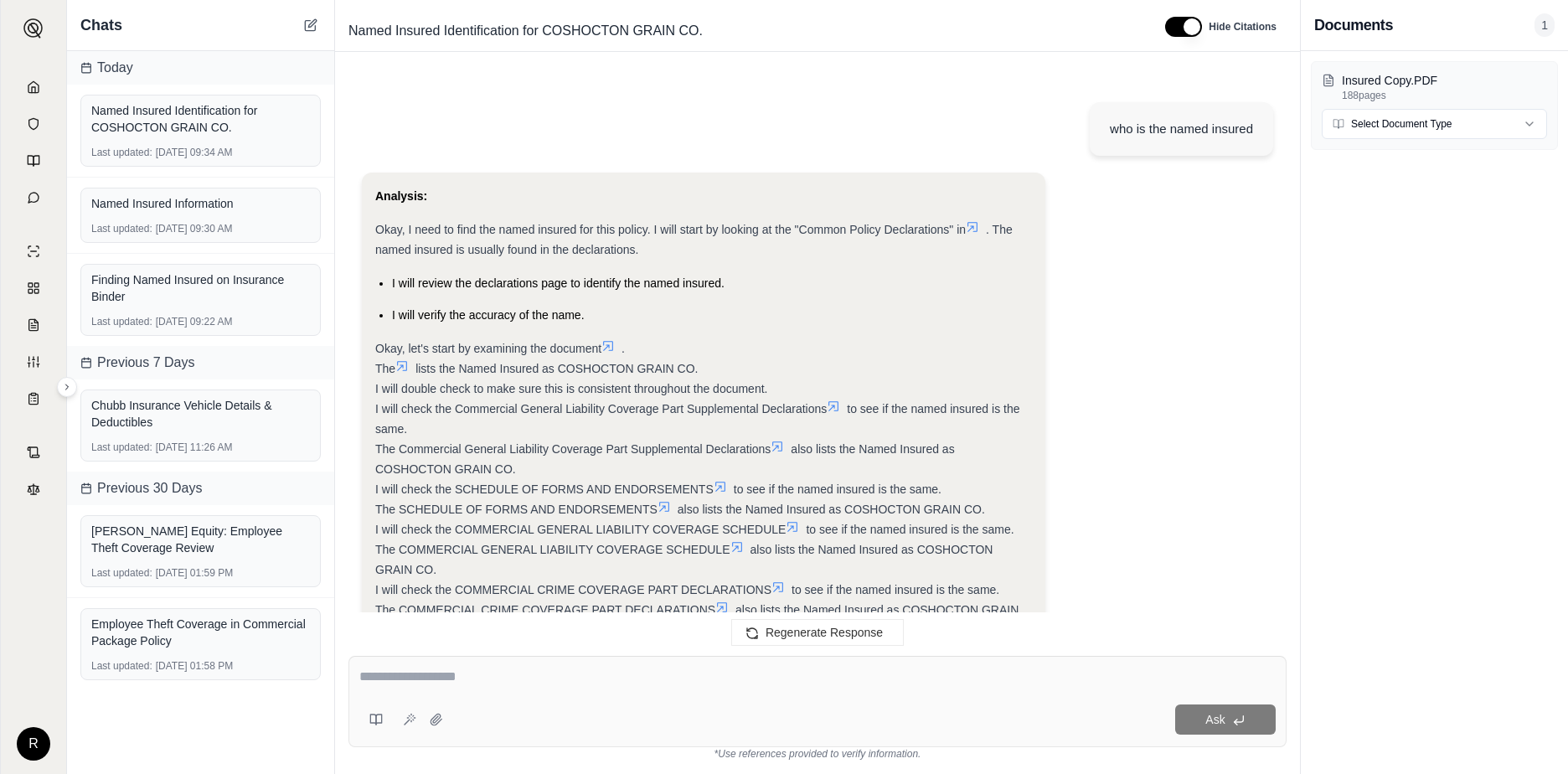
scroll to position [2048, 0]
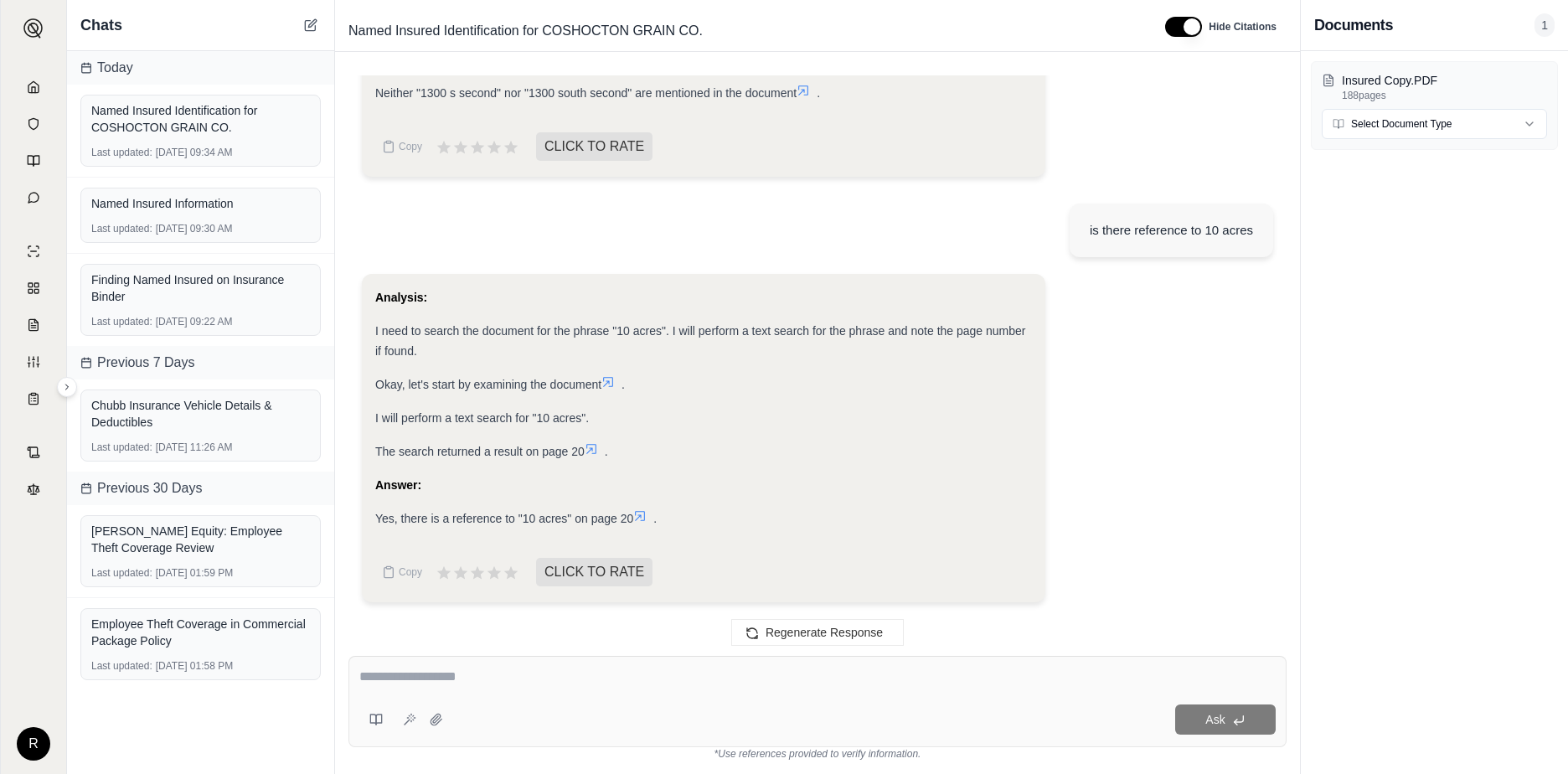
click at [645, 516] on icon at bounding box center [640, 516] width 13 height 13
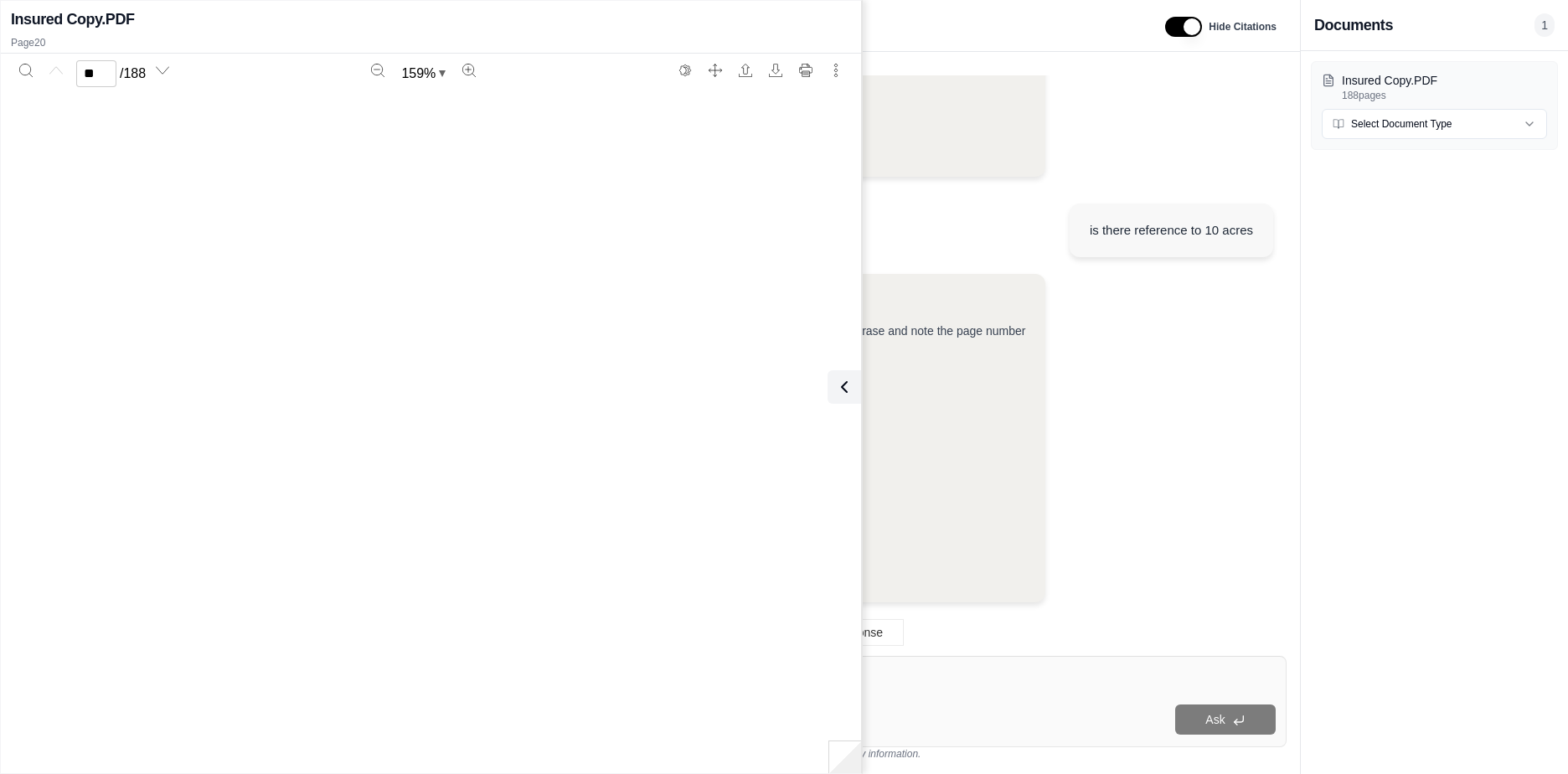
type input "**"
click at [1376, 454] on div "Insured Copy.PDF 188 pages Select Document Type" at bounding box center [1435, 412] width 268 height 723
click at [841, 390] on icon at bounding box center [841, 387] width 5 height 10
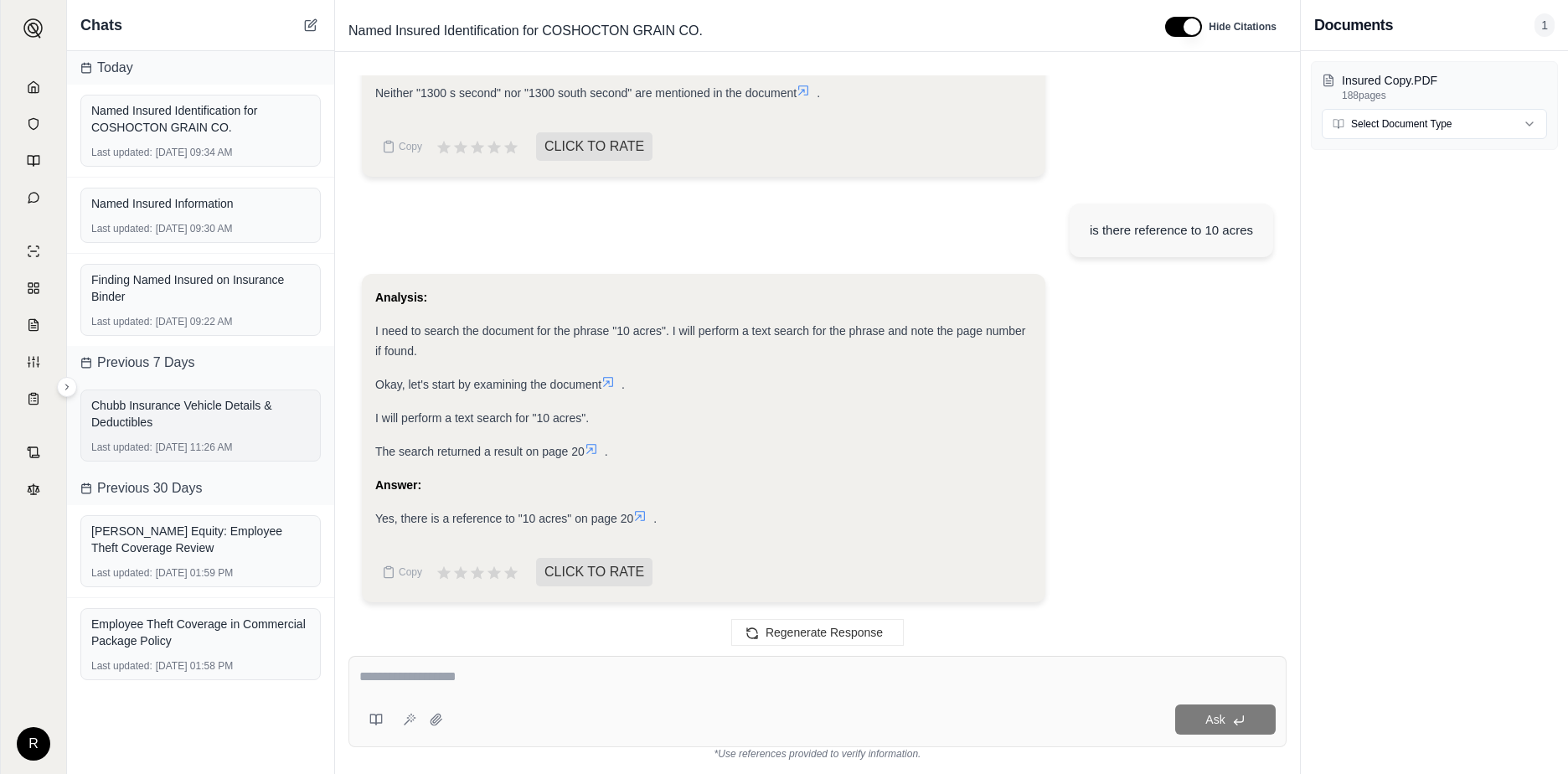
click at [189, 420] on div "Chubb Insurance Vehicle Details & Deductibles" at bounding box center [201, 413] width 219 height 33
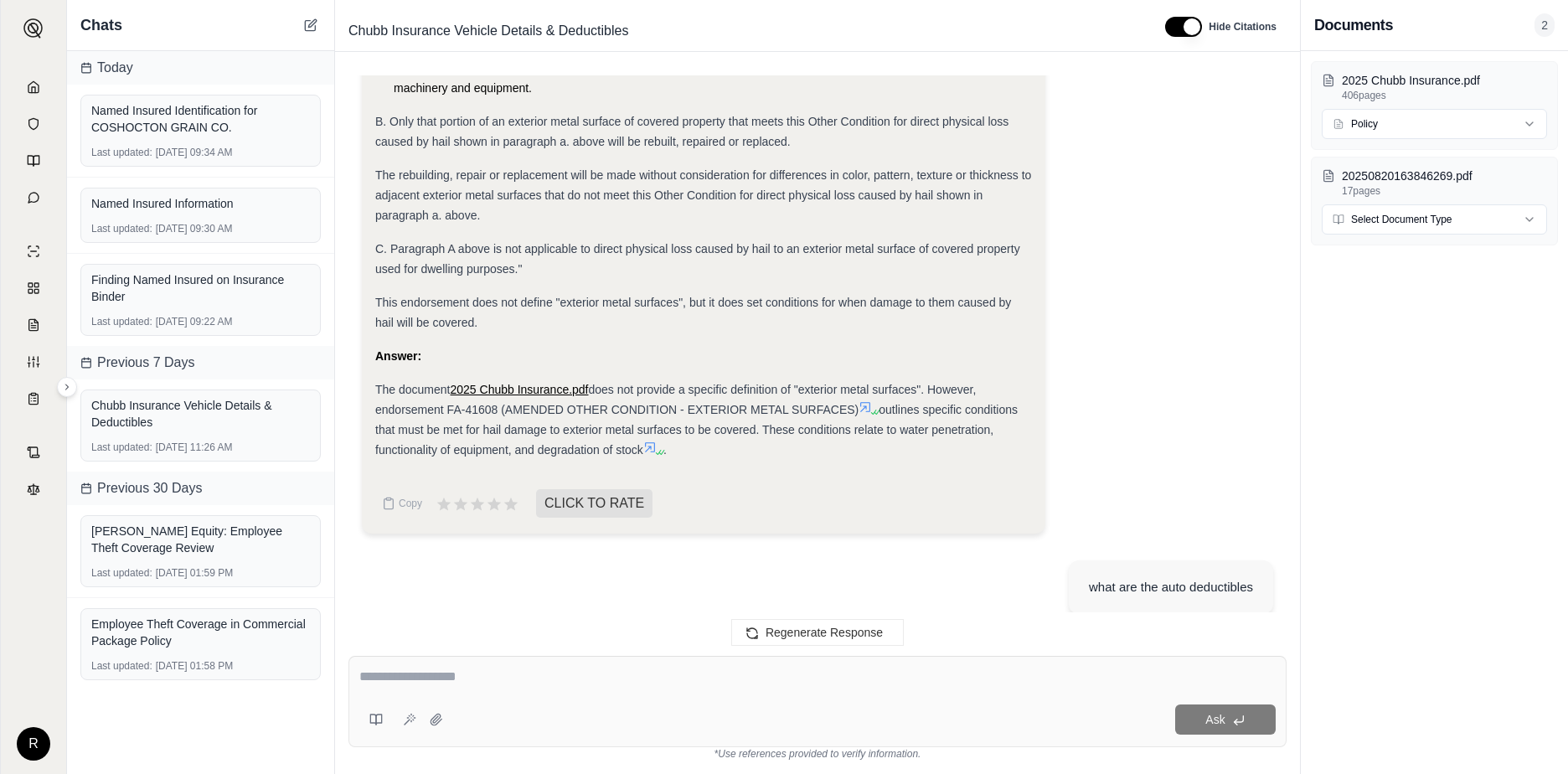
scroll to position [33494, 0]
